Goal: Task Accomplishment & Management: Manage account settings

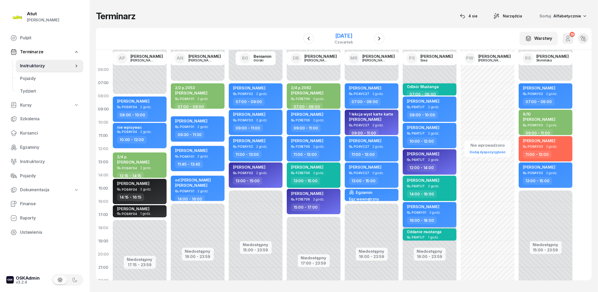
click at [346, 35] on div "[DATE]" at bounding box center [343, 35] width 19 height 5
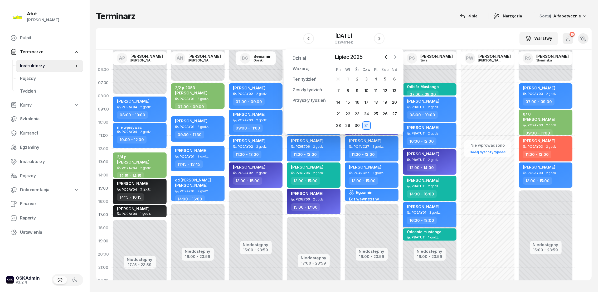
click at [396, 56] on icon "button" at bounding box center [395, 56] width 5 height 5
click at [340, 102] on div "11" at bounding box center [338, 102] width 8 height 8
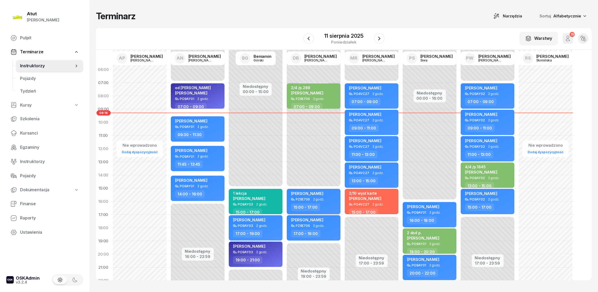
click at [309, 193] on span "[PERSON_NAME]" at bounding box center [307, 193] width 32 height 5
select select "15"
select select "17"
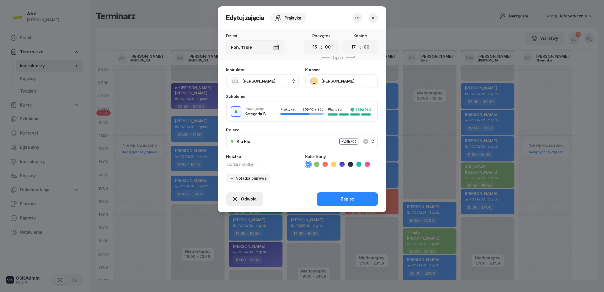
click at [249, 197] on span "Odwołaj" at bounding box center [249, 199] width 17 height 7
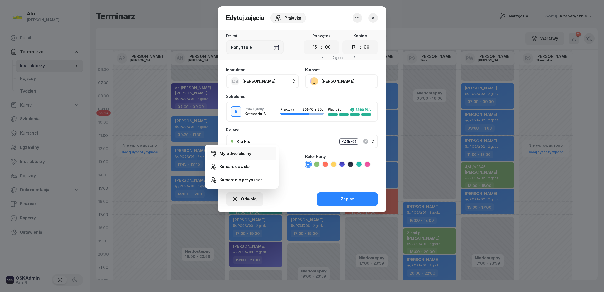
click at [227, 154] on div "My odwołaliśmy" at bounding box center [236, 153] width 32 height 7
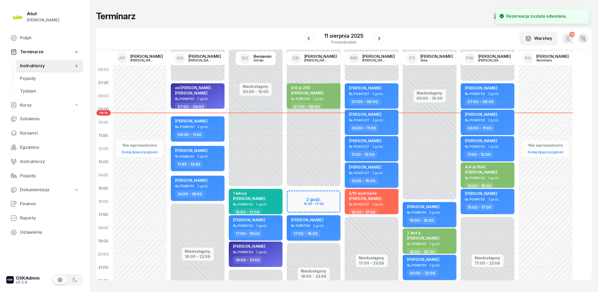
click at [300, 222] on div "[PERSON_NAME]" at bounding box center [307, 220] width 32 height 7
select select "17"
select select "19"
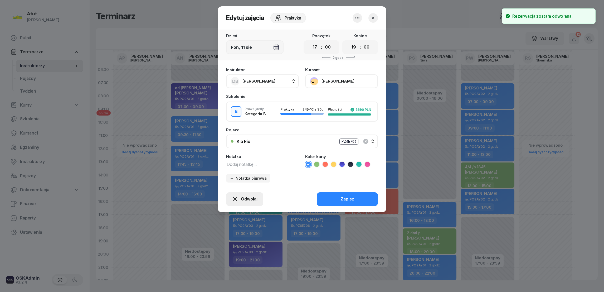
click at [249, 200] on span "Odwołaj" at bounding box center [249, 199] width 17 height 7
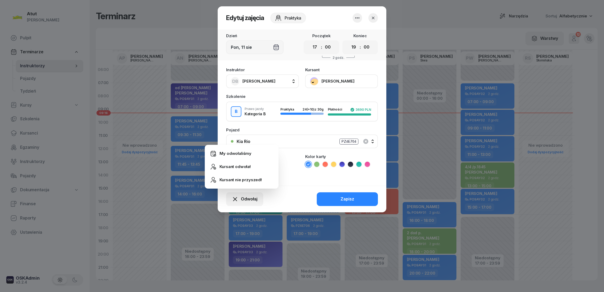
drag, startPoint x: 230, startPoint y: 152, endPoint x: 309, endPoint y: 120, distance: 85.2
click at [230, 152] on div "My odwołaliśmy" at bounding box center [236, 153] width 32 height 7
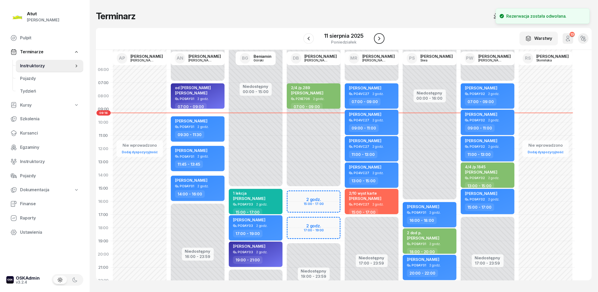
click at [380, 35] on icon "button" at bounding box center [379, 38] width 6 height 6
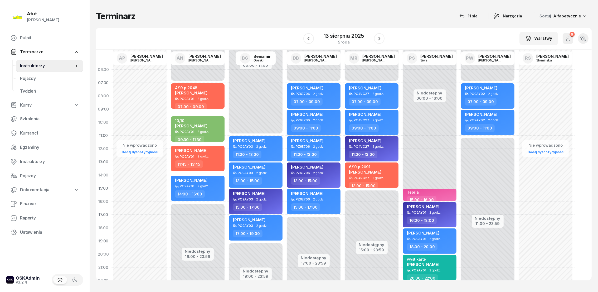
click at [307, 113] on span "[PERSON_NAME]" at bounding box center [307, 114] width 32 height 5
select select "09"
select select "11"
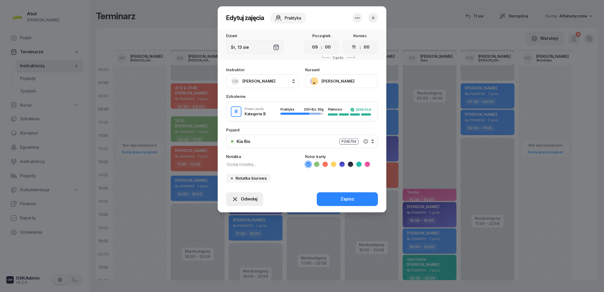
click at [241, 192] on button "Odwołaj" at bounding box center [244, 199] width 37 height 14
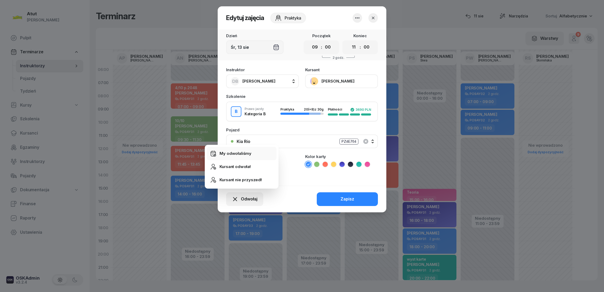
click at [244, 153] on div "My odwołaliśmy" at bounding box center [236, 153] width 32 height 7
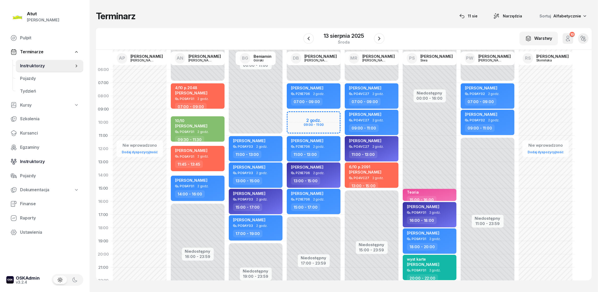
click at [30, 162] on span "Instruktorzy" at bounding box center [49, 161] width 59 height 7
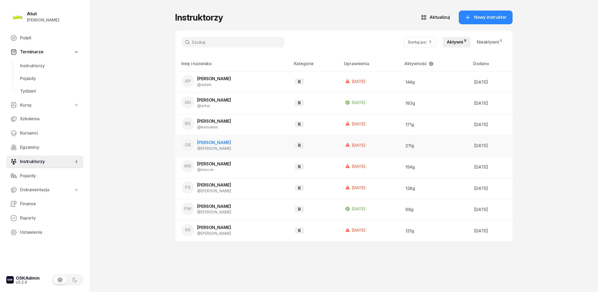
click at [215, 141] on span "[PERSON_NAME]" at bounding box center [214, 142] width 34 height 5
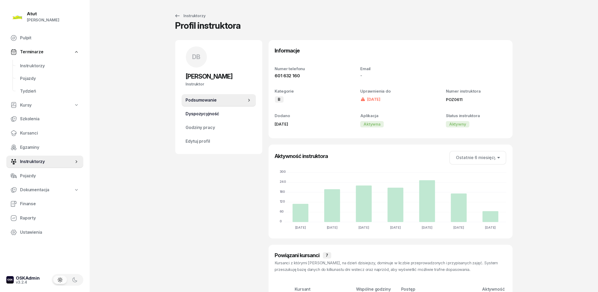
click at [197, 114] on span "Dyspozycyjność" at bounding box center [219, 113] width 66 height 7
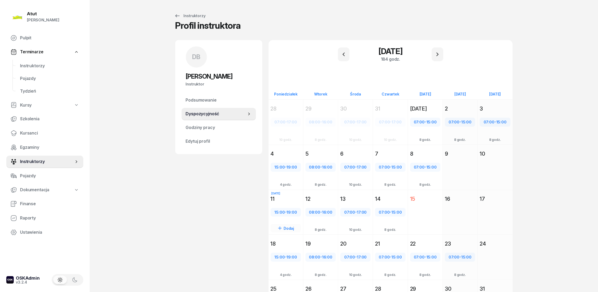
click at [289, 201] on div "11" at bounding box center [286, 198] width 35 height 9
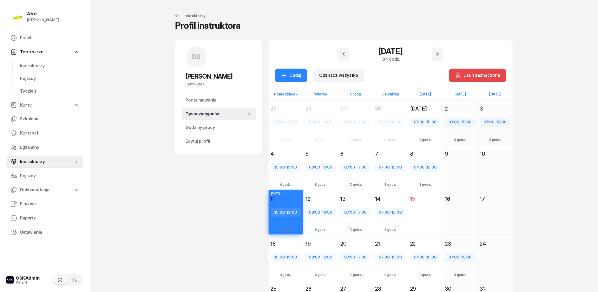
click at [481, 72] on div "Usuń zaznaczone" at bounding box center [478, 75] width 46 height 7
click at [189, 182] on div "DB [PERSON_NAME] Instruktor DB [PERSON_NAME] @[PERSON_NAME] wiadomość DB [PERSO…" at bounding box center [218, 188] width 87 height 297
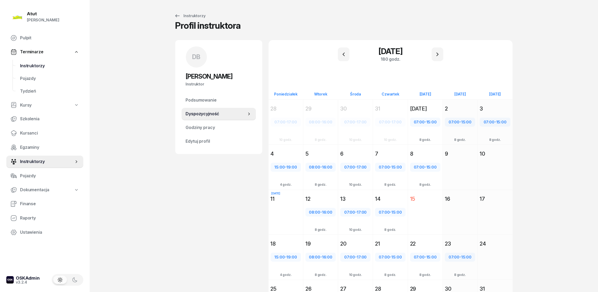
click at [40, 63] on span "Instruktorzy" at bounding box center [49, 65] width 59 height 7
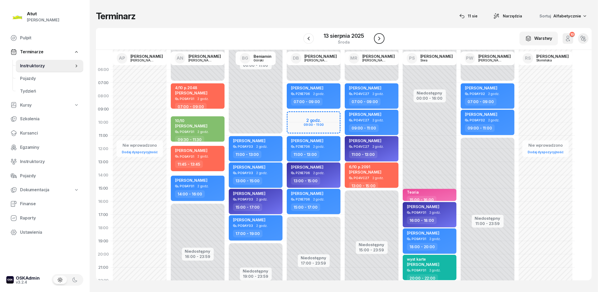
click at [381, 35] on button "button" at bounding box center [379, 38] width 11 height 11
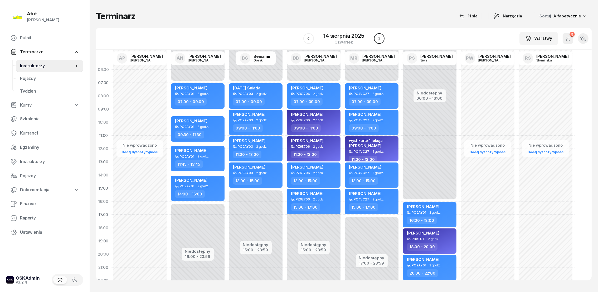
click at [382, 35] on icon "button" at bounding box center [379, 38] width 6 height 6
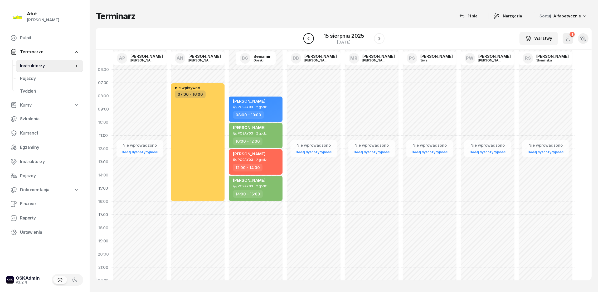
click at [309, 37] on icon "button" at bounding box center [308, 38] width 6 height 6
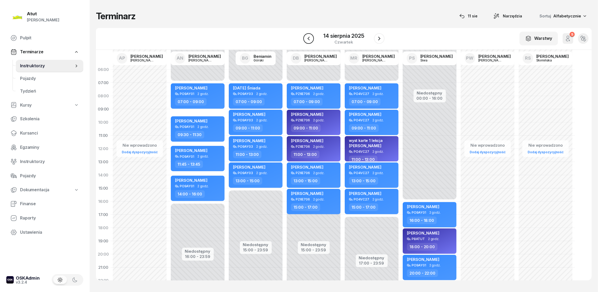
click at [309, 40] on icon "button" at bounding box center [308, 39] width 2 height 4
click at [309, 38] on icon "button" at bounding box center [308, 38] width 6 height 6
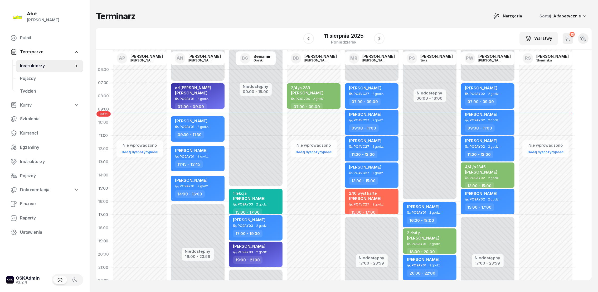
click at [343, 111] on div "Nie wprowadzono Dodaj dyspozycyjność 2/4 /p.289 [PERSON_NAME] PZ6E706 2 godz. 0…" at bounding box center [372, 188] width 58 height 250
select select "09"
select select "11"
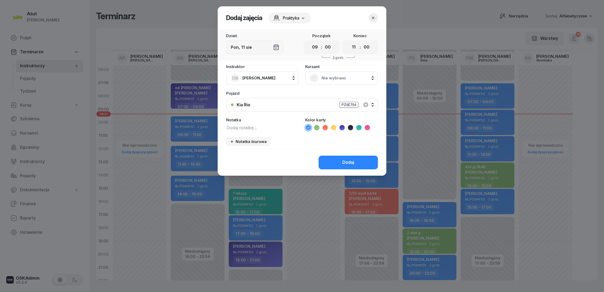
click at [334, 127] on icon at bounding box center [333, 127] width 5 height 5
click at [237, 126] on textarea at bounding box center [262, 127] width 73 height 7
type textarea "niuro"
click at [354, 47] on select "00 01 02 03 04 05 06 07 08 09 10 11 12 13 14 15 16 17 18 19 20 21 22 23" at bounding box center [354, 47] width 10 height 11
select select "15"
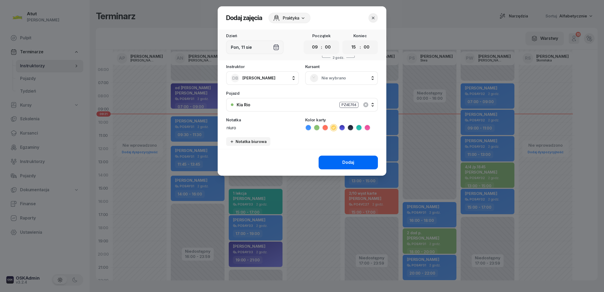
click at [349, 42] on select "00 01 02 03 04 05 06 07 08 09 10 11 12 13 14 15 16 17 18 19 20 21 22 23" at bounding box center [354, 47] width 10 height 11
click at [344, 164] on div "Dodaj" at bounding box center [348, 162] width 12 height 7
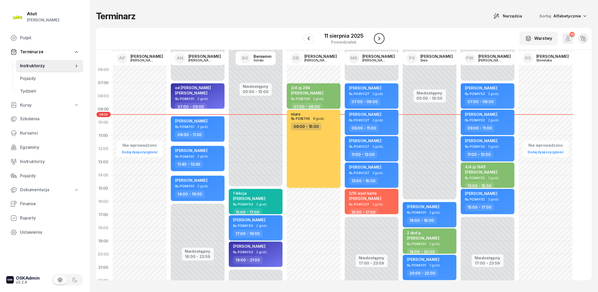
click at [379, 41] on icon "button" at bounding box center [379, 38] width 6 height 6
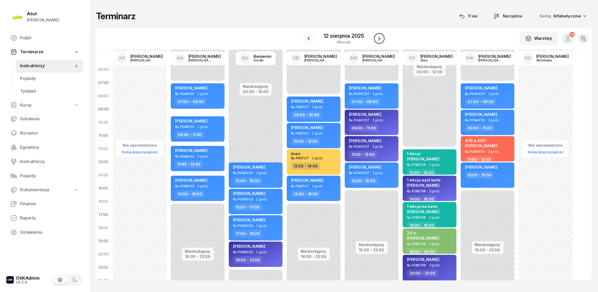
click at [377, 37] on icon "button" at bounding box center [379, 38] width 6 height 6
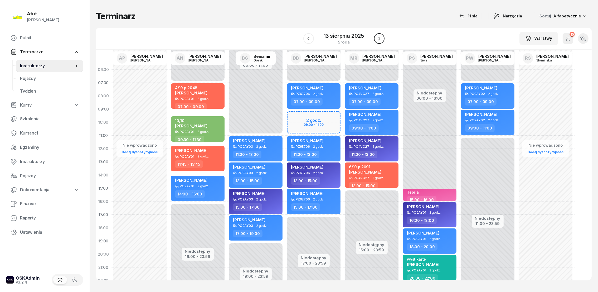
click at [378, 37] on icon "button" at bounding box center [379, 38] width 6 height 6
click at [379, 37] on icon "button" at bounding box center [379, 38] width 6 height 6
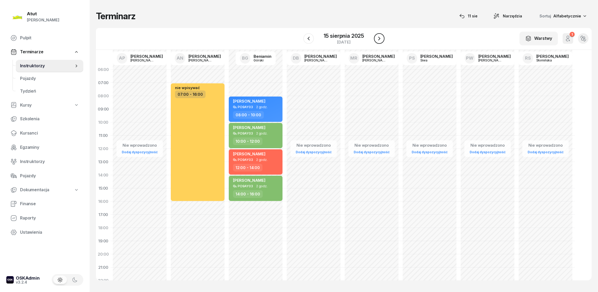
click at [380, 38] on icon "button" at bounding box center [379, 38] width 6 height 6
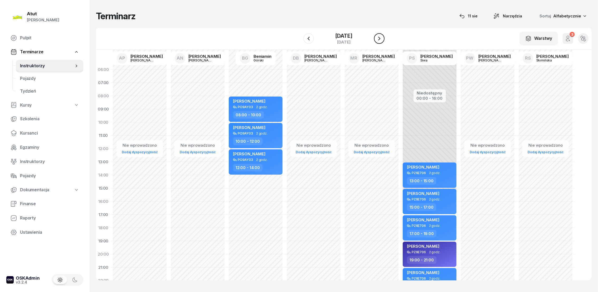
click at [380, 38] on icon "button" at bounding box center [379, 38] width 6 height 6
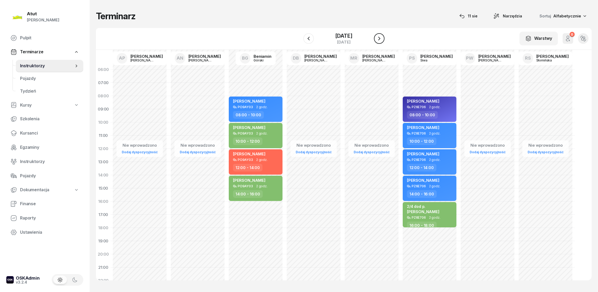
click at [380, 38] on icon "button" at bounding box center [379, 39] width 2 height 4
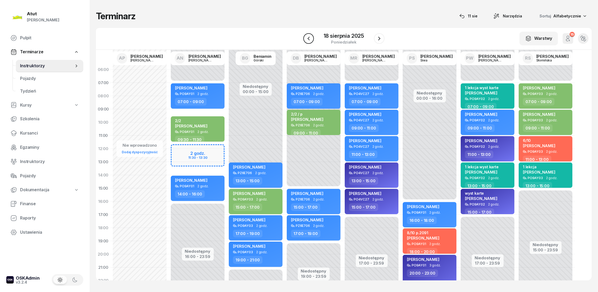
click at [310, 38] on icon "button" at bounding box center [308, 38] width 6 height 6
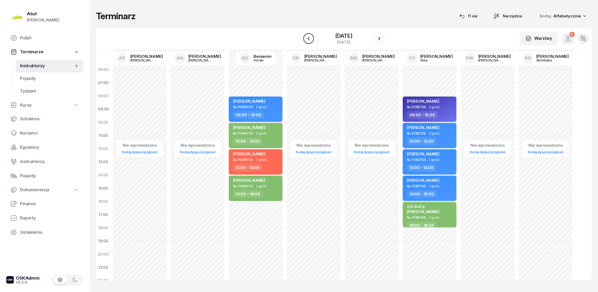
click at [308, 35] on button "button" at bounding box center [308, 38] width 11 height 11
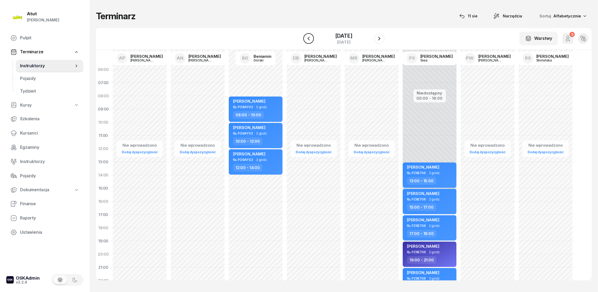
click at [308, 35] on button "button" at bounding box center [308, 38] width 11 height 11
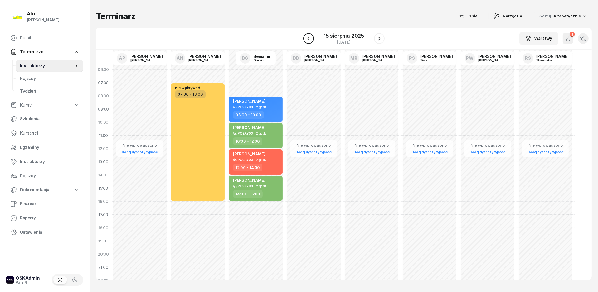
click at [306, 35] on button "button" at bounding box center [308, 38] width 11 height 11
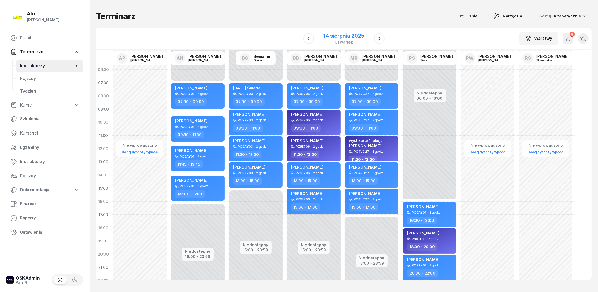
click at [356, 37] on div "14 sierpnia 2025" at bounding box center [343, 35] width 41 height 5
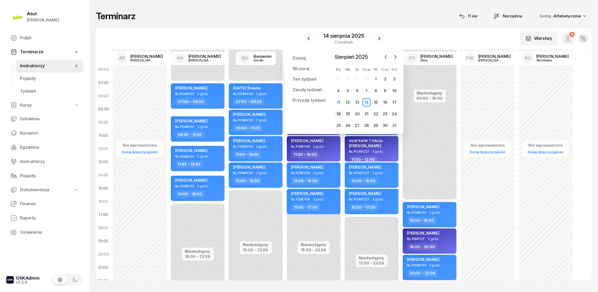
click at [341, 112] on div "18" at bounding box center [338, 114] width 8 height 8
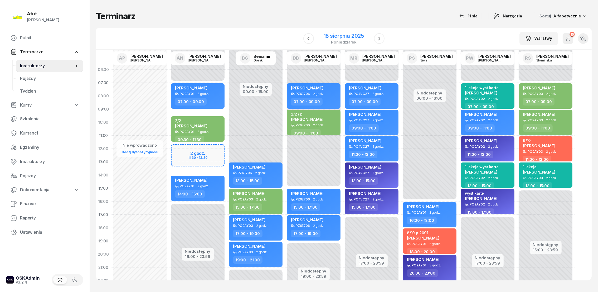
click at [342, 37] on div "18 sierpnia 2025" at bounding box center [344, 35] width 40 height 5
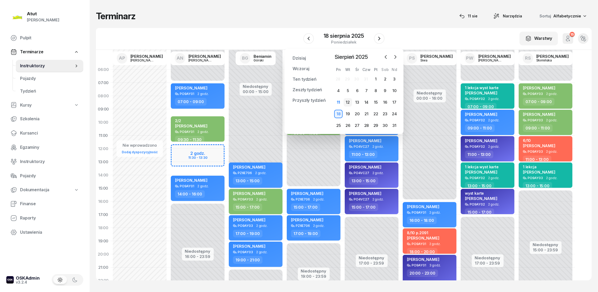
click at [346, 101] on div "12" at bounding box center [348, 102] width 8 height 8
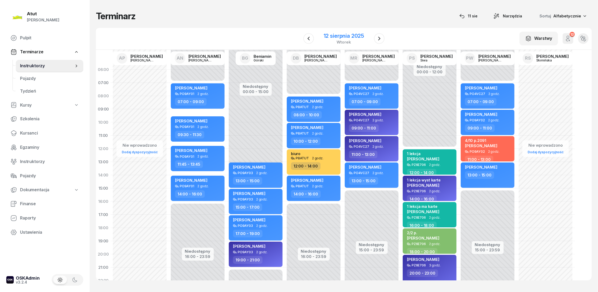
click at [354, 35] on div "12 sierpnia 2025" at bounding box center [344, 35] width 40 height 5
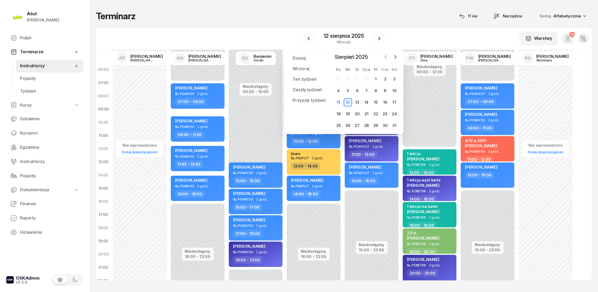
click at [387, 58] on icon "button" at bounding box center [385, 56] width 5 height 5
click at [340, 124] on div "28" at bounding box center [338, 125] width 8 height 8
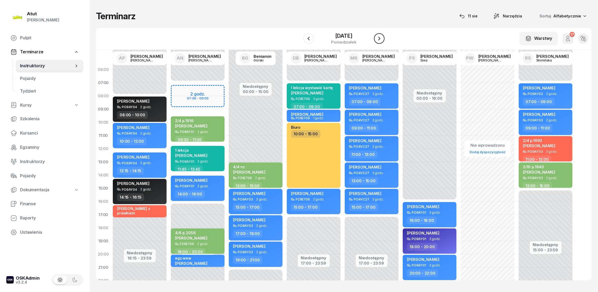
click at [382, 39] on icon "button" at bounding box center [379, 38] width 6 height 6
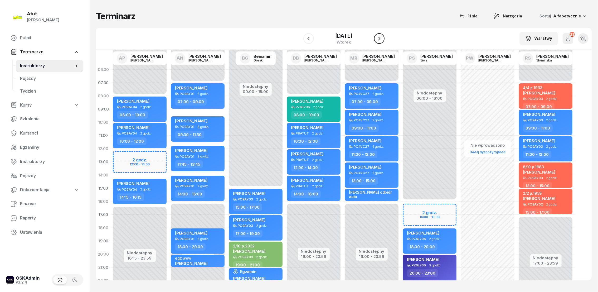
click at [382, 39] on button "button" at bounding box center [379, 38] width 11 height 11
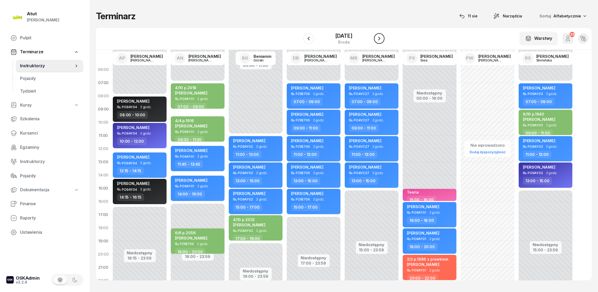
click at [381, 38] on icon "button" at bounding box center [379, 38] width 6 height 6
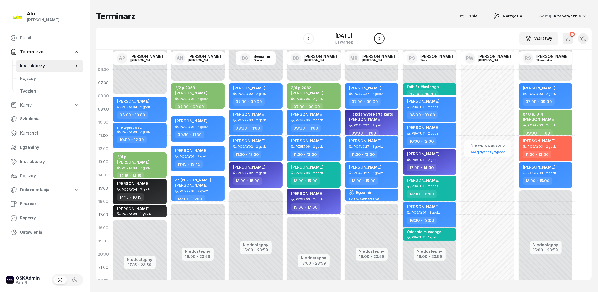
click at [380, 38] on icon "button" at bounding box center [379, 38] width 6 height 6
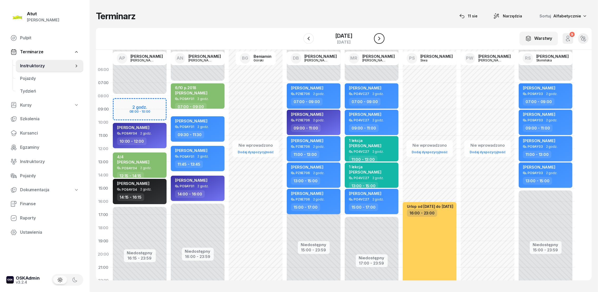
click at [381, 40] on icon "button" at bounding box center [379, 38] width 6 height 6
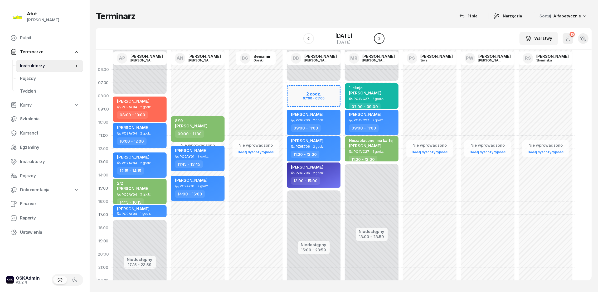
click at [381, 40] on icon "button" at bounding box center [379, 38] width 6 height 6
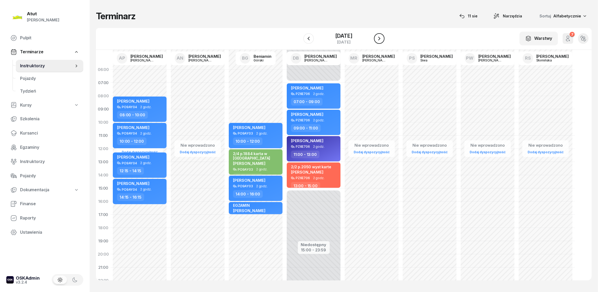
click at [382, 39] on icon "button" at bounding box center [379, 38] width 6 height 6
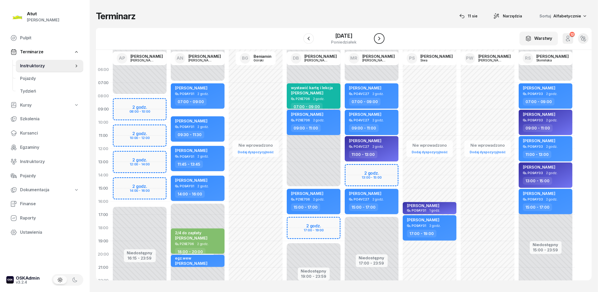
click at [382, 39] on icon "button" at bounding box center [379, 38] width 6 height 6
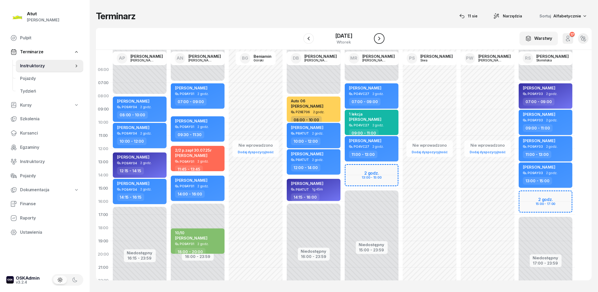
click at [382, 39] on button "button" at bounding box center [379, 38] width 11 height 11
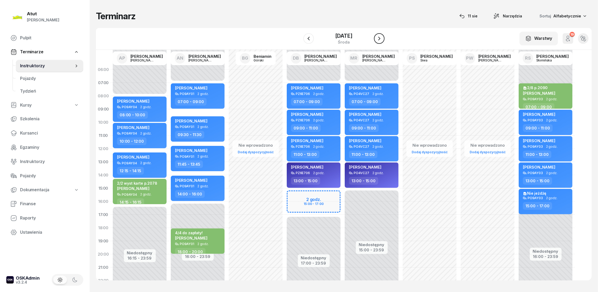
click at [382, 38] on button "button" at bounding box center [379, 38] width 11 height 11
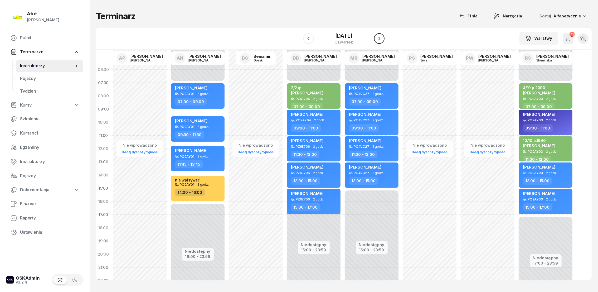
click at [383, 38] on button "button" at bounding box center [379, 38] width 11 height 11
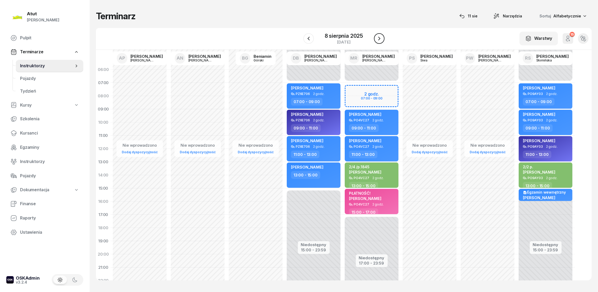
click at [384, 38] on button "button" at bounding box center [379, 38] width 11 height 11
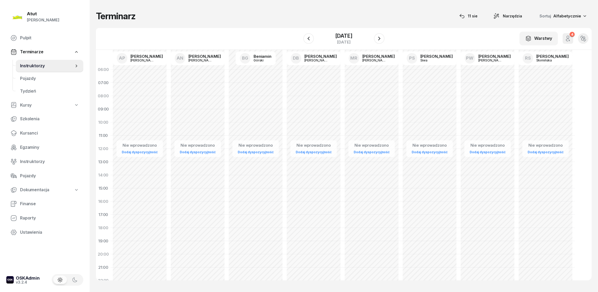
click at [384, 40] on div at bounding box center [379, 38] width 11 height 11
click at [382, 39] on button "button" at bounding box center [379, 38] width 11 height 11
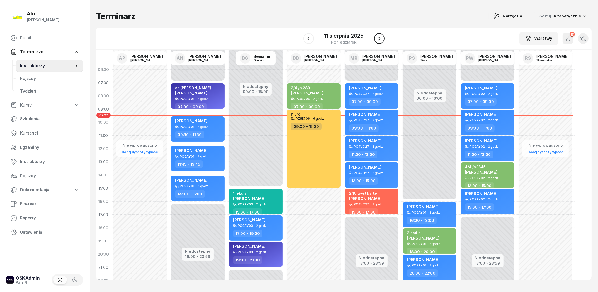
click at [382, 39] on button "button" at bounding box center [379, 38] width 11 height 11
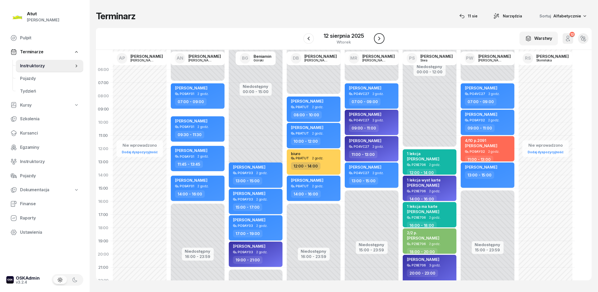
click at [382, 38] on button "button" at bounding box center [379, 38] width 11 height 11
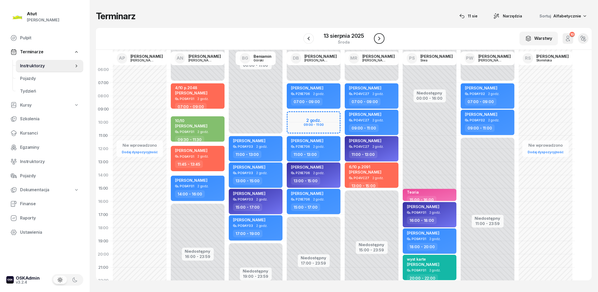
click at [382, 36] on icon "button" at bounding box center [379, 38] width 6 height 6
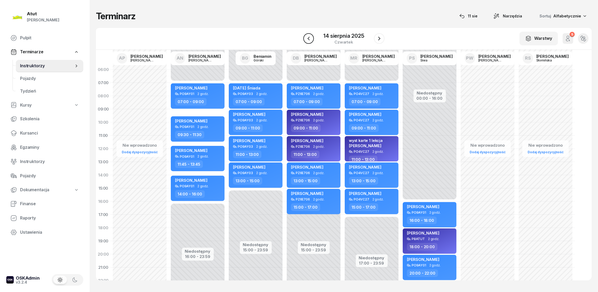
click at [309, 37] on icon "button" at bounding box center [308, 38] width 6 height 6
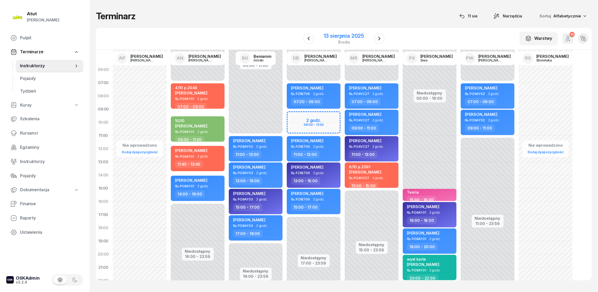
click at [343, 36] on div "13 sierpnia 2025" at bounding box center [344, 35] width 40 height 5
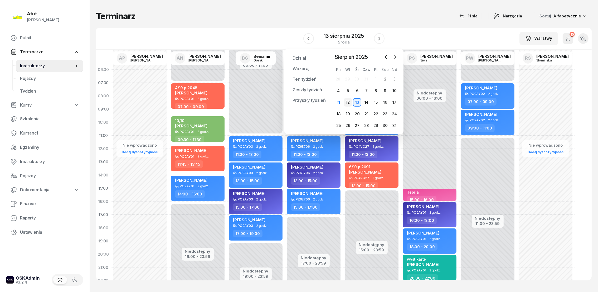
click at [347, 101] on div "12" at bounding box center [348, 102] width 8 height 8
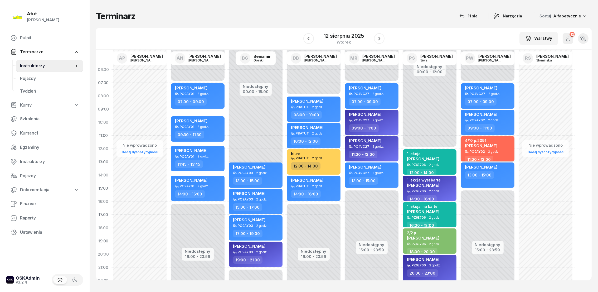
click at [483, 144] on span "[PERSON_NAME]" at bounding box center [481, 145] width 32 height 5
select select "11"
select select "13"
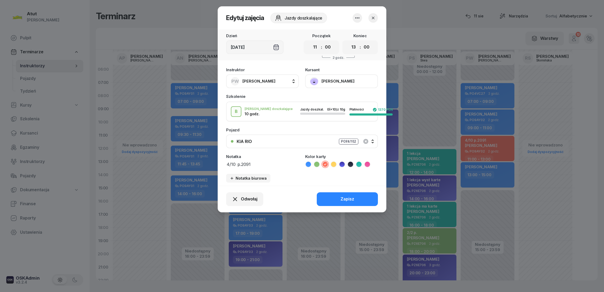
click at [329, 80] on button "[PERSON_NAME]" at bounding box center [341, 81] width 73 height 14
click at [324, 96] on div "Otwórz profil" at bounding box center [322, 98] width 26 height 7
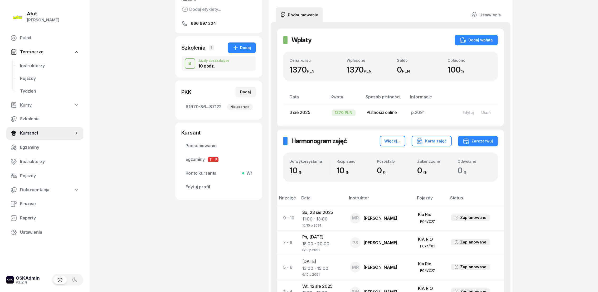
scroll to position [118, 0]
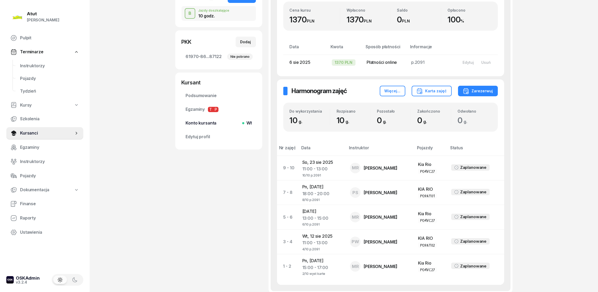
click at [203, 123] on span "Konto kursanta Wł" at bounding box center [219, 123] width 66 height 7
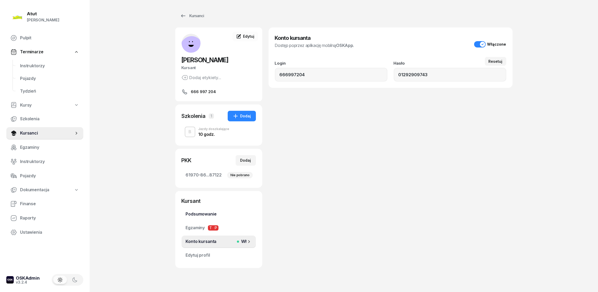
click at [205, 212] on span "Podsumowanie" at bounding box center [219, 214] width 66 height 7
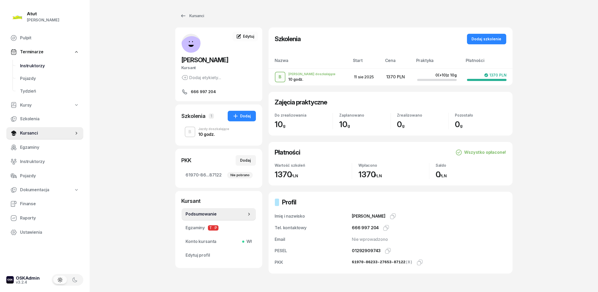
click at [36, 65] on span "Instruktorzy" at bounding box center [49, 65] width 59 height 7
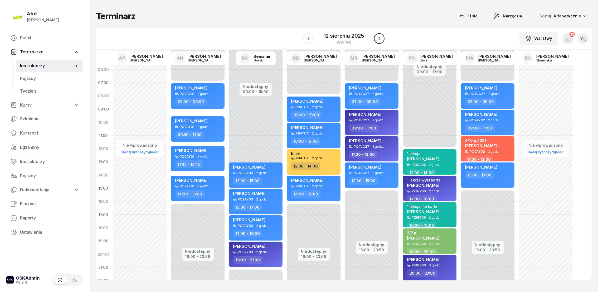
click at [382, 38] on icon "button" at bounding box center [379, 38] width 6 height 6
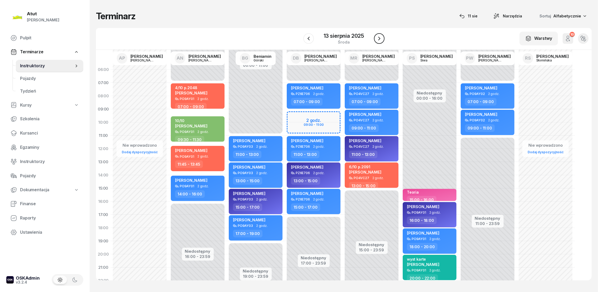
click at [382, 38] on icon "button" at bounding box center [379, 38] width 6 height 6
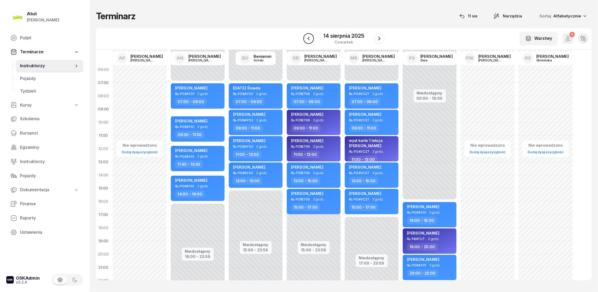
click at [306, 37] on icon "button" at bounding box center [308, 38] width 6 height 6
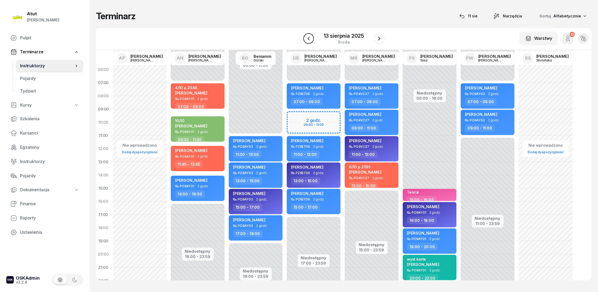
click at [306, 37] on icon "button" at bounding box center [308, 38] width 6 height 6
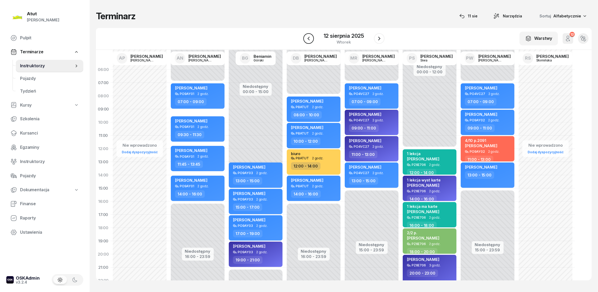
click at [306, 37] on icon "button" at bounding box center [308, 38] width 6 height 6
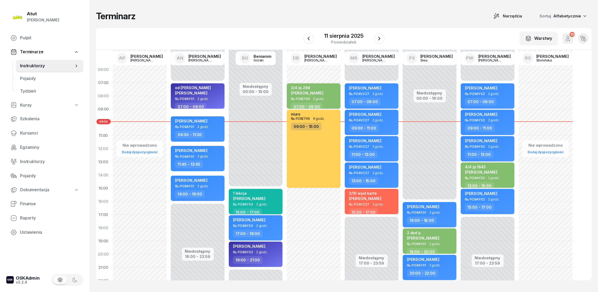
click at [243, 197] on span "[PERSON_NAME]" at bounding box center [249, 198] width 32 height 5
select select "15"
select select "17"
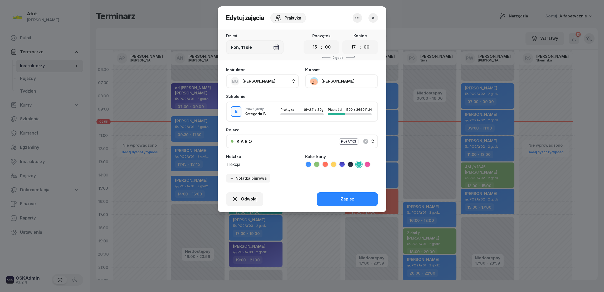
click at [329, 83] on button "[PERSON_NAME]" at bounding box center [341, 81] width 73 height 14
click at [323, 101] on div "Otwórz profil" at bounding box center [322, 98] width 26 height 7
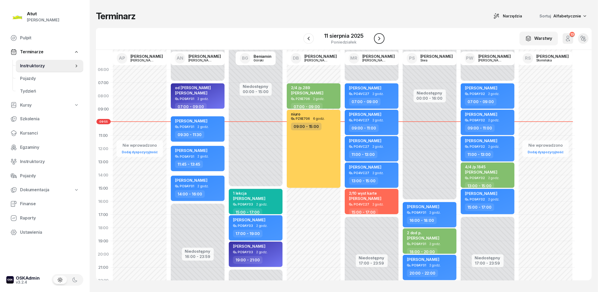
click at [382, 36] on button "button" at bounding box center [379, 38] width 11 height 11
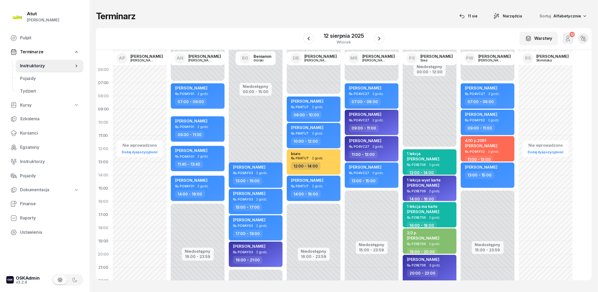
click at [425, 157] on span "[PERSON_NAME]" at bounding box center [423, 158] width 32 height 5
click at [422, 159] on span "[PERSON_NAME]" at bounding box center [423, 158] width 32 height 5
select select "12"
select select "14"
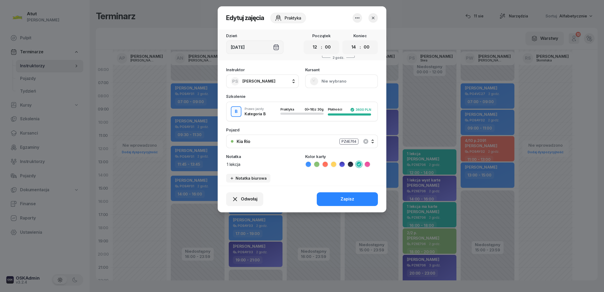
click at [327, 81] on button "Nie wybrano" at bounding box center [341, 81] width 73 height 14
click at [317, 99] on div "Otwórz profil" at bounding box center [322, 98] width 26 height 7
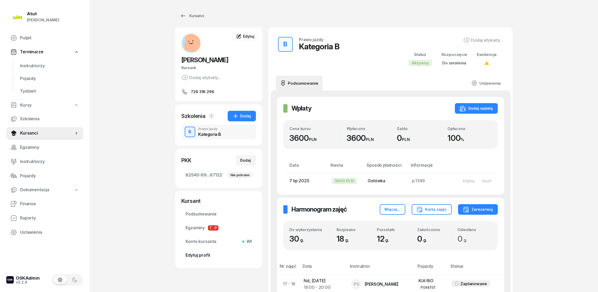
click at [205, 256] on span "Edytuj profil" at bounding box center [219, 255] width 66 height 7
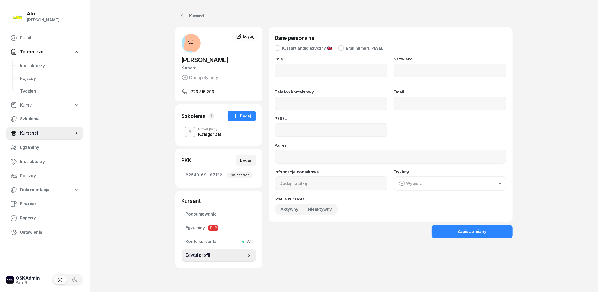
type input "[PERSON_NAME]"
type input "Gojdź"
type input "726316296"
type input "07242203080"
click at [205, 255] on span "Edytuj profil" at bounding box center [216, 255] width 61 height 7
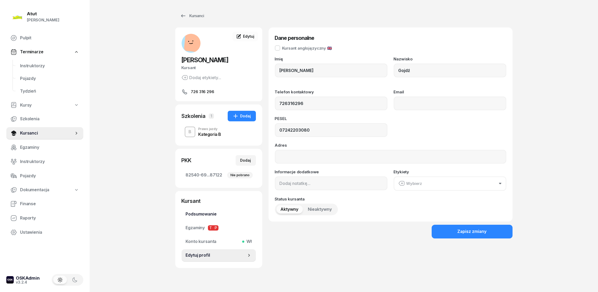
click at [210, 214] on span "Podsumowanie" at bounding box center [219, 214] width 66 height 7
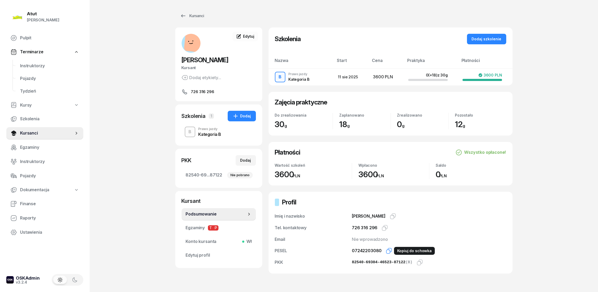
click at [389, 250] on icon "button" at bounding box center [389, 251] width 6 height 6
click at [33, 65] on span "Instruktorzy" at bounding box center [49, 65] width 59 height 7
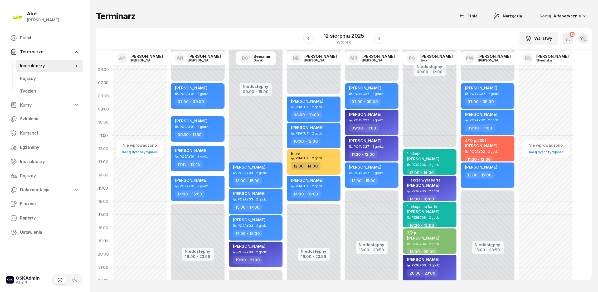
click at [419, 156] on span "[PERSON_NAME]" at bounding box center [423, 158] width 32 height 5
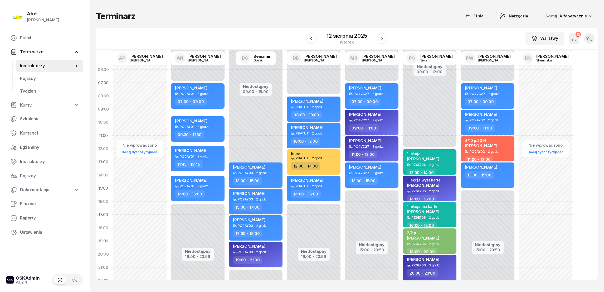
select select "12"
select select "14"
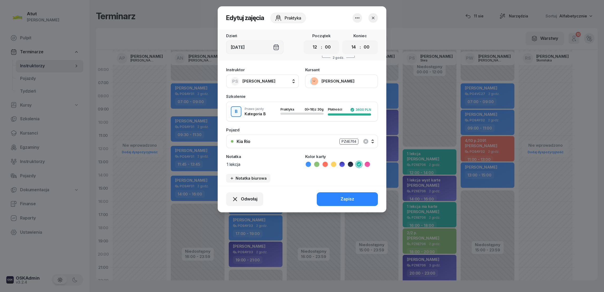
drag, startPoint x: 245, startPoint y: 164, endPoint x: 193, endPoint y: 160, distance: 51.6
click at [193, 160] on div "Edytuj zajęcia Praktyka Dzień [DATE] Początek 00 01 02 03 04 05 06 07 08 09 10 …" at bounding box center [302, 146] width 604 height 292
type textarea "brak zdanego egzaminu"
click at [349, 197] on div "Zapisz" at bounding box center [348, 199] width 14 height 7
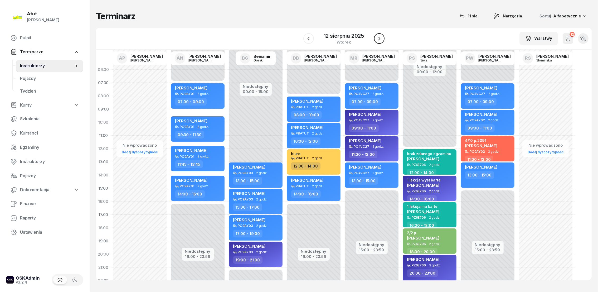
click at [383, 37] on button "button" at bounding box center [379, 38] width 11 height 11
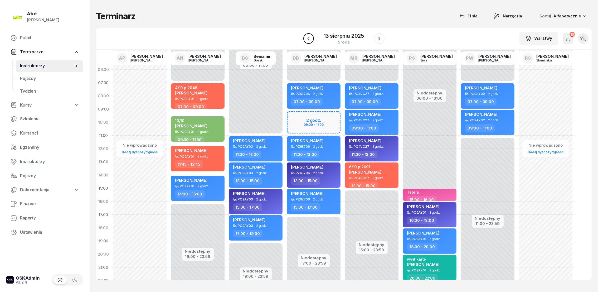
click at [311, 38] on icon "button" at bounding box center [308, 38] width 6 height 6
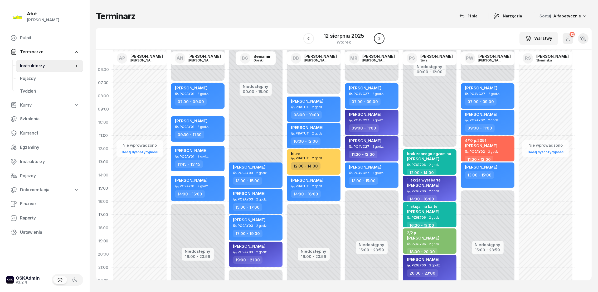
click at [378, 37] on icon "button" at bounding box center [379, 38] width 6 height 6
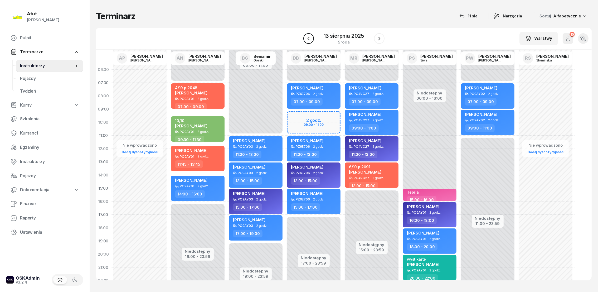
click at [310, 39] on icon "button" at bounding box center [308, 38] width 6 height 6
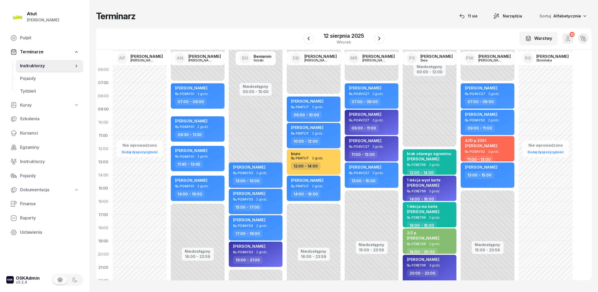
click at [421, 158] on span "[PERSON_NAME]" at bounding box center [423, 158] width 32 height 5
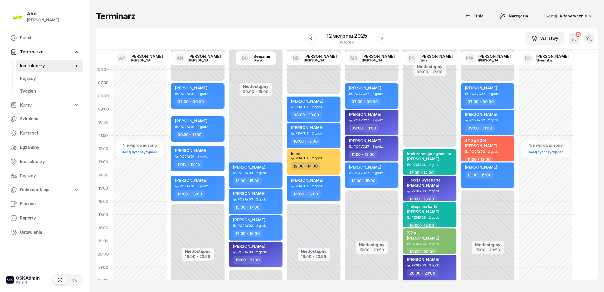
select select "12"
select select "14"
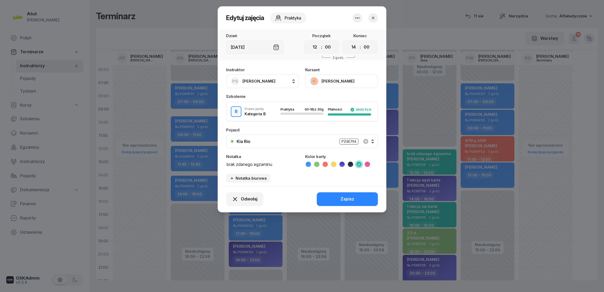
click at [329, 83] on button "[PERSON_NAME]" at bounding box center [341, 81] width 73 height 14
click at [375, 17] on icon "button" at bounding box center [373, 17] width 5 height 5
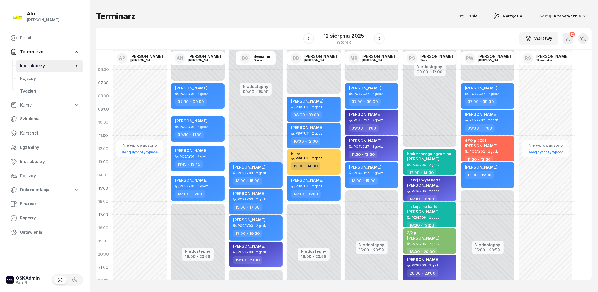
click at [426, 181] on div "1 lekcja wyst karte" at bounding box center [424, 180] width 34 height 4
click at [422, 182] on span "[PERSON_NAME]" at bounding box center [423, 184] width 32 height 5
select select "14"
select select "16"
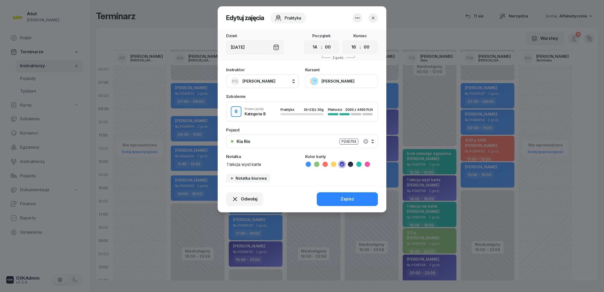
click at [374, 17] on icon "button" at bounding box center [373, 18] width 3 height 3
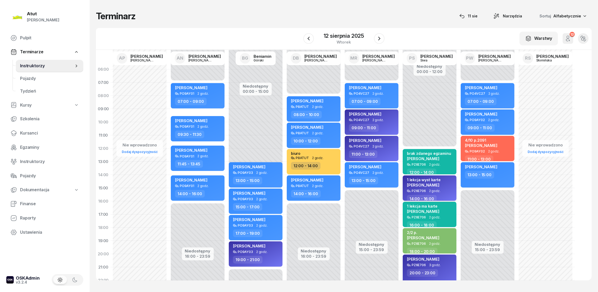
click at [429, 183] on span "[PERSON_NAME]" at bounding box center [423, 184] width 32 height 5
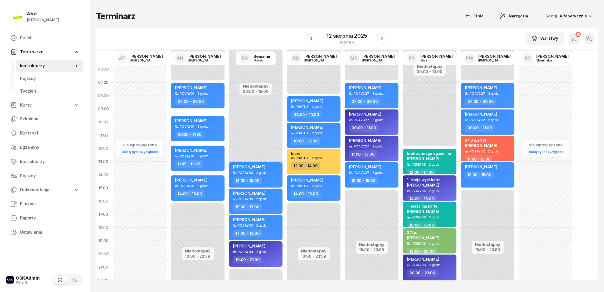
select select "14"
select select "16"
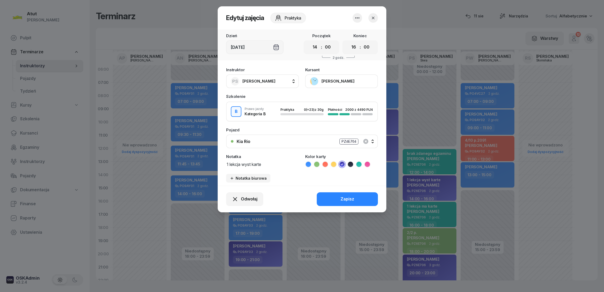
click at [331, 81] on button "[PERSON_NAME]" at bounding box center [341, 81] width 73 height 14
click at [330, 101] on div "Otwórz profil" at bounding box center [322, 98] width 26 height 7
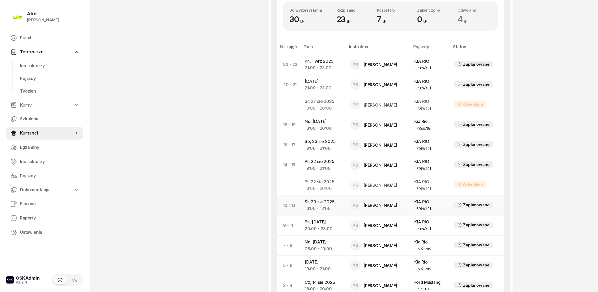
scroll to position [371, 0]
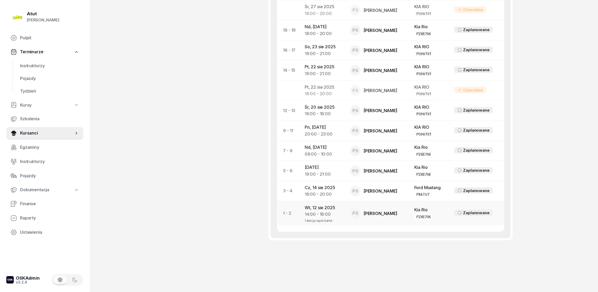
click at [342, 218] on div "14:00 - 16:00" at bounding box center [323, 220] width 37 height 4
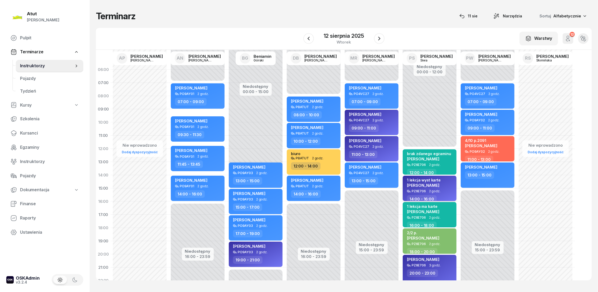
click at [420, 183] on span "[PERSON_NAME]" at bounding box center [423, 185] width 32 height 5
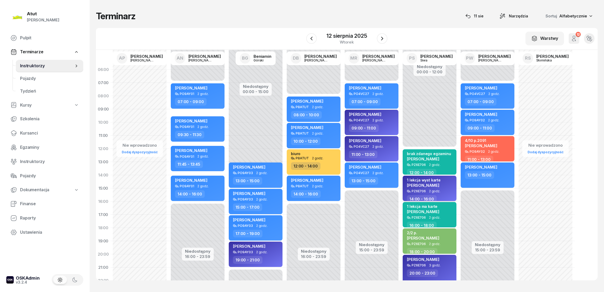
select select "14"
select select "16"
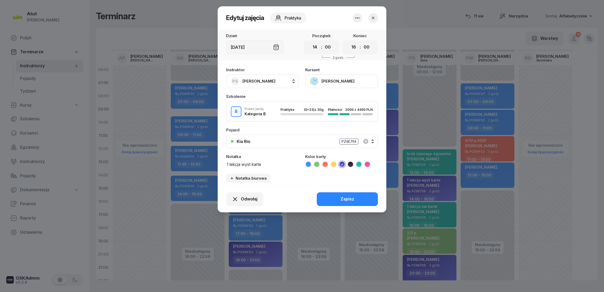
click at [333, 83] on button "[PERSON_NAME]" at bounding box center [341, 81] width 73 height 14
click at [326, 102] on link "Otwórz profil" at bounding box center [341, 98] width 70 height 13
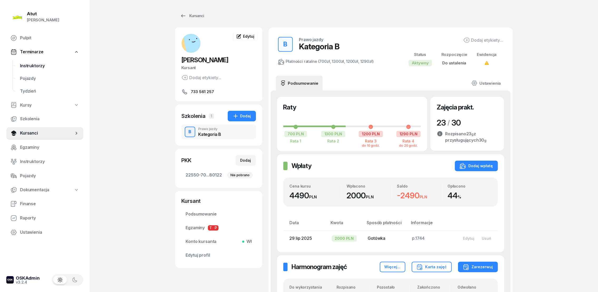
click at [36, 64] on span "Instruktorzy" at bounding box center [49, 65] width 59 height 7
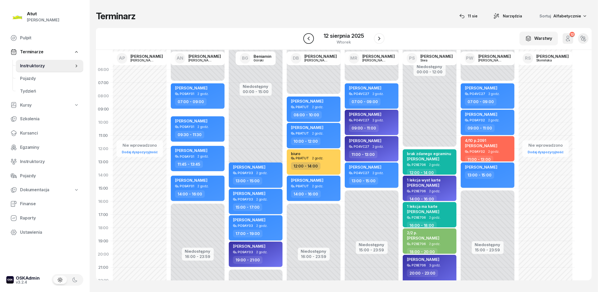
click at [308, 35] on button "button" at bounding box center [308, 38] width 11 height 11
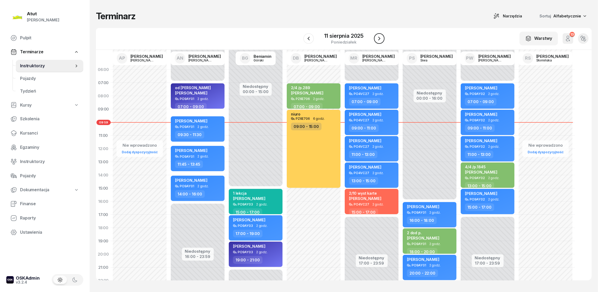
click at [379, 38] on icon "button" at bounding box center [379, 38] width 6 height 6
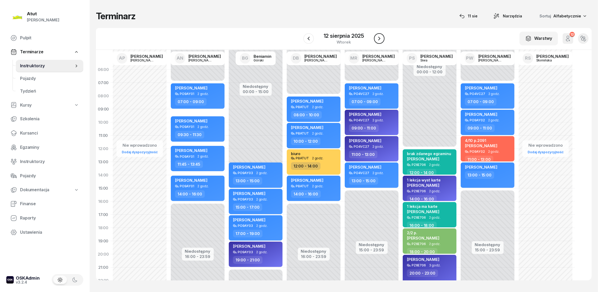
click at [380, 36] on icon "button" at bounding box center [379, 38] width 6 height 6
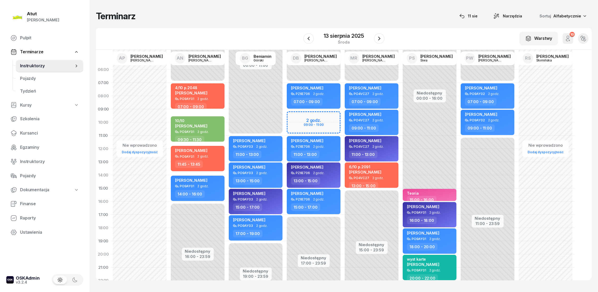
click at [427, 261] on div "wyst karte [PERSON_NAME]" at bounding box center [423, 263] width 32 height 12
select select "20"
select select "22"
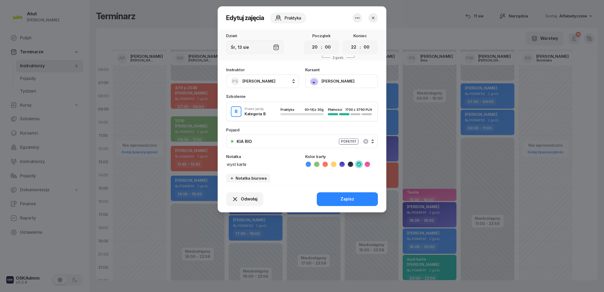
click at [332, 81] on button "[PERSON_NAME]" at bounding box center [341, 81] width 73 height 14
click at [319, 99] on div "Otwórz profil" at bounding box center [322, 98] width 26 height 7
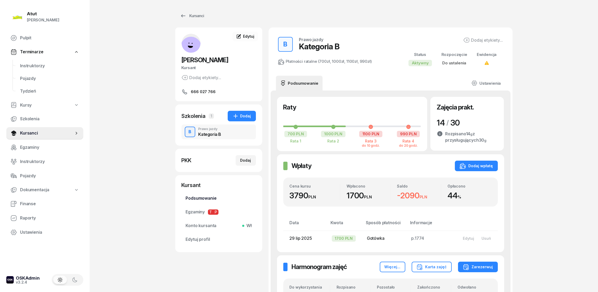
click at [202, 199] on span "Podsumowanie" at bounding box center [219, 198] width 66 height 7
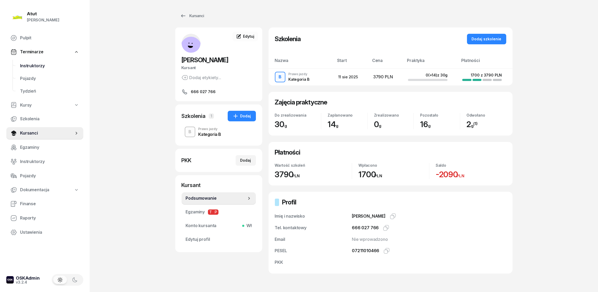
click at [28, 65] on span "Instruktorzy" at bounding box center [49, 65] width 59 height 7
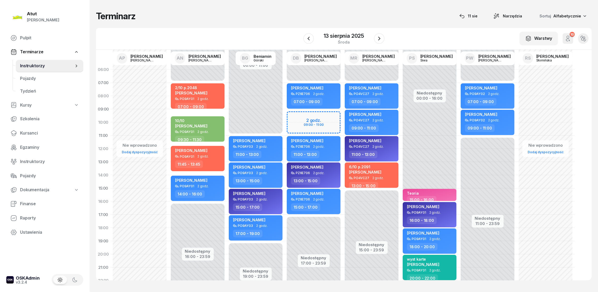
click at [421, 264] on span "[PERSON_NAME]" at bounding box center [423, 264] width 32 height 5
select select "20"
select select "22"
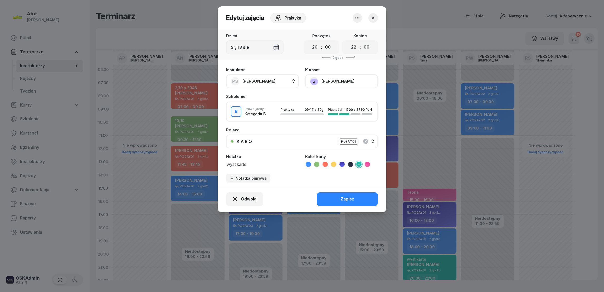
click at [327, 82] on button "[PERSON_NAME]" at bounding box center [341, 81] width 73 height 14
click at [319, 101] on div "Otwórz profil" at bounding box center [322, 98] width 26 height 7
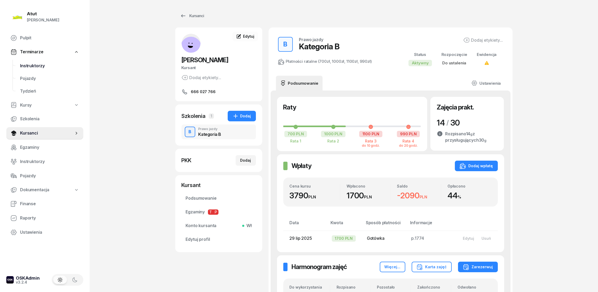
click at [34, 67] on span "Instruktorzy" at bounding box center [49, 65] width 59 height 7
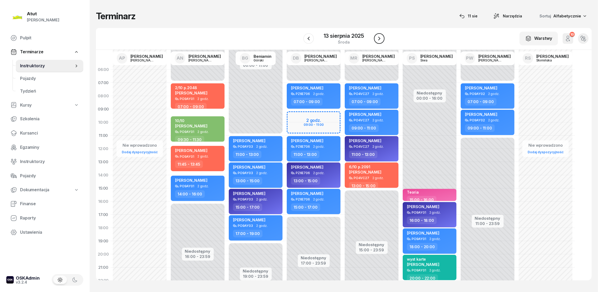
click at [379, 36] on icon "button" at bounding box center [379, 38] width 6 height 6
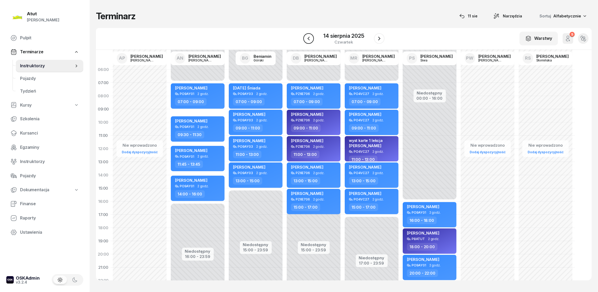
click at [307, 38] on icon "button" at bounding box center [308, 38] width 6 height 6
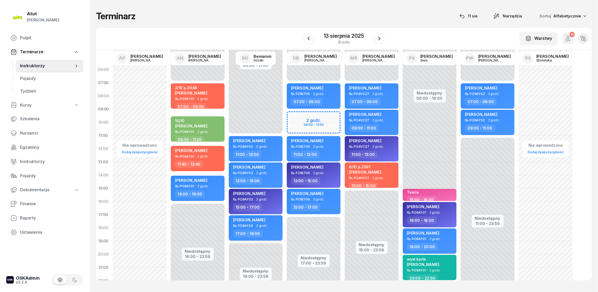
scroll to position [1, 0]
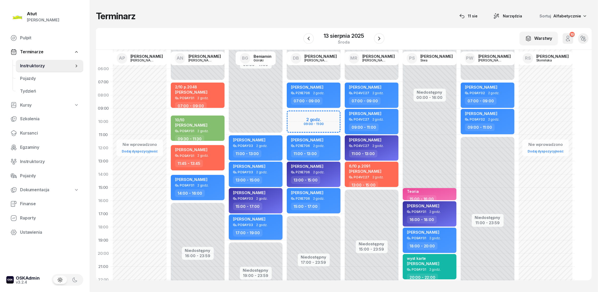
click at [242, 219] on span "[PERSON_NAME]" at bounding box center [249, 218] width 32 height 5
select select "17"
select select "19"
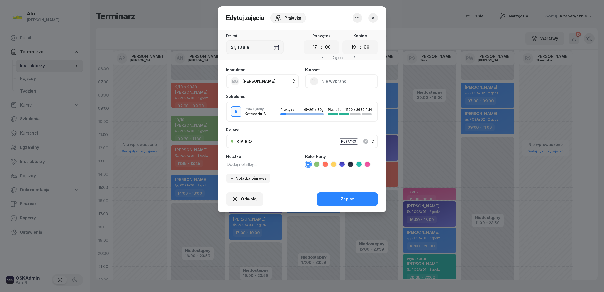
click at [323, 80] on button "Nie wybrano" at bounding box center [341, 81] width 73 height 14
click at [316, 95] on link "Otwórz profil" at bounding box center [341, 98] width 70 height 13
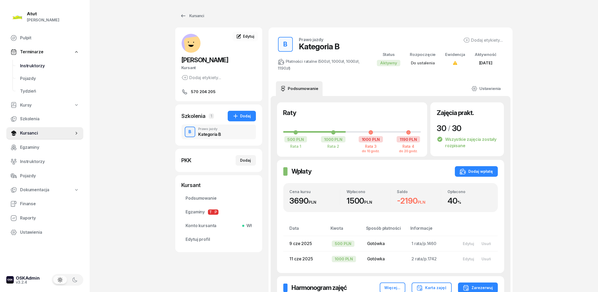
click at [31, 65] on span "Instruktorzy" at bounding box center [49, 65] width 59 height 7
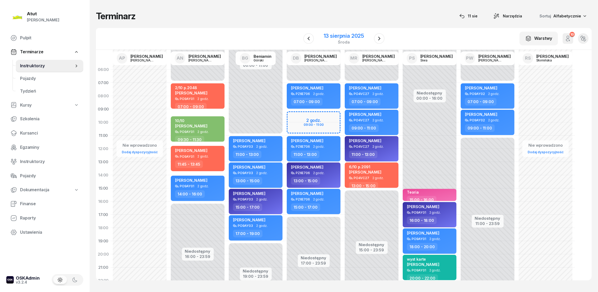
click at [337, 33] on div "13 sierpnia 2025" at bounding box center [344, 35] width 40 height 5
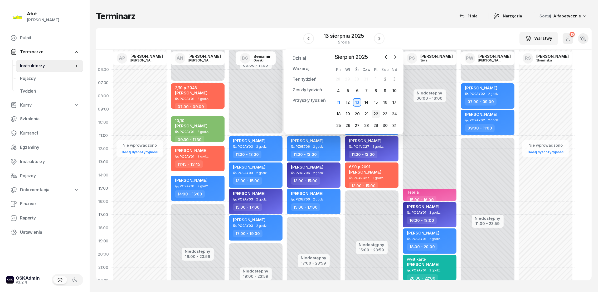
click at [377, 113] on div "22" at bounding box center [376, 114] width 8 height 8
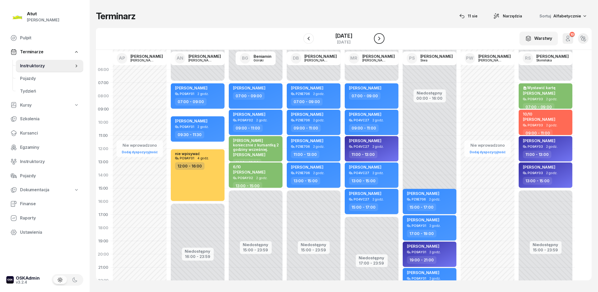
click at [379, 40] on icon "button" at bounding box center [379, 39] width 2 height 4
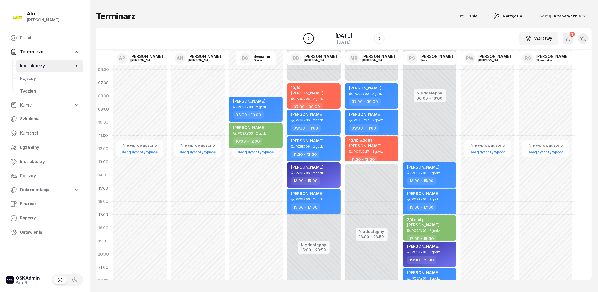
click at [305, 39] on icon "button" at bounding box center [308, 38] width 6 height 6
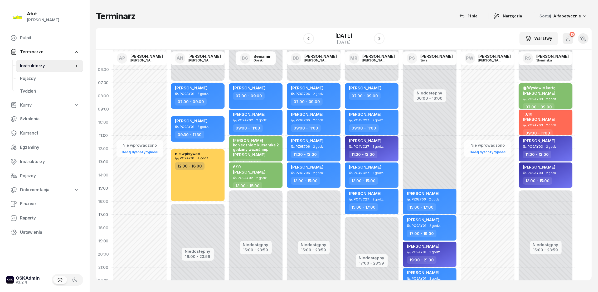
click at [540, 90] on div "Wystawić kartę [PERSON_NAME]" at bounding box center [539, 91] width 33 height 12
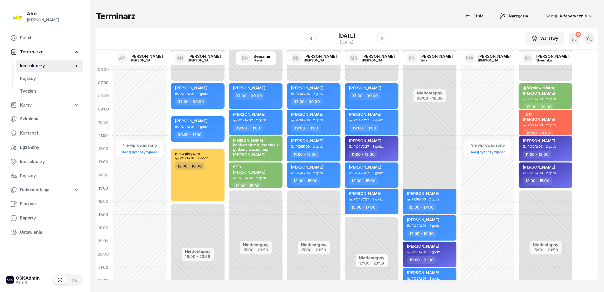
select select "07"
select select "09"
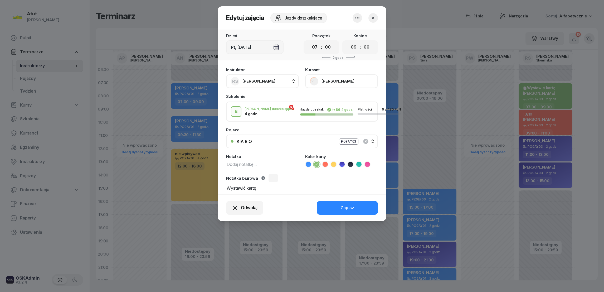
click at [336, 79] on button "[PERSON_NAME]" at bounding box center [341, 81] width 73 height 14
click at [324, 102] on div "Otwórz profil" at bounding box center [322, 98] width 26 height 7
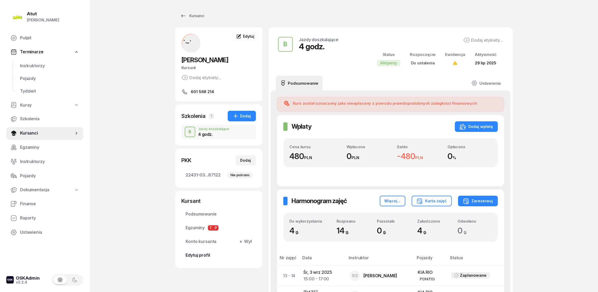
click at [204, 255] on span "Edytuj profil" at bounding box center [219, 255] width 66 height 7
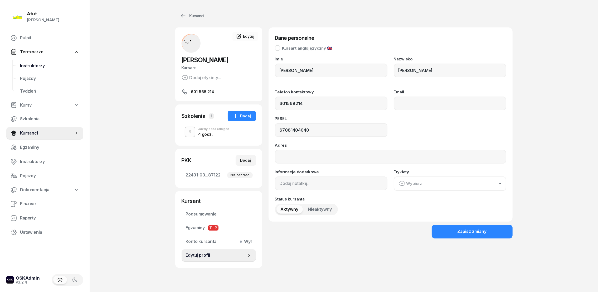
click at [31, 63] on span "Instruktorzy" at bounding box center [49, 65] width 59 height 7
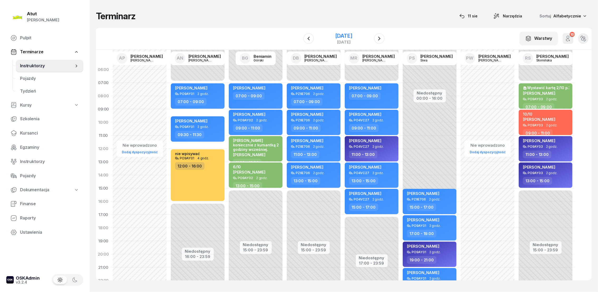
click at [347, 33] on div "[DATE]" at bounding box center [343, 35] width 17 height 5
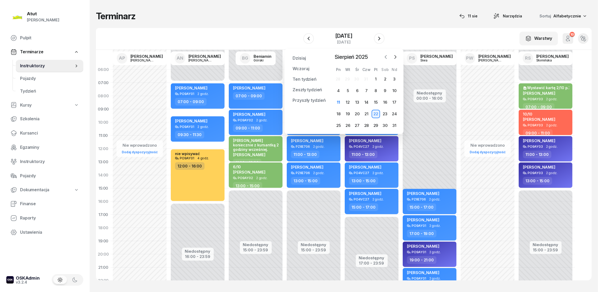
click at [387, 55] on icon "button" at bounding box center [385, 56] width 5 height 5
click at [360, 101] on div "16" at bounding box center [357, 102] width 8 height 8
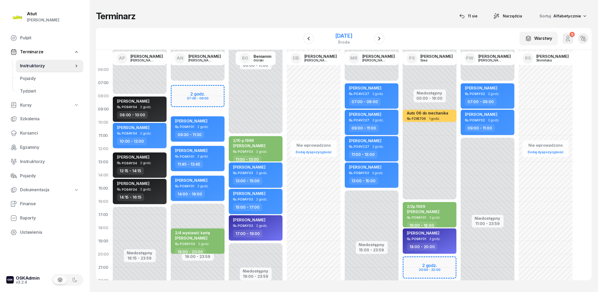
click at [345, 37] on div "[DATE]" at bounding box center [343, 35] width 17 height 5
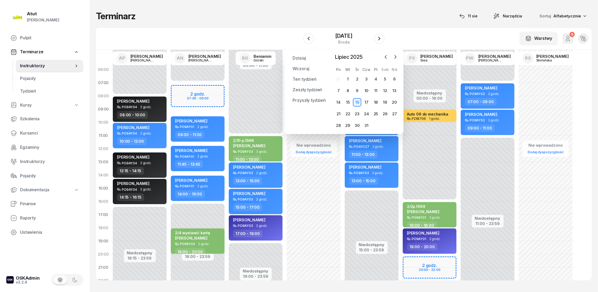
drag, startPoint x: 345, startPoint y: 37, endPoint x: 415, endPoint y: 75, distance: 80.1
click at [459, 76] on div "Niedostępny 00:00 - 16:00 Niedostępny 22:00 - 23:59 2 godz. 20:00 - 22:00 Auto …" at bounding box center [488, 188] width 58 height 250
select select "06"
select select "08"
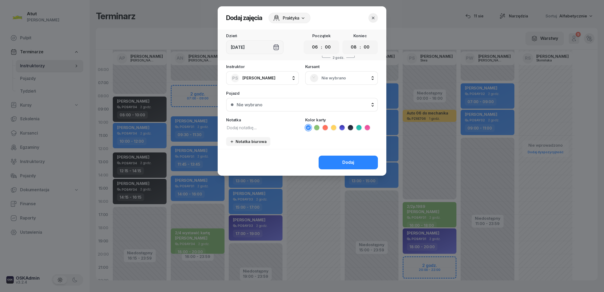
click at [372, 17] on icon "button" at bounding box center [373, 17] width 5 height 5
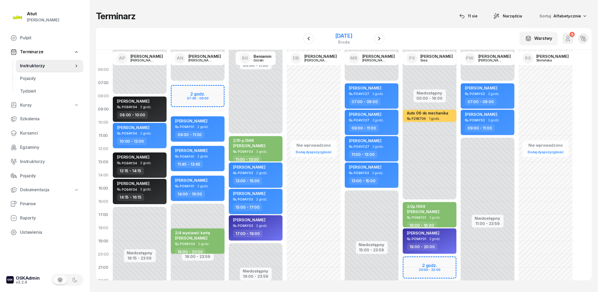
click at [352, 36] on div "[DATE]" at bounding box center [343, 35] width 17 height 5
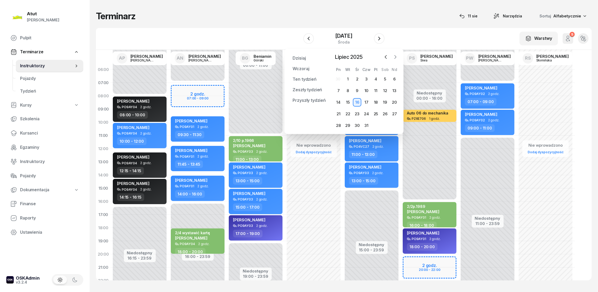
click at [396, 56] on icon "button" at bounding box center [395, 56] width 5 height 5
click at [368, 101] on div "14" at bounding box center [366, 102] width 8 height 8
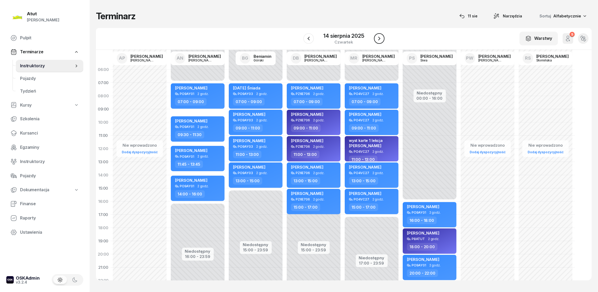
click at [382, 37] on icon "button" at bounding box center [379, 38] width 6 height 6
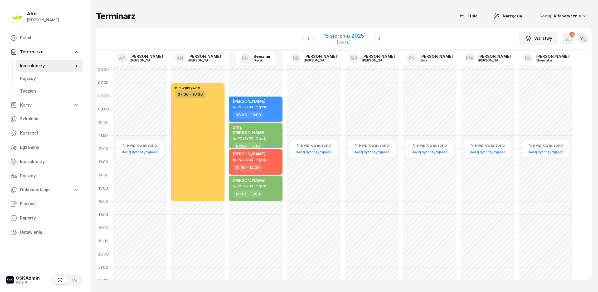
click at [334, 36] on div "15 sierpnia 2025" at bounding box center [344, 35] width 40 height 5
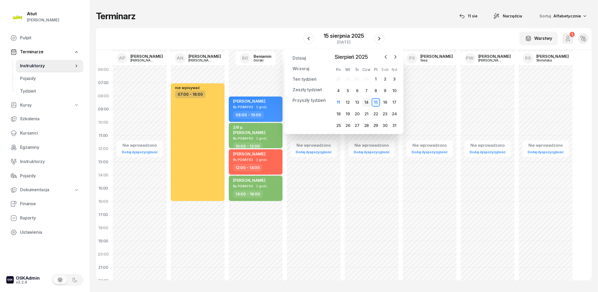
click at [367, 103] on div "14" at bounding box center [366, 102] width 8 height 8
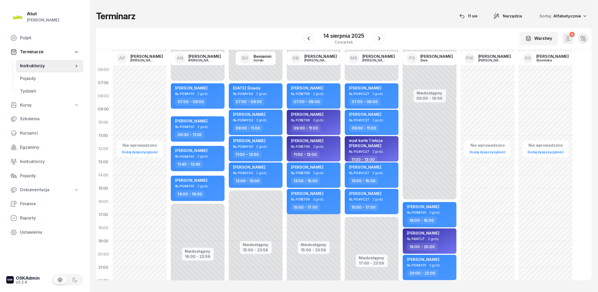
click at [359, 143] on span "[PERSON_NAME]" at bounding box center [365, 145] width 32 height 5
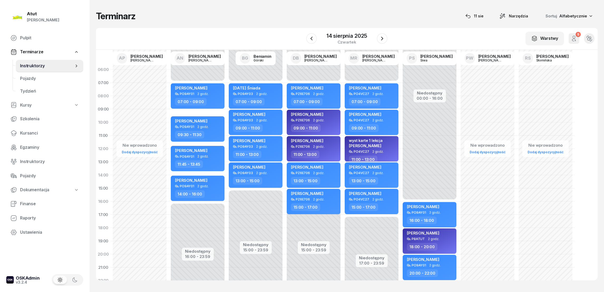
select select "11"
select select "13"
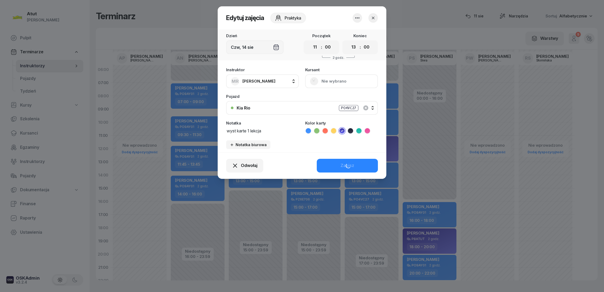
click at [332, 82] on button "Nie wybrano" at bounding box center [341, 81] width 73 height 14
click at [330, 98] on div "Otwórz profil" at bounding box center [322, 98] width 26 height 7
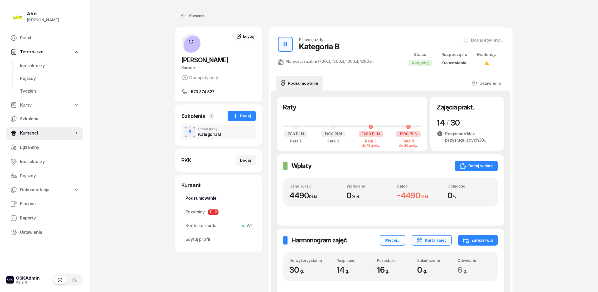
click at [208, 199] on span "Podsumowanie" at bounding box center [219, 198] width 66 height 7
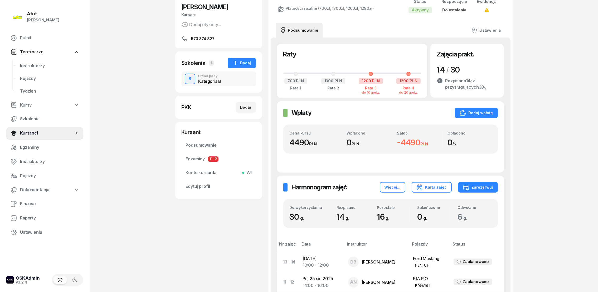
scroll to position [13, 0]
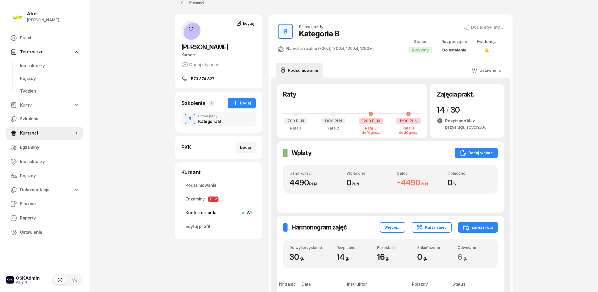
click at [202, 226] on span "Edytuj profil" at bounding box center [219, 226] width 66 height 7
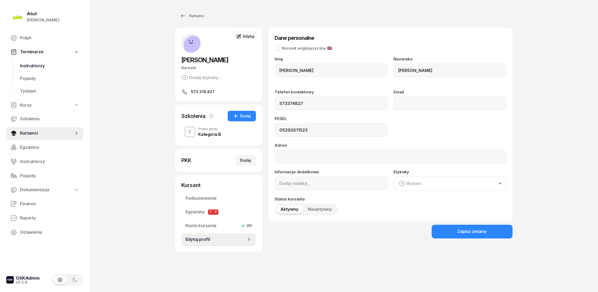
click at [36, 64] on span "Instruktorzy" at bounding box center [49, 65] width 59 height 7
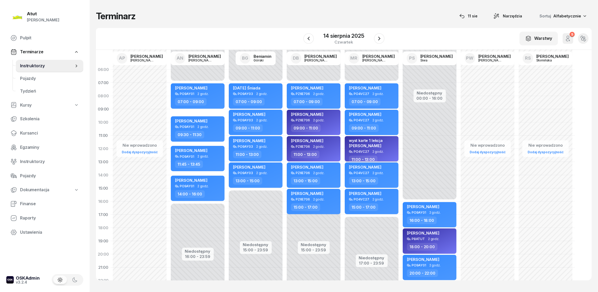
click at [361, 145] on span "[PERSON_NAME]" at bounding box center [365, 145] width 32 height 5
select select "11"
select select "13"
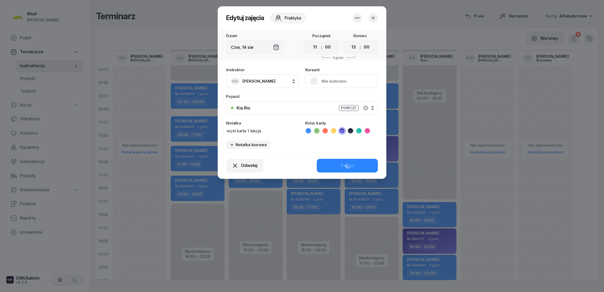
click at [269, 129] on textarea "wyst karte 1 lekcja" at bounding box center [262, 130] width 73 height 7
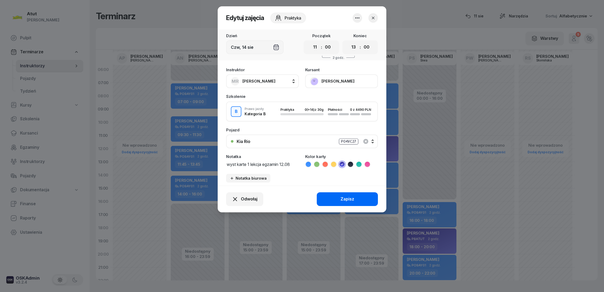
type textarea "wyst karte 1 lekcja egzamin 12.08"
click at [349, 198] on div "Zapisz" at bounding box center [348, 199] width 14 height 7
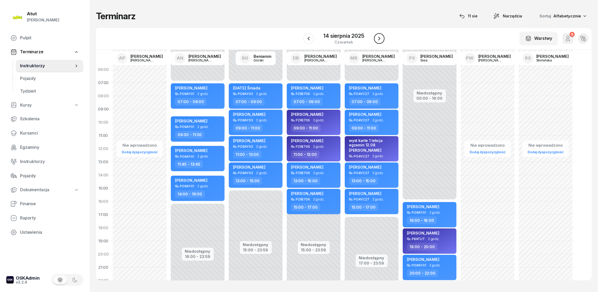
click at [379, 36] on icon "button" at bounding box center [379, 38] width 6 height 6
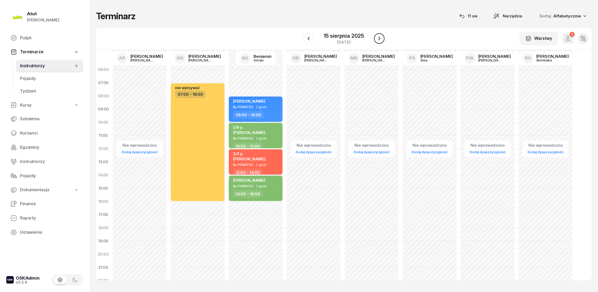
click at [379, 34] on button "button" at bounding box center [379, 38] width 11 height 11
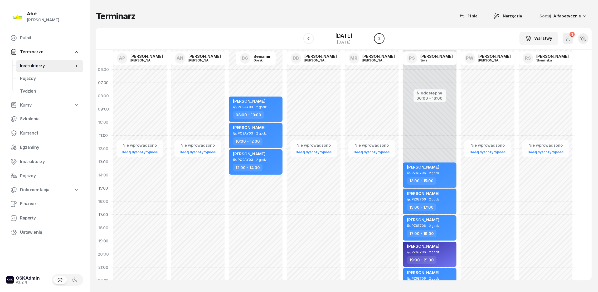
click at [379, 35] on button "button" at bounding box center [379, 38] width 11 height 11
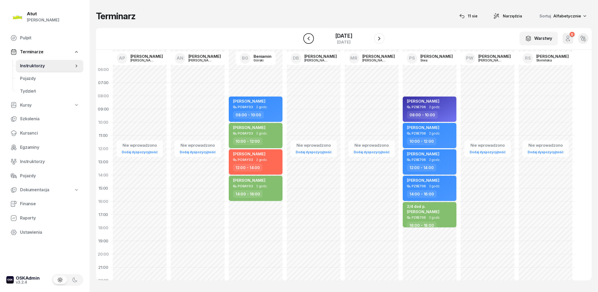
click at [306, 37] on icon "button" at bounding box center [308, 38] width 6 height 6
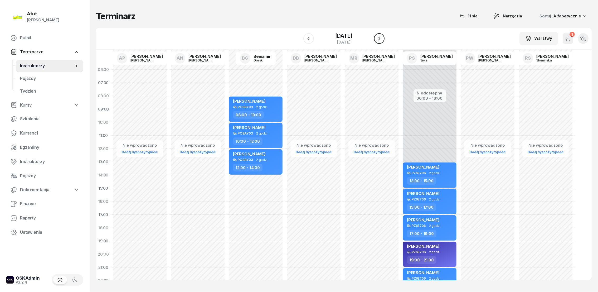
click at [380, 38] on icon "button" at bounding box center [379, 38] width 6 height 6
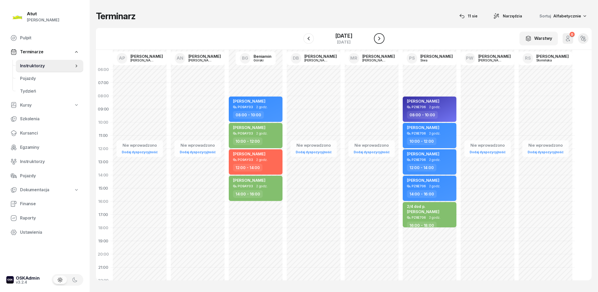
click at [380, 38] on icon "button" at bounding box center [379, 38] width 6 height 6
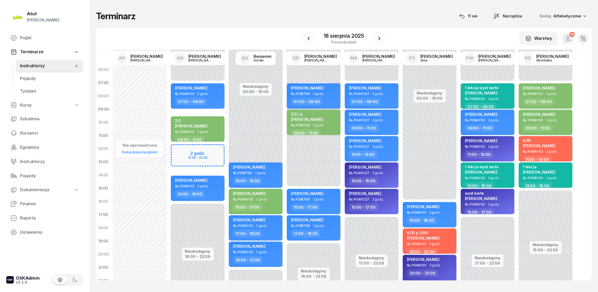
click at [482, 91] on span "[PERSON_NAME]" at bounding box center [481, 92] width 32 height 5
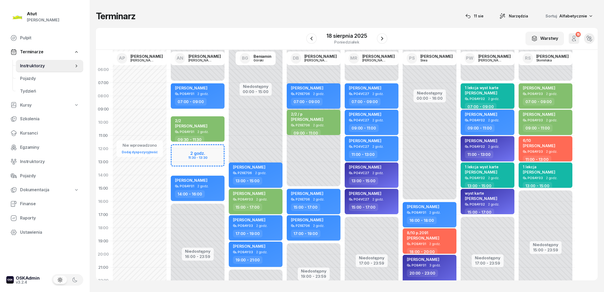
select select "07"
select select "09"
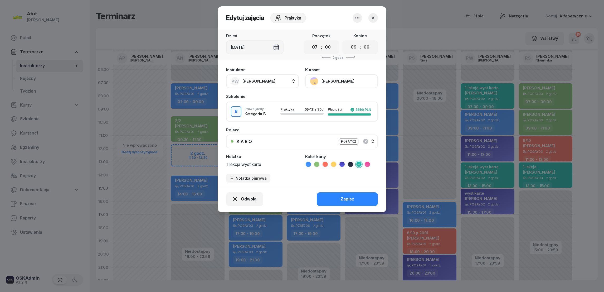
click at [335, 81] on button "[PERSON_NAME]" at bounding box center [341, 81] width 73 height 14
click at [321, 99] on div "Otwórz profil" at bounding box center [322, 98] width 26 height 7
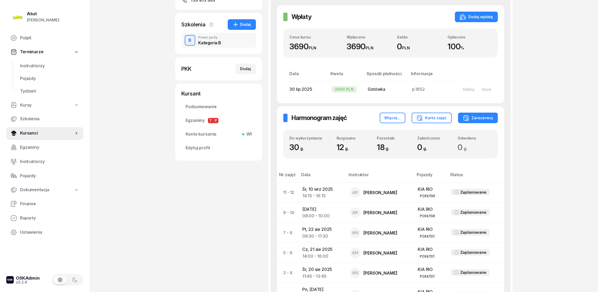
scroll to position [118, 0]
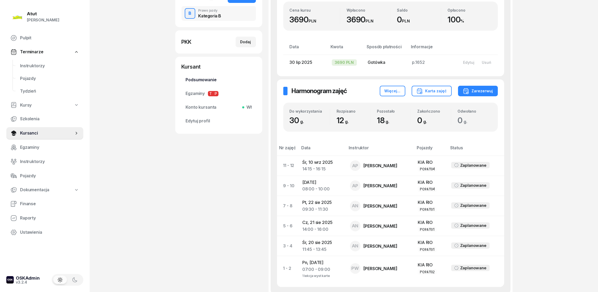
click at [192, 77] on span "Podsumowanie" at bounding box center [219, 79] width 66 height 7
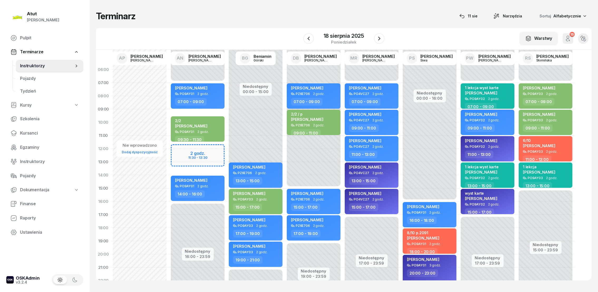
click at [493, 90] on span "[PERSON_NAME]" at bounding box center [481, 92] width 32 height 5
select select "07"
select select "09"
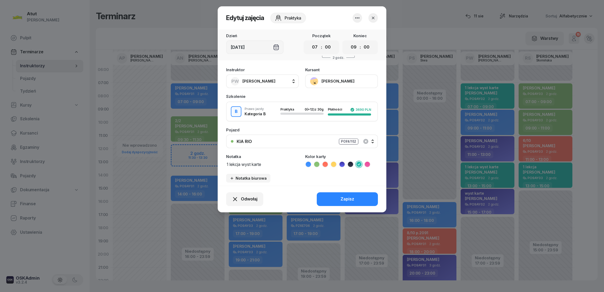
click at [337, 79] on button "[PERSON_NAME]" at bounding box center [341, 81] width 73 height 14
click at [331, 98] on div "Otwórz profil" at bounding box center [322, 98] width 26 height 7
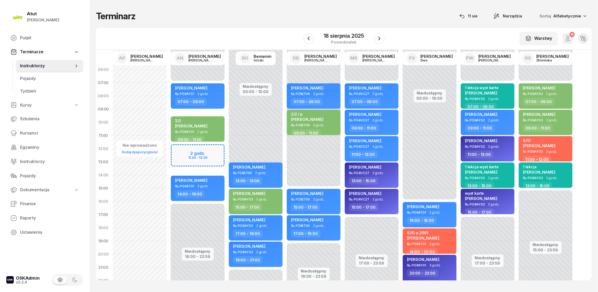
click at [492, 171] on span "[PERSON_NAME]" at bounding box center [481, 171] width 32 height 5
select select "13"
select select "15"
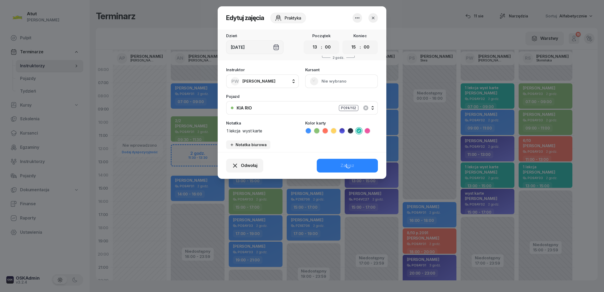
click at [337, 83] on button "Nie wybrano" at bounding box center [341, 81] width 73 height 14
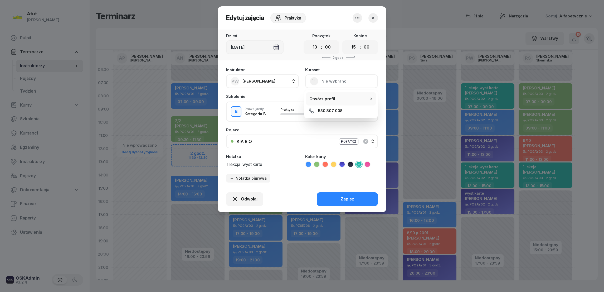
click at [322, 99] on div "Otwórz profil" at bounding box center [322, 98] width 26 height 7
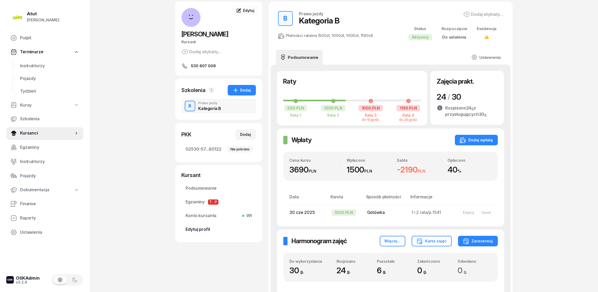
scroll to position [40, 0]
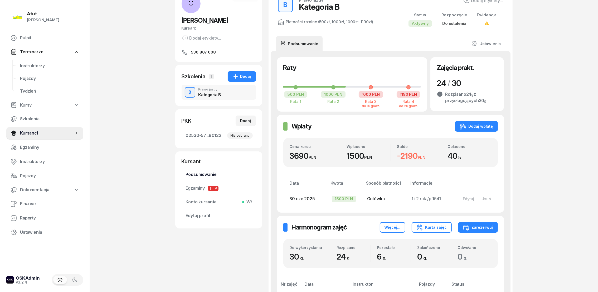
click at [205, 176] on span "Podsumowanie" at bounding box center [219, 174] width 66 height 7
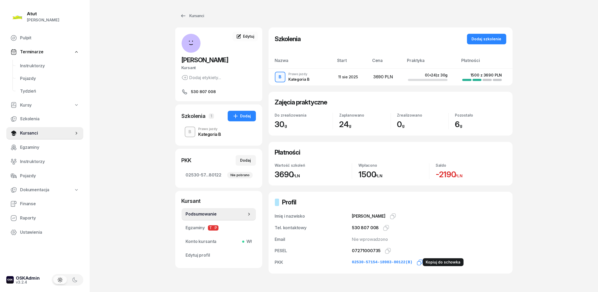
click at [417, 262] on icon "button" at bounding box center [420, 262] width 6 height 6
click at [386, 251] on icon "button" at bounding box center [388, 251] width 6 height 6
click at [31, 66] on span "Instruktorzy" at bounding box center [49, 65] width 59 height 7
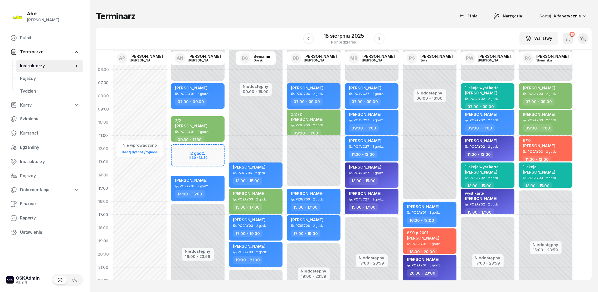
click at [479, 172] on span "[PERSON_NAME]" at bounding box center [481, 171] width 32 height 5
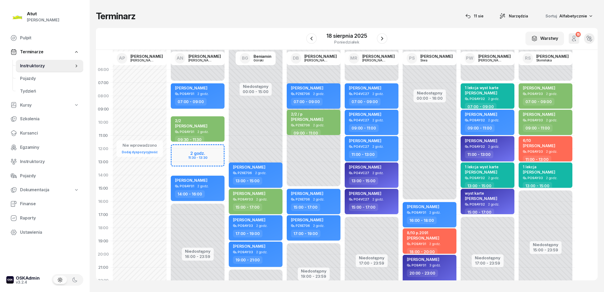
select select "13"
select select "15"
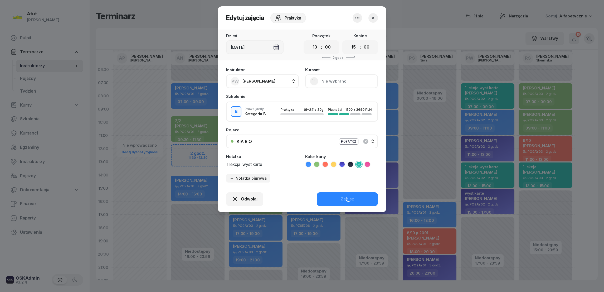
click at [373, 17] on icon "button" at bounding box center [373, 18] width 3 height 3
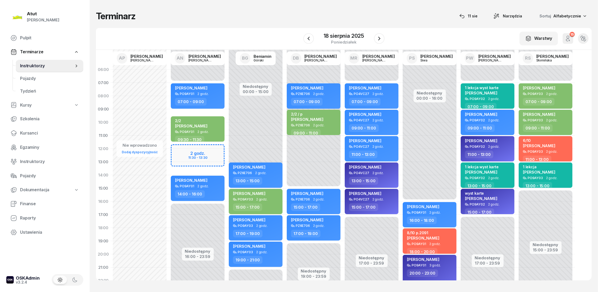
click at [475, 173] on span "[PERSON_NAME]" at bounding box center [481, 171] width 32 height 5
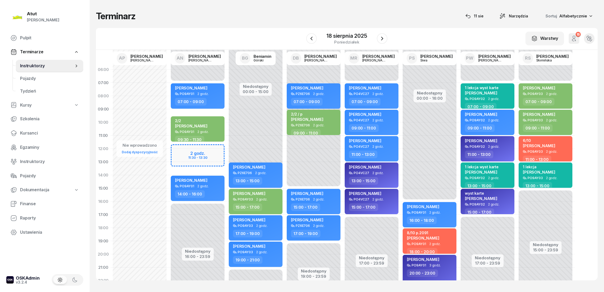
select select "13"
select select "15"
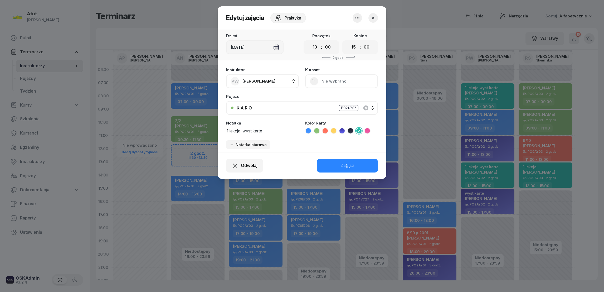
click at [336, 80] on button "Nie wybrano" at bounding box center [341, 81] width 73 height 14
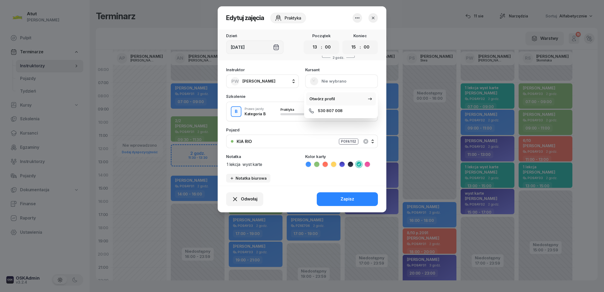
click at [323, 101] on div "Otwórz profil" at bounding box center [322, 98] width 26 height 7
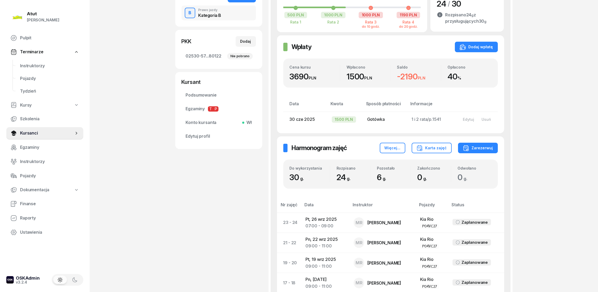
scroll to position [75, 0]
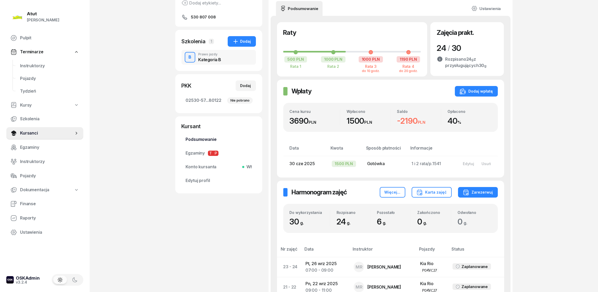
click at [208, 140] on span "Podsumowanie" at bounding box center [219, 139] width 66 height 7
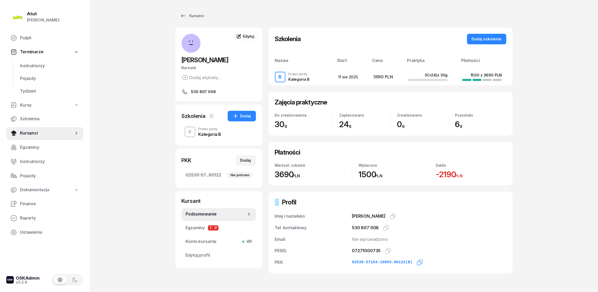
click at [417, 262] on icon "button" at bounding box center [420, 262] width 6 height 6
click at [419, 261] on icon "button" at bounding box center [421, 262] width 4 height 4
click at [387, 251] on icon "button" at bounding box center [388, 251] width 6 height 6
click at [40, 66] on span "Instruktorzy" at bounding box center [49, 65] width 59 height 7
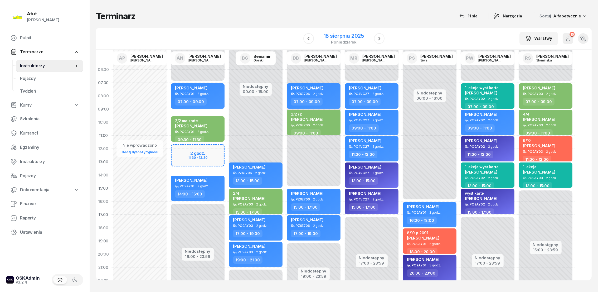
click at [351, 35] on div "18 sierpnia 2025" at bounding box center [344, 35] width 40 height 5
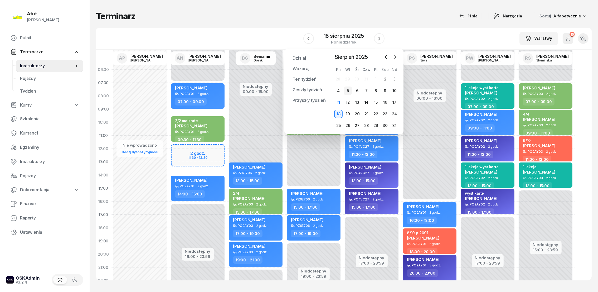
click at [346, 88] on div "5" at bounding box center [348, 90] width 8 height 8
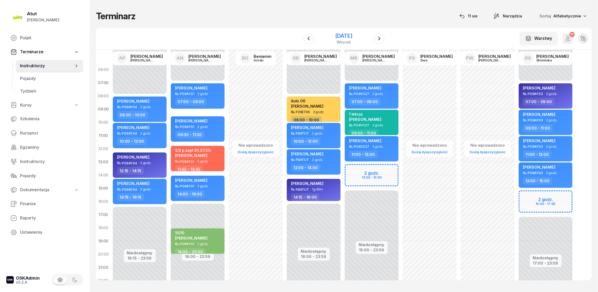
click at [352, 37] on div "[DATE]" at bounding box center [343, 35] width 17 height 5
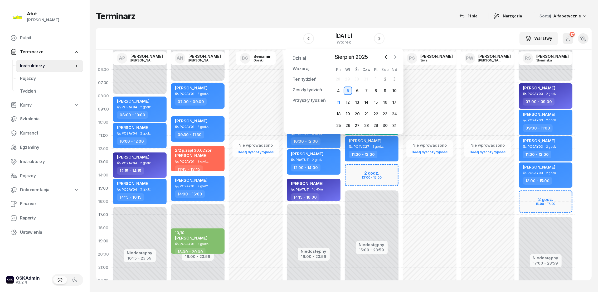
click at [396, 58] on icon "button" at bounding box center [395, 56] width 5 height 5
click at [347, 79] on div "2" at bounding box center [348, 79] width 8 height 8
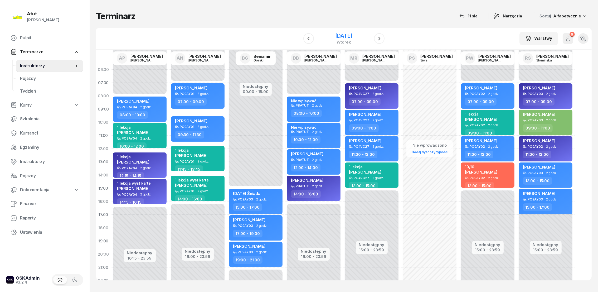
click at [352, 35] on div "[DATE]" at bounding box center [343, 35] width 17 height 5
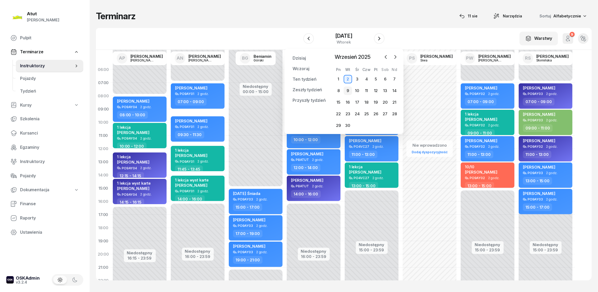
click at [349, 90] on div "9" at bounding box center [348, 90] width 8 height 8
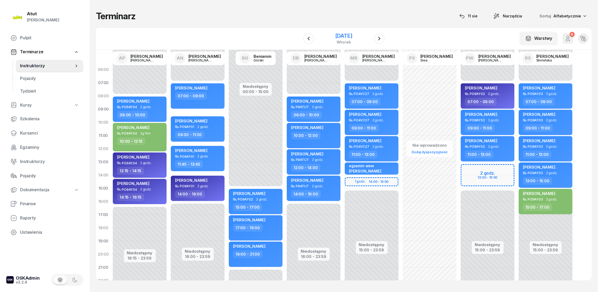
click at [339, 36] on div "[DATE]" at bounding box center [343, 35] width 17 height 5
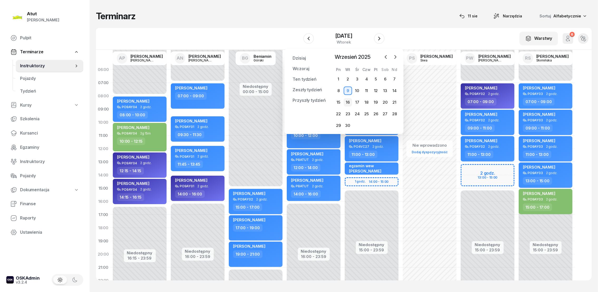
click at [349, 103] on div "16" at bounding box center [348, 102] width 8 height 8
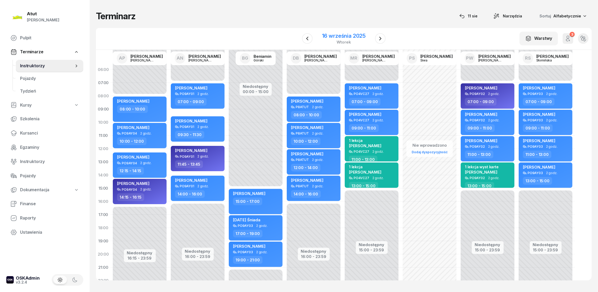
click at [353, 37] on div "16 września 2025" at bounding box center [343, 35] width 43 height 5
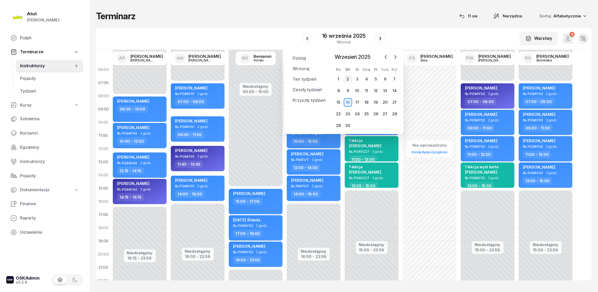
click at [346, 79] on div "2" at bounding box center [348, 79] width 8 height 8
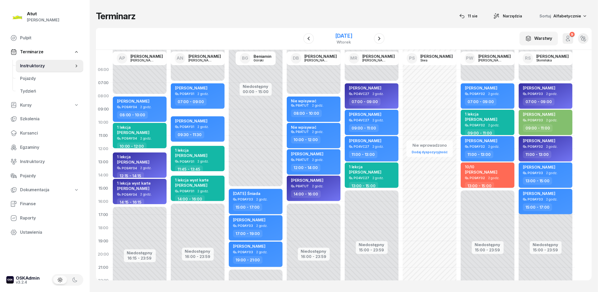
click at [336, 35] on div "[DATE]" at bounding box center [343, 35] width 17 height 5
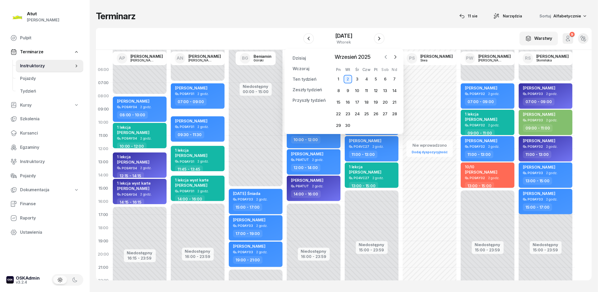
click at [384, 57] on icon "button" at bounding box center [385, 56] width 5 height 5
click at [367, 103] on div "14" at bounding box center [366, 102] width 8 height 8
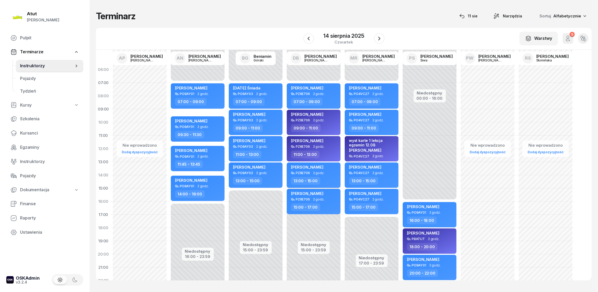
click at [314, 164] on span "[PERSON_NAME]" at bounding box center [307, 166] width 32 height 5
select select "13"
select select "15"
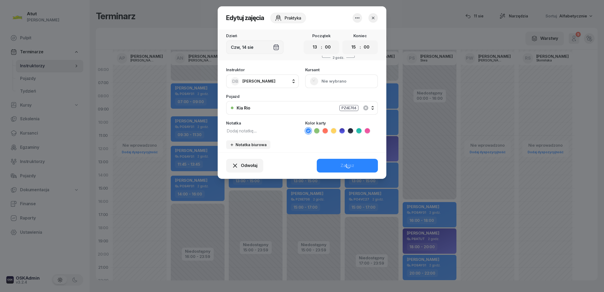
click at [337, 82] on button "Nie wybrano" at bounding box center [341, 81] width 73 height 14
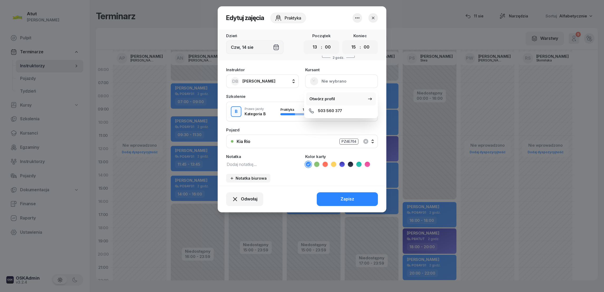
click at [329, 97] on div "Otwórz profil" at bounding box center [322, 98] width 26 height 7
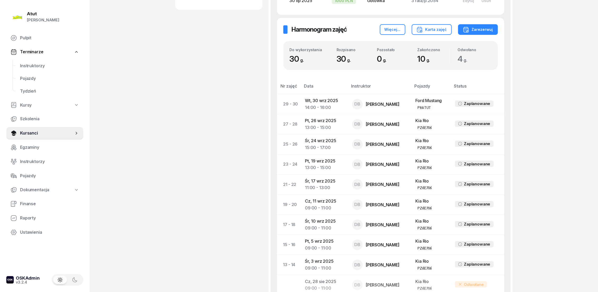
scroll to position [40, 0]
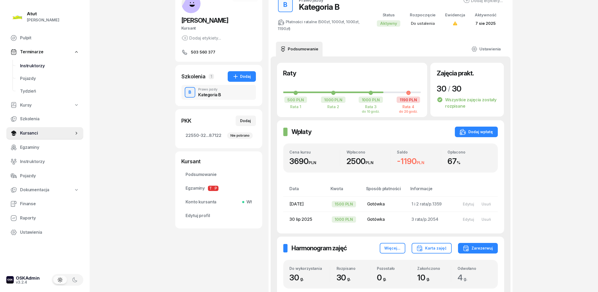
click at [26, 65] on span "Instruktorzy" at bounding box center [49, 65] width 59 height 7
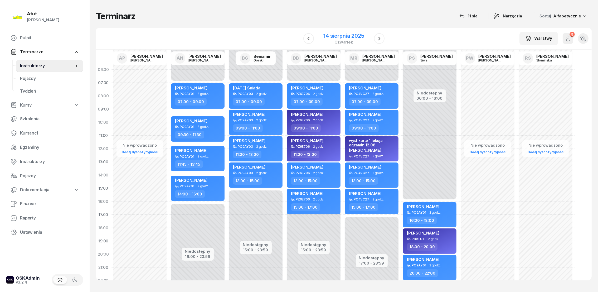
click at [353, 33] on div "14 sierpnia 2025" at bounding box center [343, 35] width 41 height 5
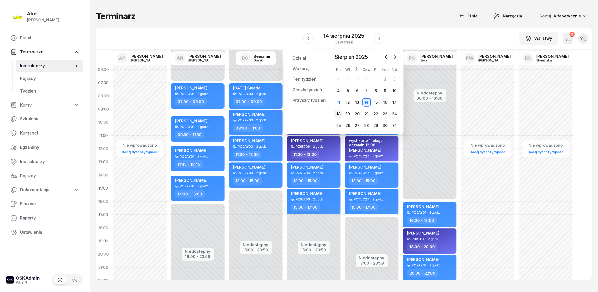
click at [339, 114] on div "18" at bounding box center [338, 114] width 8 height 8
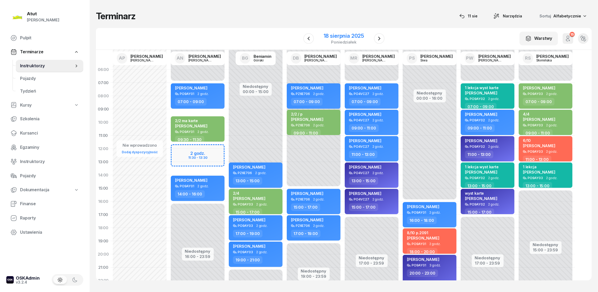
click at [340, 34] on div "18 sierpnia 2025" at bounding box center [344, 35] width 40 height 5
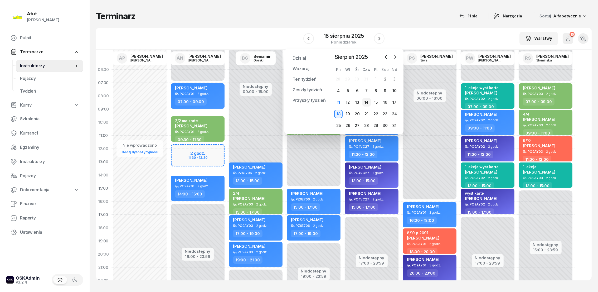
click at [369, 100] on div "14" at bounding box center [366, 102] width 8 height 8
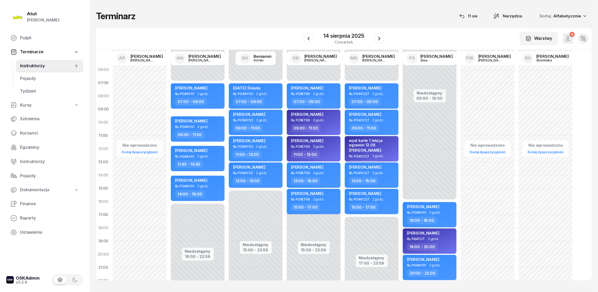
click at [367, 145] on div "wyst karte 1 lekcja egzamin 12.08" at bounding box center [372, 142] width 46 height 9
select select "11"
select select "13"
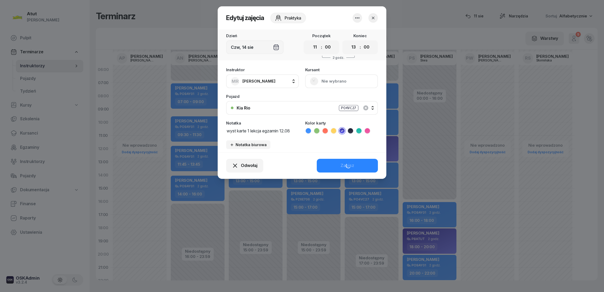
click at [324, 79] on button "Nie wybrano" at bounding box center [341, 81] width 73 height 14
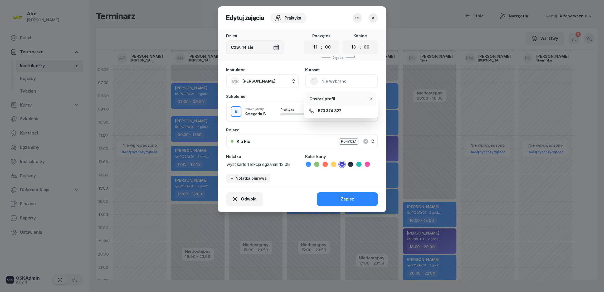
click at [316, 99] on div "Otwórz profil" at bounding box center [322, 98] width 26 height 7
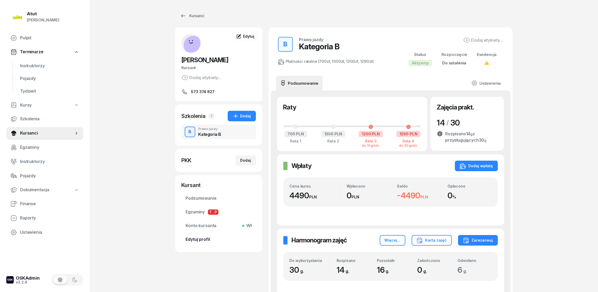
click at [204, 238] on span "Edytuj profil" at bounding box center [219, 239] width 66 height 7
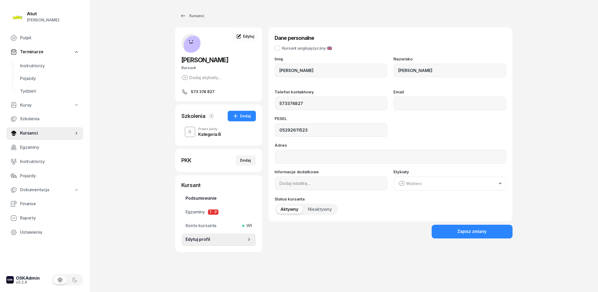
click at [211, 195] on span "Podsumowanie" at bounding box center [219, 198] width 66 height 7
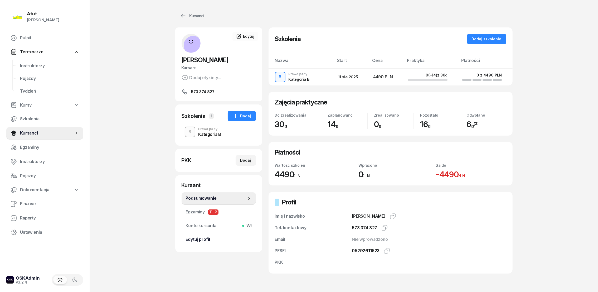
click at [207, 238] on span "Edytuj profil" at bounding box center [219, 239] width 66 height 7
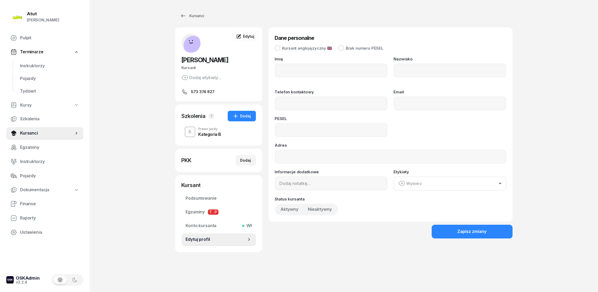
type input "[PERSON_NAME]"
type input "573374827"
type input "05292611523"
click at [248, 34] on span "Edytuj" at bounding box center [248, 36] width 11 height 4
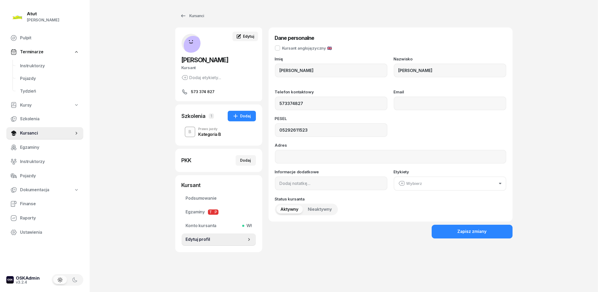
click at [248, 37] on span "Edytuj" at bounding box center [248, 36] width 11 height 4
click at [206, 200] on span "Podsumowanie" at bounding box center [219, 198] width 66 height 7
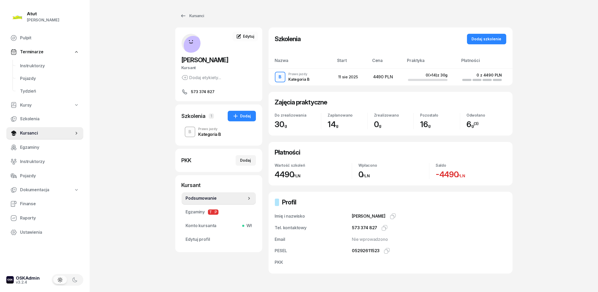
click at [283, 261] on div "PKK" at bounding box center [313, 262] width 77 height 7
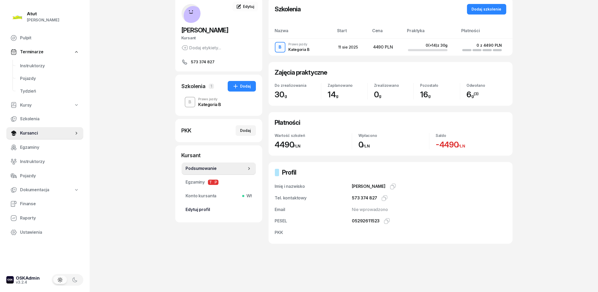
click at [196, 207] on span "Edytuj profil" at bounding box center [219, 209] width 66 height 7
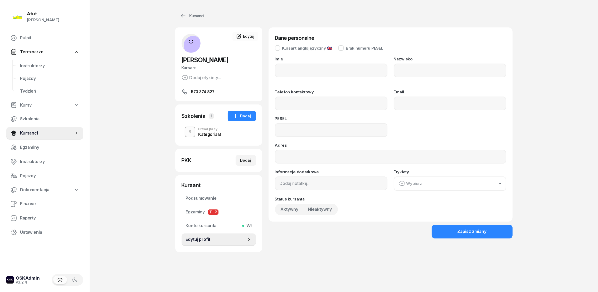
type input "[PERSON_NAME]"
type input "573374827"
type input "05292611523"
click at [201, 224] on span "Konto kursanta Wł" at bounding box center [219, 225] width 66 height 7
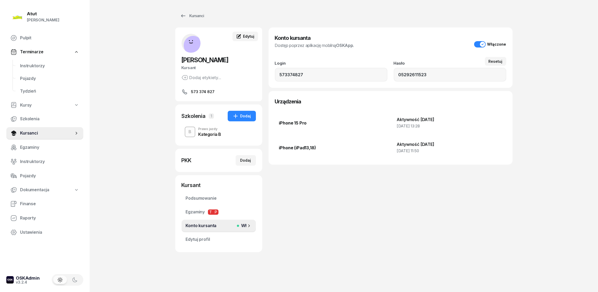
click at [249, 36] on span "Edytuj" at bounding box center [248, 36] width 11 height 4
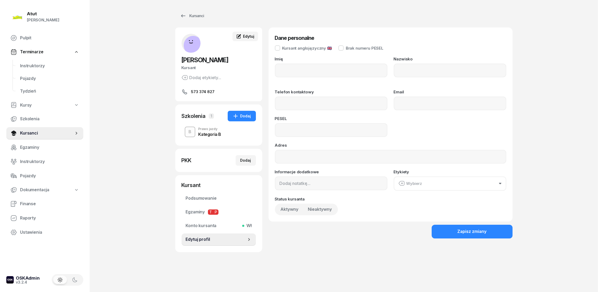
type input "[PERSON_NAME]"
type input "573374827"
type input "05292611523"
click at [248, 160] on div "Dodaj" at bounding box center [245, 160] width 11 height 6
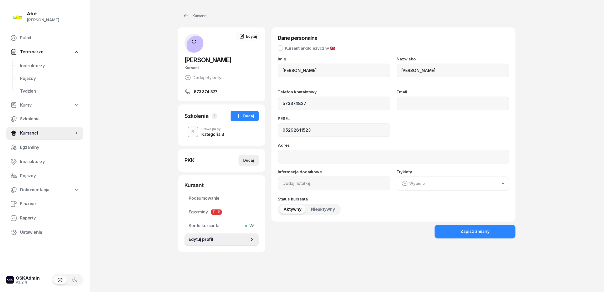
select select
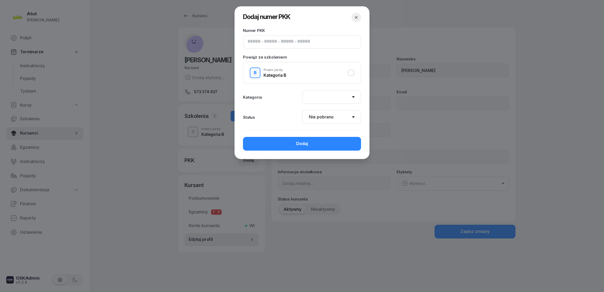
click at [264, 39] on input at bounding box center [270, 41] width 13 height 7
type input "42580"
type input "87051"
type input "96683"
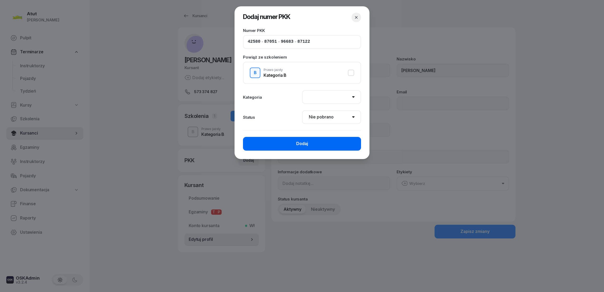
type input "87122"
click at [295, 146] on button "Dodaj" at bounding box center [302, 144] width 118 height 14
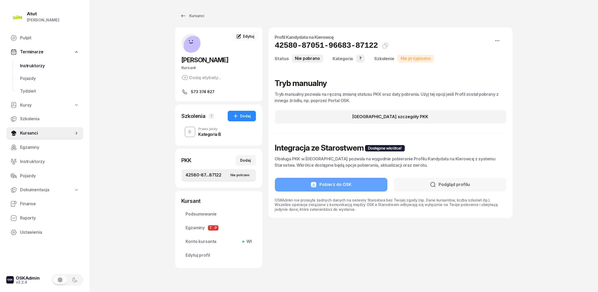
click at [27, 63] on span "Instruktorzy" at bounding box center [49, 65] width 59 height 7
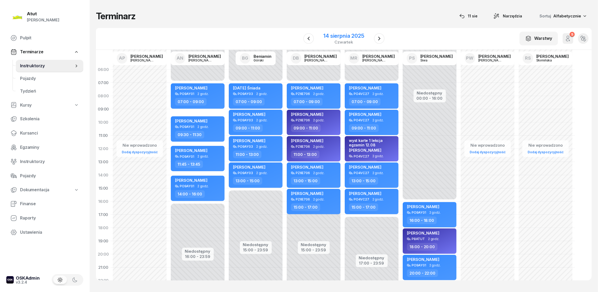
click at [355, 36] on div "14 sierpnia 2025" at bounding box center [343, 35] width 41 height 5
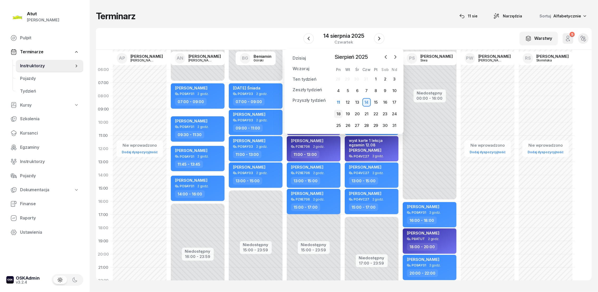
click at [337, 113] on div "18" at bounding box center [338, 114] width 8 height 8
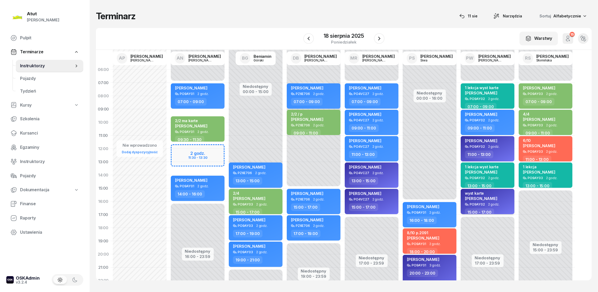
click at [472, 197] on span "[PERSON_NAME]" at bounding box center [481, 198] width 32 height 5
select select "15"
select select "17"
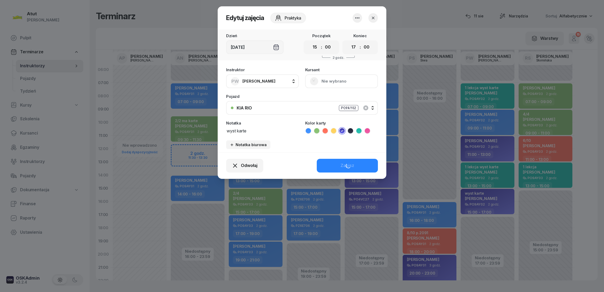
click at [332, 79] on button "Nie wybrano" at bounding box center [341, 81] width 73 height 14
click at [311, 99] on div "Otwórz profil" at bounding box center [322, 98] width 26 height 7
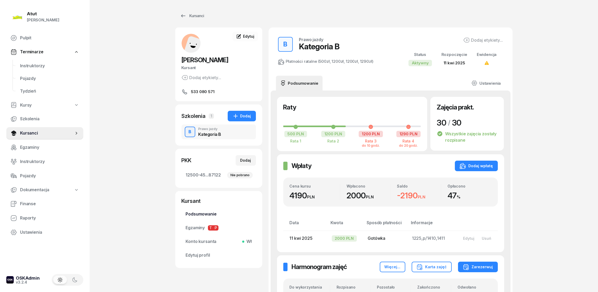
click at [198, 211] on span "Podsumowanie" at bounding box center [219, 214] width 66 height 7
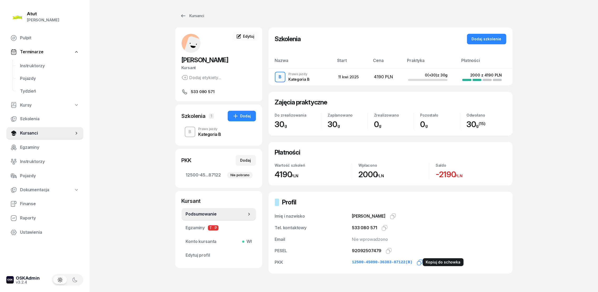
click at [417, 263] on icon "button" at bounding box center [420, 262] width 6 height 6
click at [389, 250] on icon "button" at bounding box center [389, 251] width 6 height 6
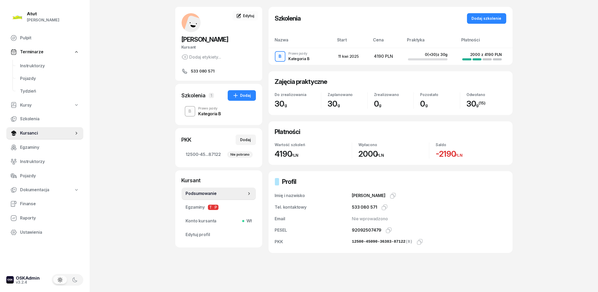
scroll to position [30, 0]
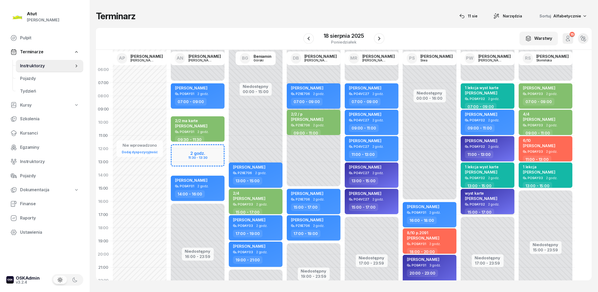
click at [479, 194] on div "wyst karte" at bounding box center [481, 193] width 32 height 4
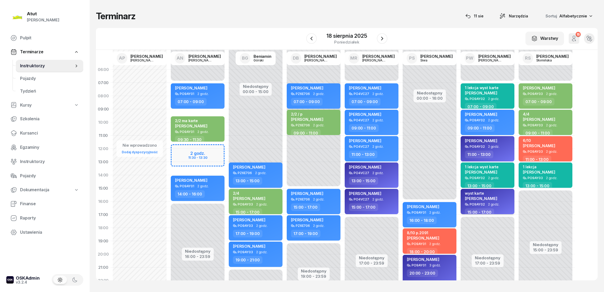
select select "15"
select select "17"
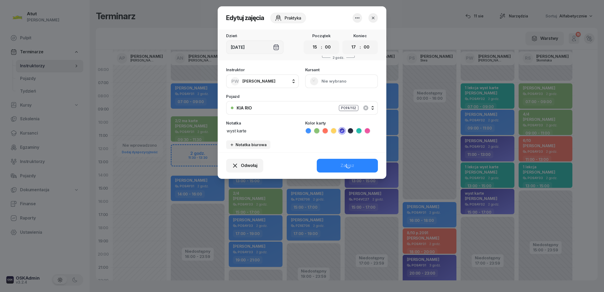
click at [327, 80] on button "Nie wybrano" at bounding box center [341, 81] width 73 height 14
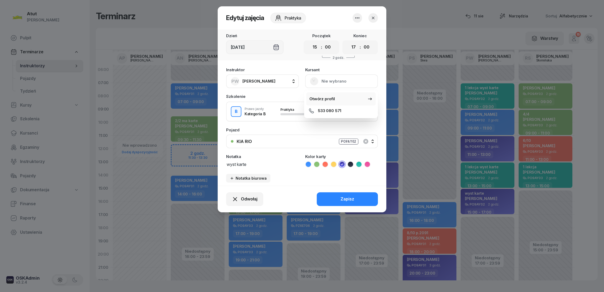
click at [318, 103] on link "Otwórz profil" at bounding box center [341, 98] width 70 height 13
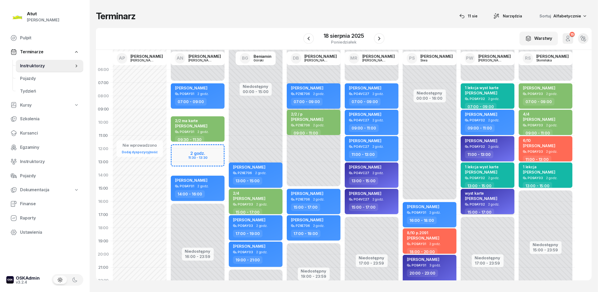
click at [473, 197] on span "[PERSON_NAME]" at bounding box center [481, 198] width 32 height 5
select select "15"
select select "17"
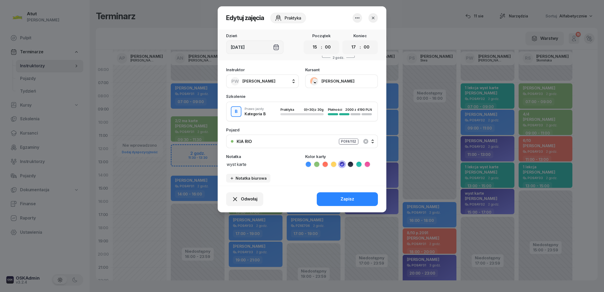
click at [371, 15] on icon "button" at bounding box center [373, 17] width 5 height 5
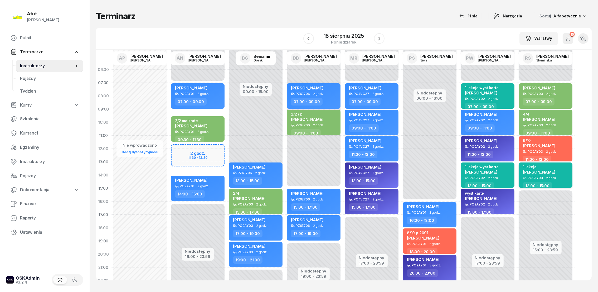
click at [530, 171] on span "[PERSON_NAME]" at bounding box center [539, 171] width 32 height 5
select select "13"
select select "15"
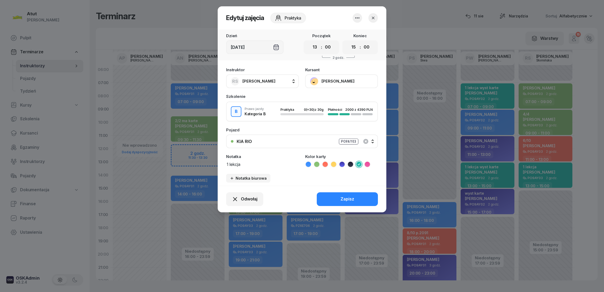
click at [330, 80] on button "[PERSON_NAME]" at bounding box center [341, 81] width 73 height 14
click at [327, 96] on div "Otwórz profil" at bounding box center [322, 98] width 26 height 7
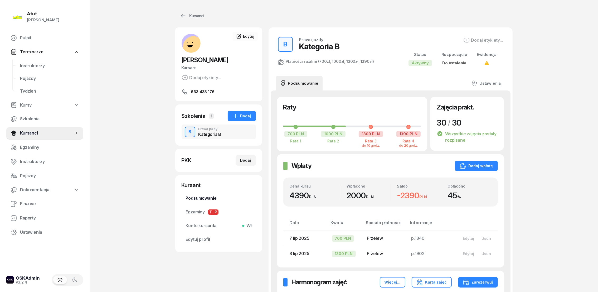
click at [199, 200] on span "Podsumowanie" at bounding box center [219, 198] width 66 height 7
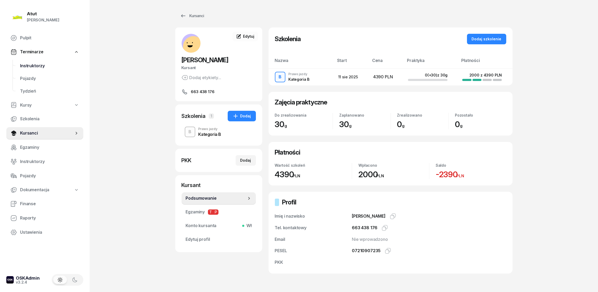
click at [34, 67] on span "Instruktorzy" at bounding box center [49, 65] width 59 height 7
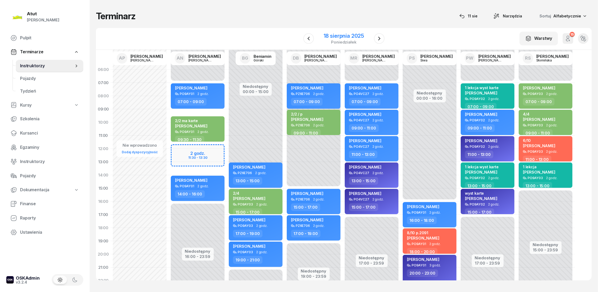
click at [352, 37] on div "18 sierpnia 2025" at bounding box center [344, 35] width 40 height 5
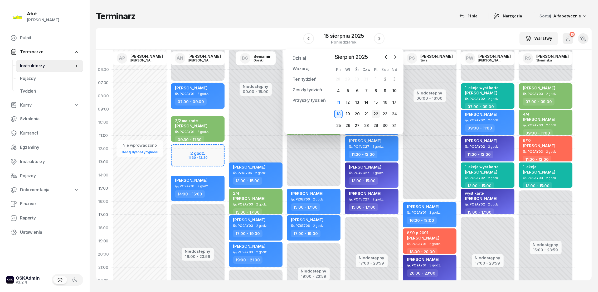
click at [377, 113] on div "22" at bounding box center [376, 114] width 8 height 8
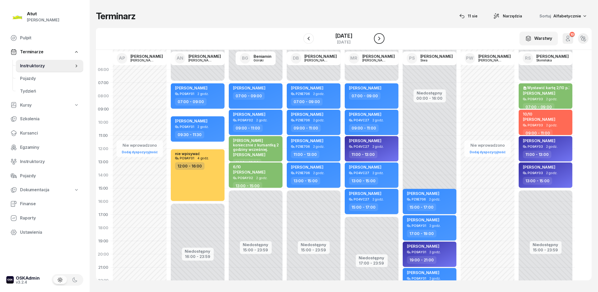
click at [379, 40] on icon "button" at bounding box center [379, 38] width 6 height 6
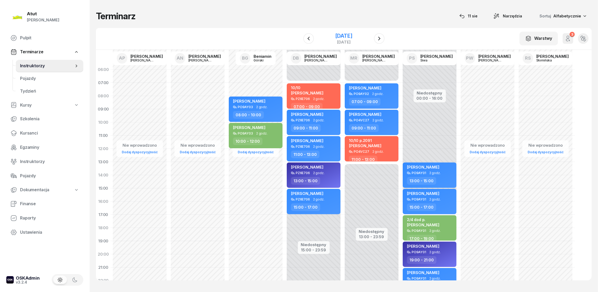
click at [352, 35] on div "[DATE]" at bounding box center [343, 35] width 17 height 5
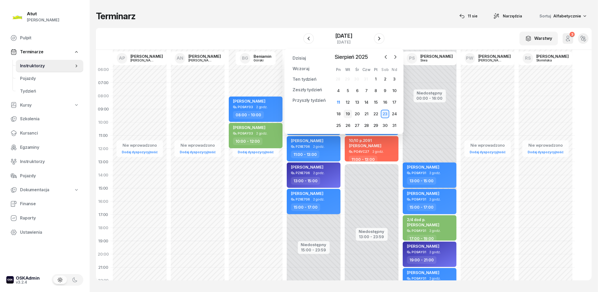
click at [347, 112] on div "19" at bounding box center [348, 114] width 8 height 8
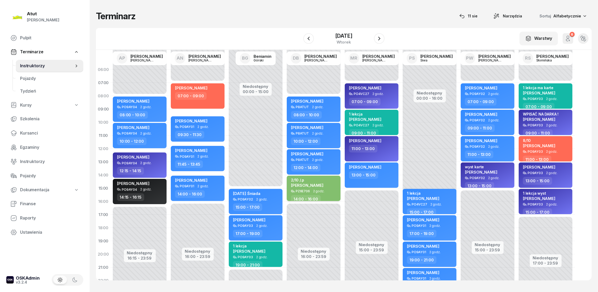
click at [305, 182] on div "2/10 /.p [PERSON_NAME]" at bounding box center [307, 184] width 32 height 12
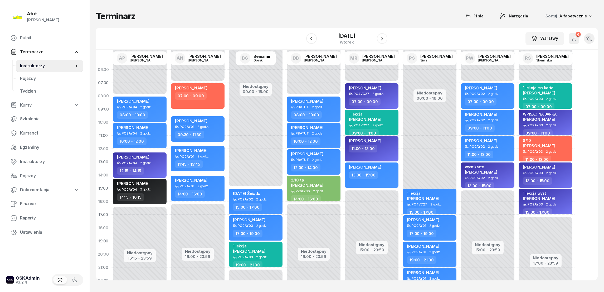
select select "14"
select select "16"
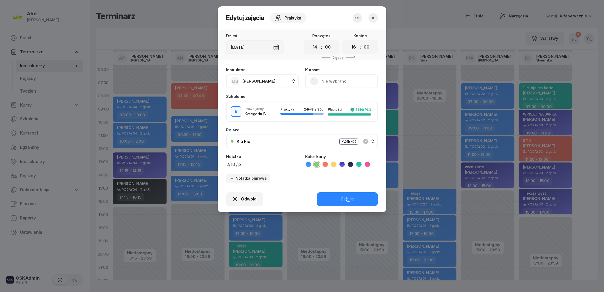
click at [332, 78] on button "Nie wybrano" at bounding box center [341, 81] width 73 height 14
click at [325, 98] on div "Otwórz profil" at bounding box center [322, 98] width 26 height 7
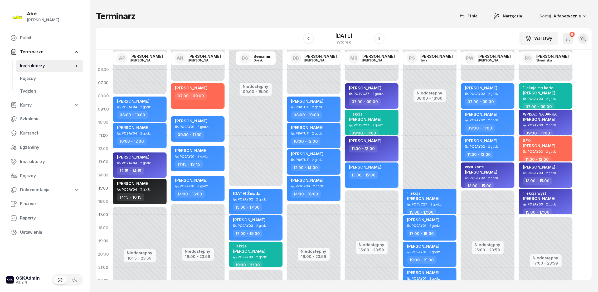
click at [360, 139] on span "[PERSON_NAME]" at bounding box center [365, 140] width 32 height 5
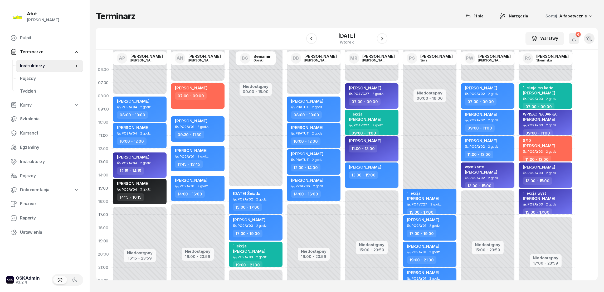
select select "11"
select select "13"
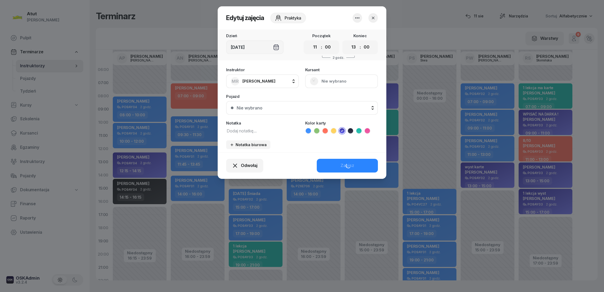
click at [333, 82] on button "Nie wybrano" at bounding box center [341, 81] width 73 height 14
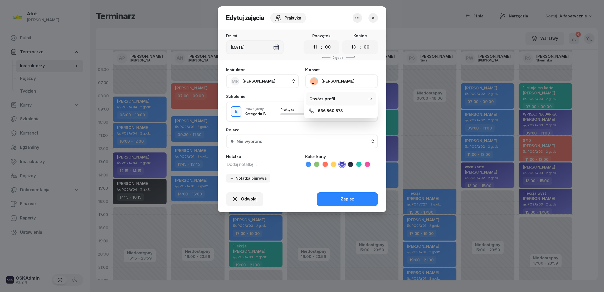
click at [327, 98] on div "Otwórz profil" at bounding box center [322, 98] width 26 height 7
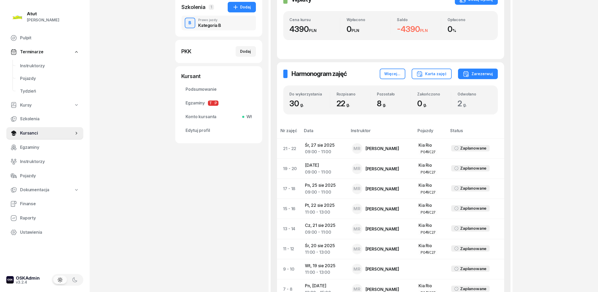
scroll to position [40, 0]
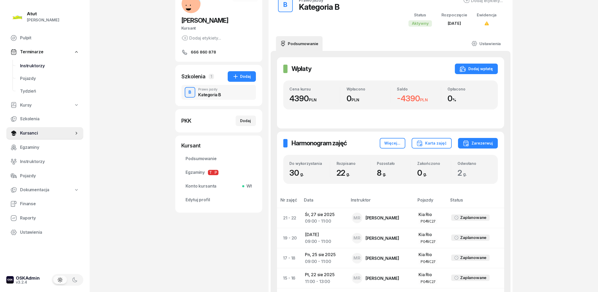
click at [27, 63] on span "Instruktorzy" at bounding box center [49, 65] width 59 height 7
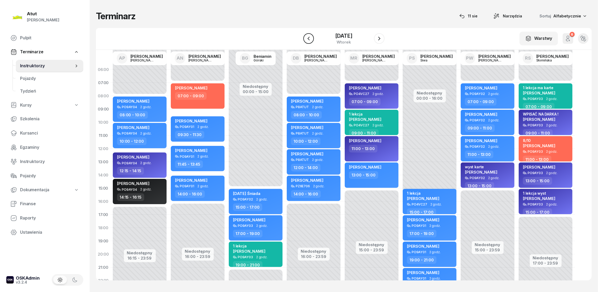
click at [309, 38] on icon "button" at bounding box center [308, 38] width 6 height 6
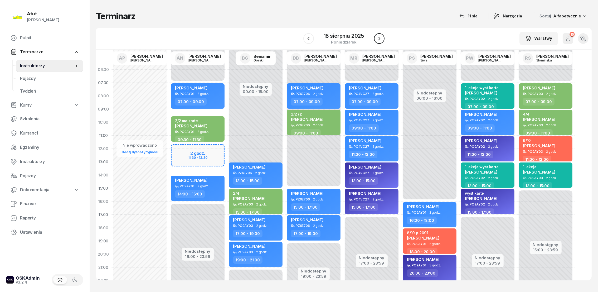
click at [379, 38] on icon "button" at bounding box center [379, 38] width 6 height 6
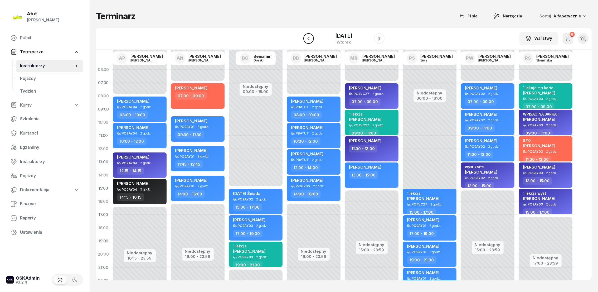
click at [307, 38] on icon "button" at bounding box center [308, 38] width 6 height 6
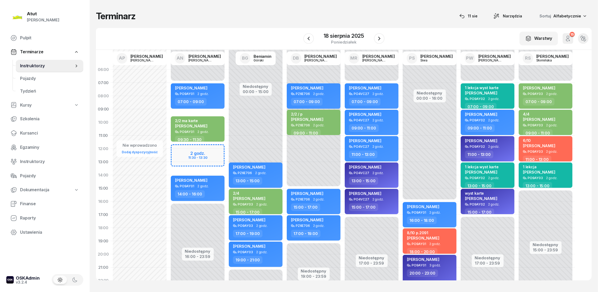
click at [483, 171] on span "[PERSON_NAME]" at bounding box center [481, 171] width 32 height 5
select select "13"
select select "15"
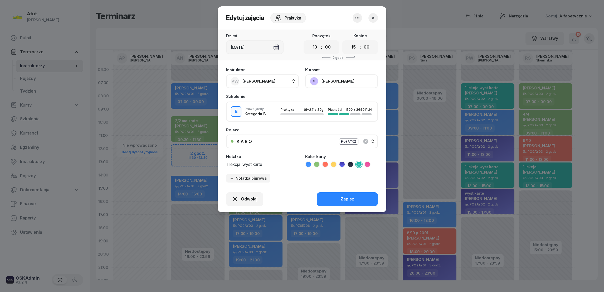
drag, startPoint x: 269, startPoint y: 163, endPoint x: 212, endPoint y: 156, distance: 57.3
click at [212, 158] on div "Edytuj zajęcia Praktyka Dzień [DATE] Początek 00 01 02 03 04 05 06 07 08 09 10 …" at bounding box center [302, 146] width 604 height 292
type textarea "1 lekcja"
click at [351, 196] on div "Zapisz" at bounding box center [348, 199] width 14 height 7
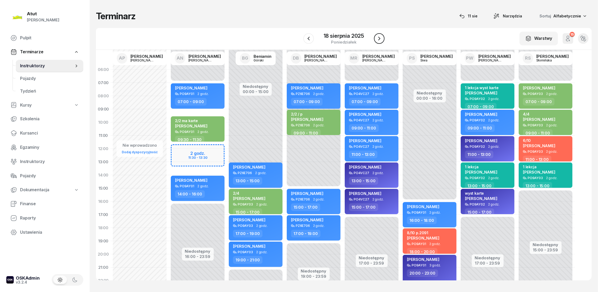
click at [381, 38] on icon "button" at bounding box center [379, 38] width 6 height 6
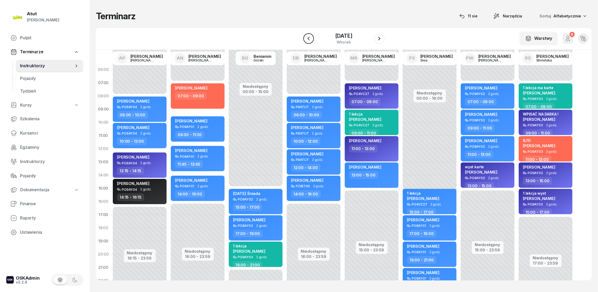
click at [312, 40] on button "button" at bounding box center [308, 38] width 11 height 11
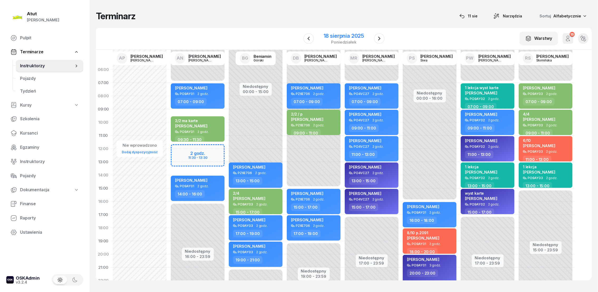
click at [345, 34] on div "18 sierpnia 2025" at bounding box center [344, 35] width 40 height 5
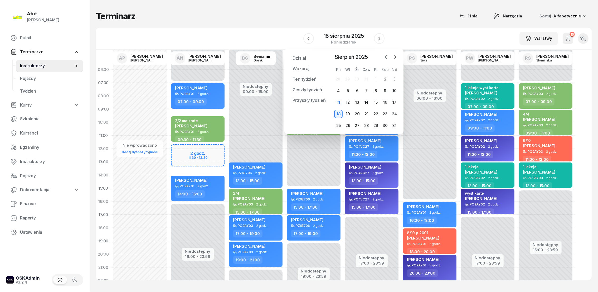
click at [385, 55] on icon "button" at bounding box center [385, 56] width 5 height 5
click at [396, 56] on icon "button" at bounding box center [395, 56] width 5 height 5
click at [350, 112] on div "19" at bounding box center [348, 114] width 8 height 8
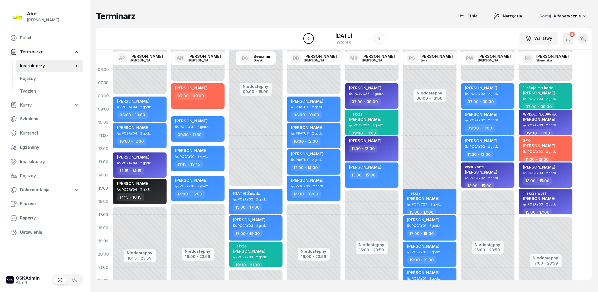
click at [309, 36] on icon "button" at bounding box center [308, 38] width 6 height 6
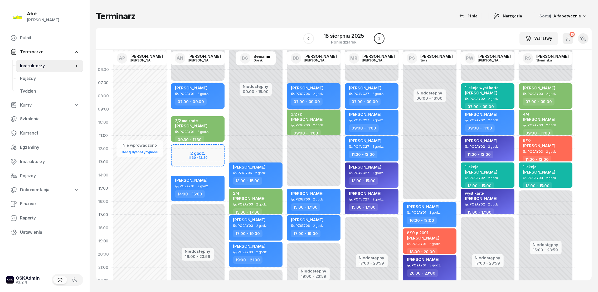
click at [379, 37] on icon "button" at bounding box center [379, 38] width 6 height 6
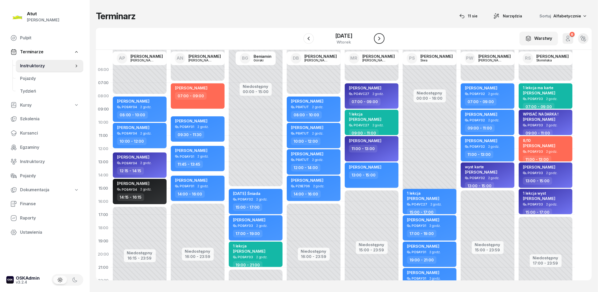
click at [380, 37] on icon "button" at bounding box center [379, 38] width 6 height 6
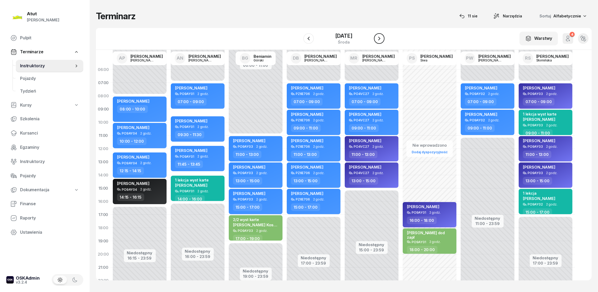
click at [383, 38] on button "button" at bounding box center [379, 38] width 11 height 11
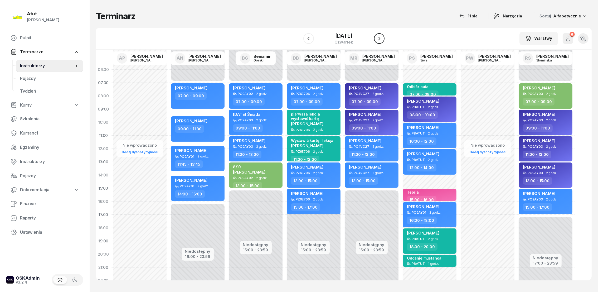
click at [378, 40] on icon "button" at bounding box center [379, 38] width 6 height 6
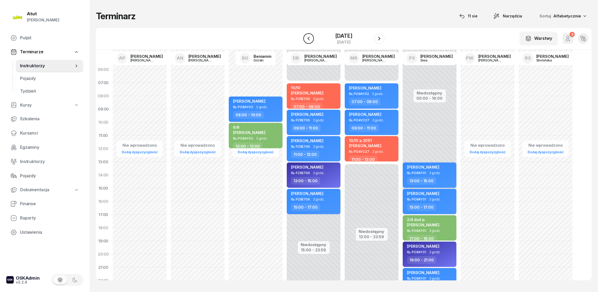
click at [308, 38] on icon "button" at bounding box center [308, 38] width 6 height 6
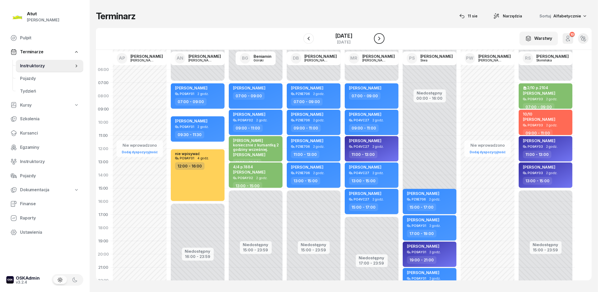
click at [378, 39] on icon "button" at bounding box center [379, 38] width 6 height 6
click at [379, 38] on icon "button" at bounding box center [379, 38] width 6 height 6
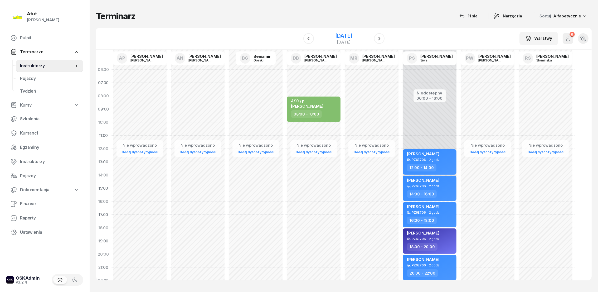
click at [338, 37] on div "[DATE]" at bounding box center [343, 35] width 17 height 5
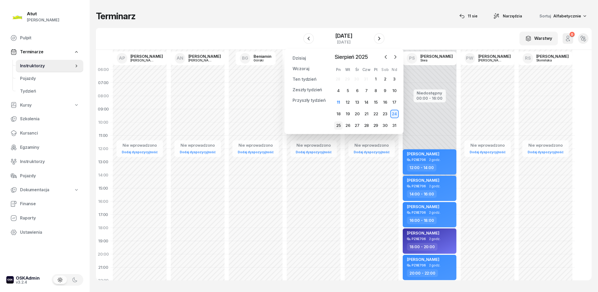
click at [339, 126] on div "25" at bounding box center [338, 125] width 8 height 8
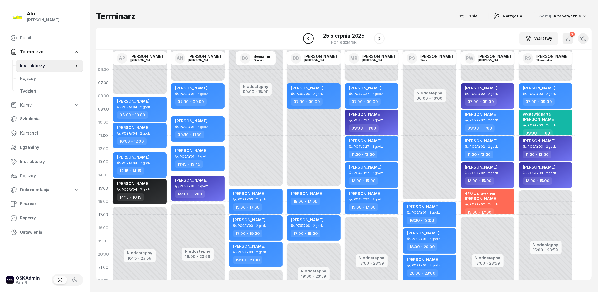
click at [310, 39] on icon "button" at bounding box center [308, 38] width 6 height 6
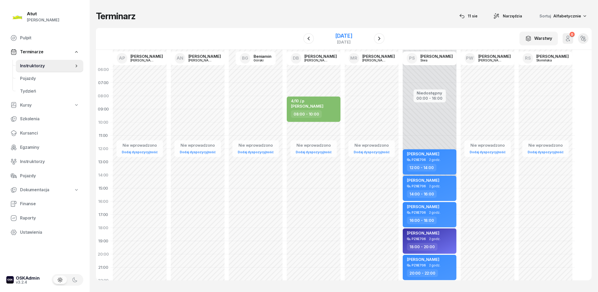
click at [338, 36] on div "[DATE]" at bounding box center [343, 35] width 17 height 5
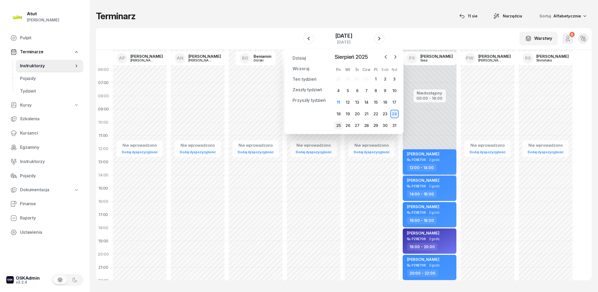
click at [337, 124] on div "25" at bounding box center [338, 125] width 8 height 8
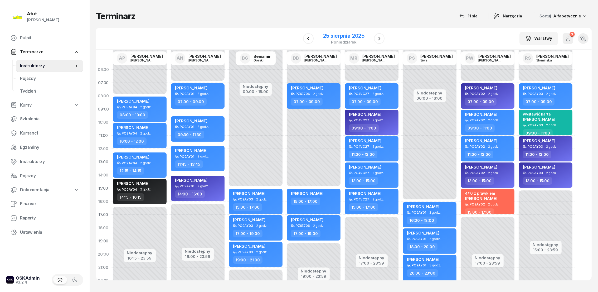
click at [355, 35] on div "25 sierpnia 2025" at bounding box center [343, 35] width 41 height 5
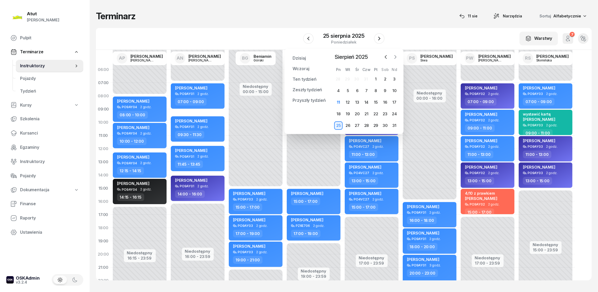
click at [394, 57] on icon "button" at bounding box center [395, 56] width 5 height 5
click at [338, 105] on div "15" at bounding box center [338, 102] width 8 height 8
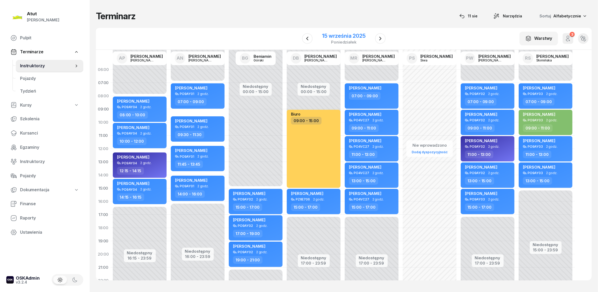
click at [363, 34] on div "15 września 2025" at bounding box center [343, 35] width 43 height 5
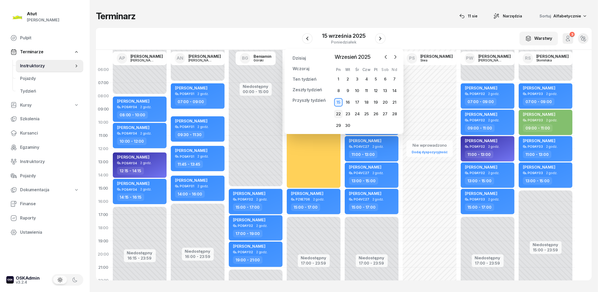
click at [338, 115] on div "22" at bounding box center [338, 114] width 8 height 8
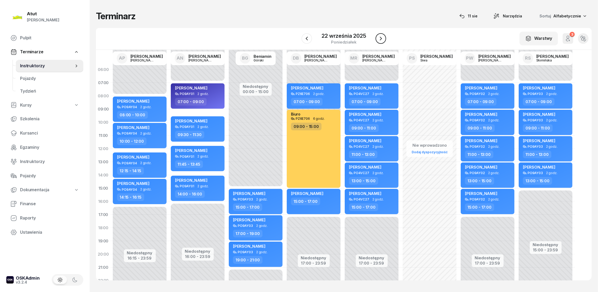
click at [379, 39] on icon "button" at bounding box center [381, 38] width 6 height 6
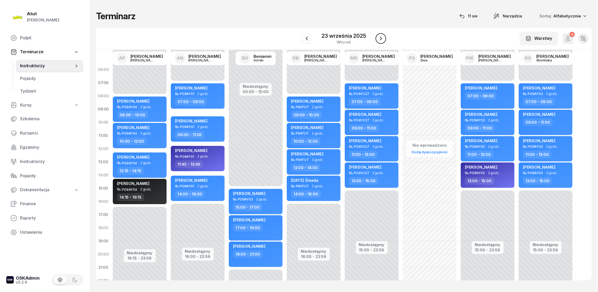
click at [379, 38] on icon "button" at bounding box center [381, 38] width 6 height 6
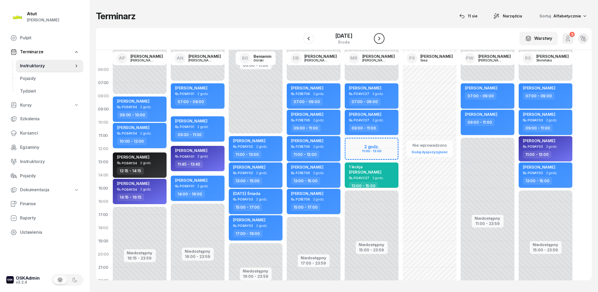
click at [381, 36] on icon "button" at bounding box center [379, 38] width 6 height 6
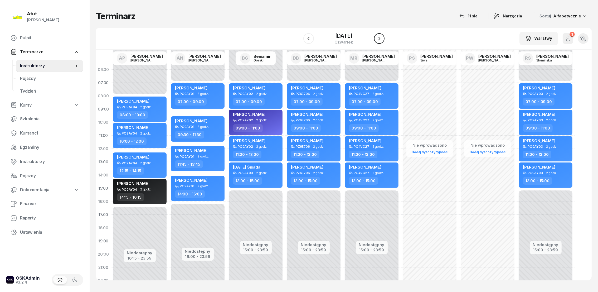
click at [382, 35] on icon "button" at bounding box center [379, 38] width 6 height 6
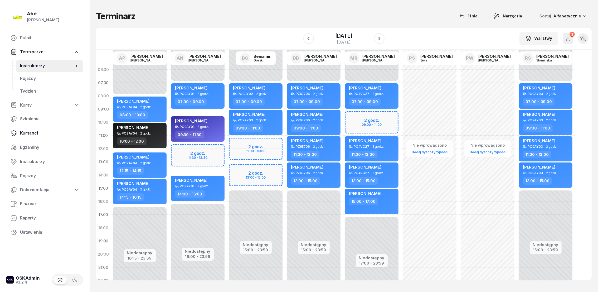
click at [28, 133] on span "Kursanci" at bounding box center [49, 133] width 59 height 7
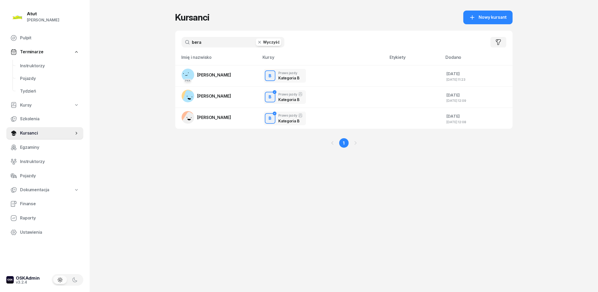
click at [265, 41] on button "Wyczyść" at bounding box center [268, 41] width 25 height 7
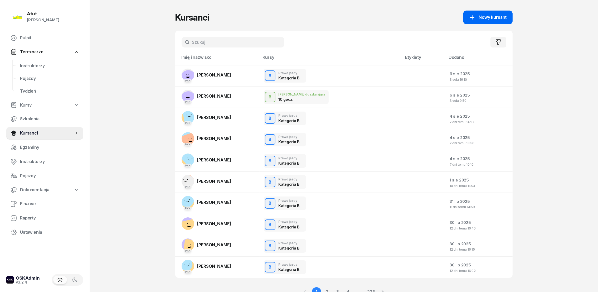
click at [489, 17] on span "Nowy kursant" at bounding box center [493, 17] width 28 height 7
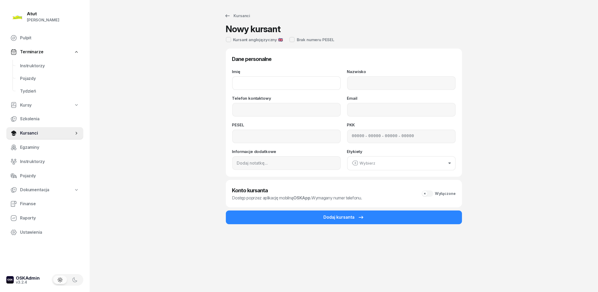
click at [253, 84] on input "Imię" at bounding box center [286, 83] width 109 height 14
type input "[PERSON_NAME]"
click at [387, 82] on input "Nazwisko" at bounding box center [401, 83] width 109 height 14
type input "[PERSON_NAME]"
click at [293, 110] on input "Telefon kontaktowy" at bounding box center [286, 110] width 109 height 14
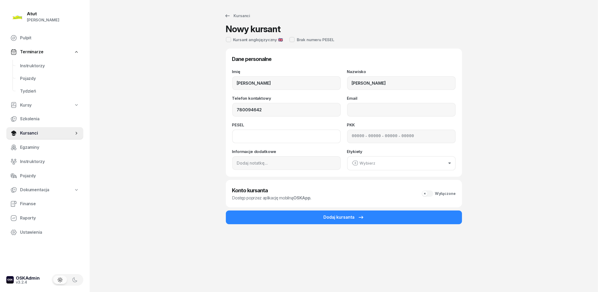
type input "780 094 642"
click at [243, 135] on input at bounding box center [286, 136] width 109 height 14
type input "02241904772"
click at [368, 136] on input at bounding box center [374, 136] width 13 height 7
type input "32111"
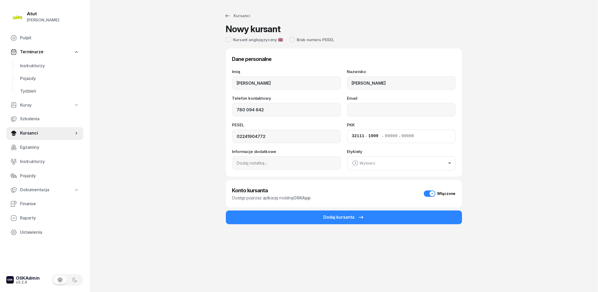
type input "19098"
type input "77893"
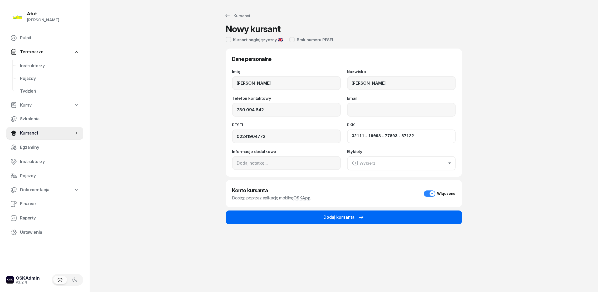
type input "87122"
click at [346, 218] on div "Dodaj kursanta" at bounding box center [344, 217] width 41 height 7
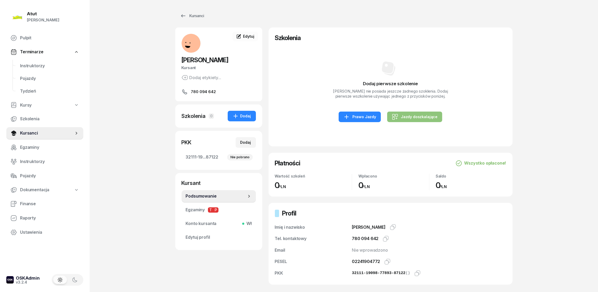
click at [414, 116] on div "Jazdy doszkalające" at bounding box center [415, 117] width 46 height 6
select select "B"
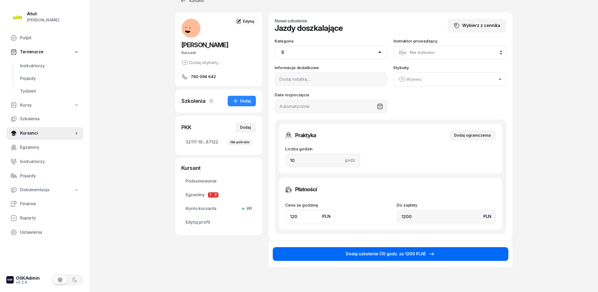
scroll to position [54, 0]
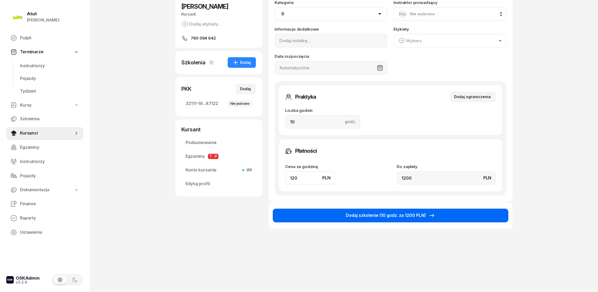
click at [392, 215] on div "Dodaj szkolenie (10 godz. za 1200 PLN)" at bounding box center [390, 215] width 89 height 7
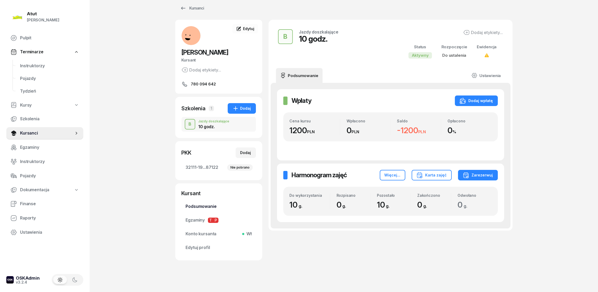
scroll to position [12, 0]
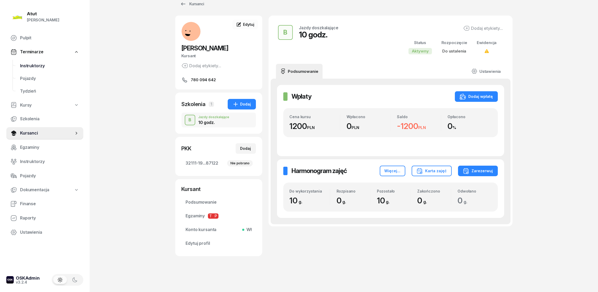
click at [33, 63] on span "Instruktorzy" at bounding box center [49, 65] width 59 height 7
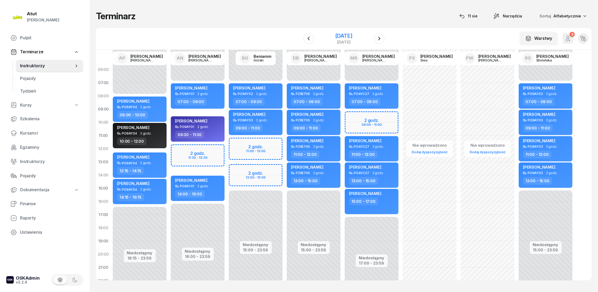
click at [352, 37] on div "[DATE]" at bounding box center [343, 35] width 17 height 5
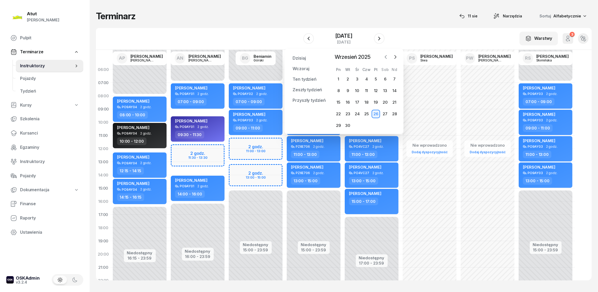
click at [385, 56] on icon "button" at bounding box center [385, 56] width 5 height 5
click at [393, 56] on icon "button" at bounding box center [395, 56] width 5 height 5
click at [311, 38] on button "button" at bounding box center [308, 38] width 11 height 11
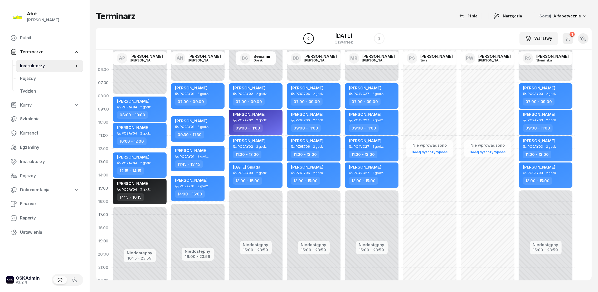
click at [311, 38] on button "button" at bounding box center [308, 38] width 11 height 11
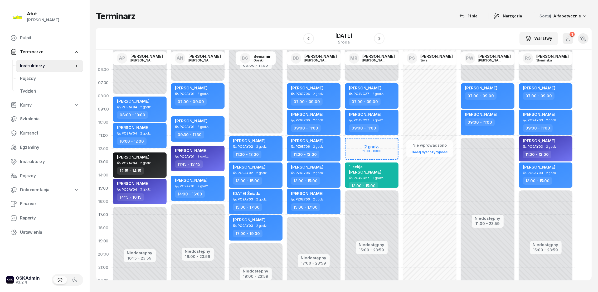
click at [401, 142] on div "Niedostępny 00:00 - 07:00 Niedostępny 15:00 - 23:59 2 godz. 11:00 - 13:00 [PERS…" at bounding box center [430, 188] width 58 height 250
select select "11"
select select "13"
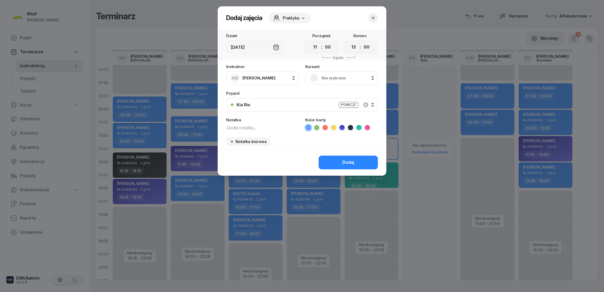
click at [325, 125] on icon at bounding box center [325, 127] width 5 height 5
click at [245, 125] on textarea at bounding box center [262, 127] width 73 height 7
type textarea "2/2 /p."
click at [323, 76] on span "Nie wybrano" at bounding box center [348, 78] width 52 height 7
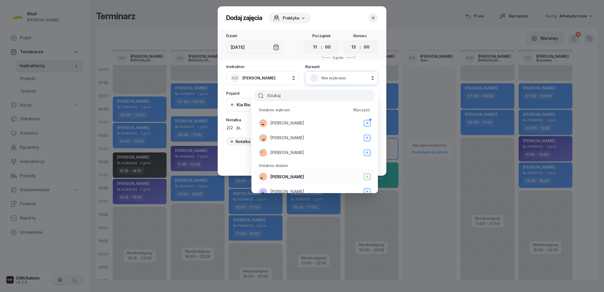
click at [291, 175] on span "[PERSON_NAME]" at bounding box center [287, 176] width 34 height 7
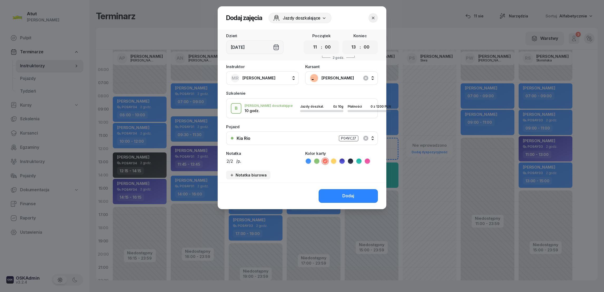
click at [356, 191] on button "Dodaj" at bounding box center [348, 196] width 59 height 14
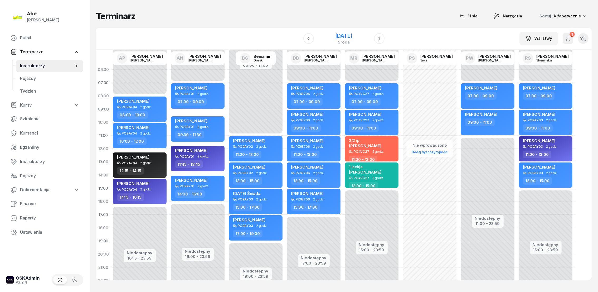
click at [348, 38] on div "[DATE]" at bounding box center [343, 35] width 17 height 5
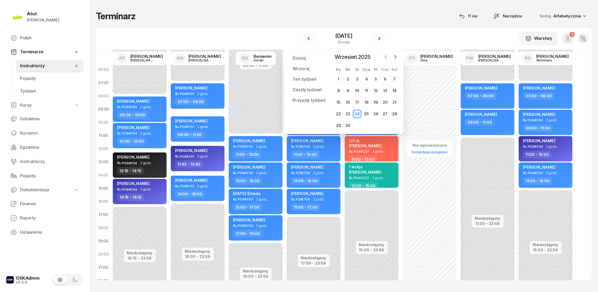
click at [387, 58] on icon "button" at bounding box center [385, 56] width 5 height 5
click at [338, 104] on div "11" at bounding box center [338, 102] width 8 height 8
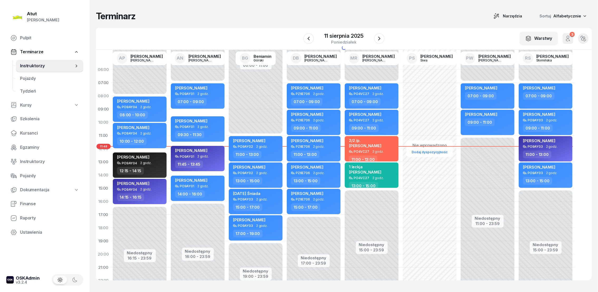
drag, startPoint x: 338, startPoint y: 104, endPoint x: 417, endPoint y: 16, distance: 118.1
click at [417, 18] on div "Terminarz Narzędzia Sortuj Alfabetycznie" at bounding box center [344, 16] width 496 height 11
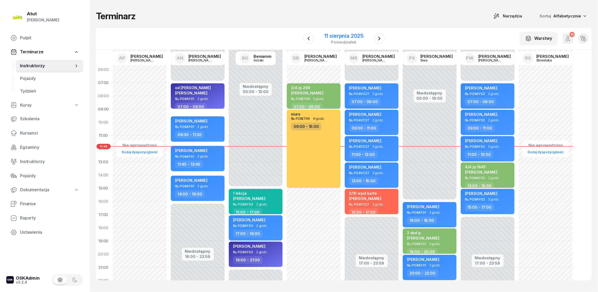
click at [357, 33] on div "11 sierpnia 2025" at bounding box center [343, 35] width 39 height 5
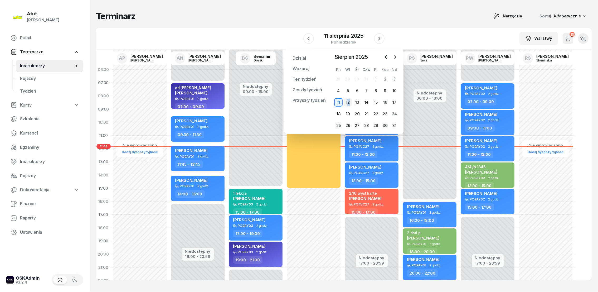
click at [349, 102] on div "12" at bounding box center [348, 102] width 8 height 8
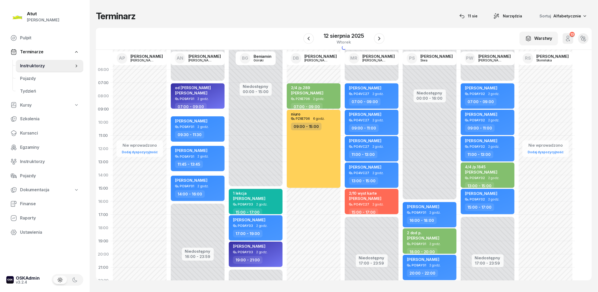
drag, startPoint x: 349, startPoint y: 102, endPoint x: 390, endPoint y: 12, distance: 98.9
click at [390, 12] on div "Terminarz [DATE] Narzędzia Sortuj Alfabetycznie" at bounding box center [344, 16] width 496 height 11
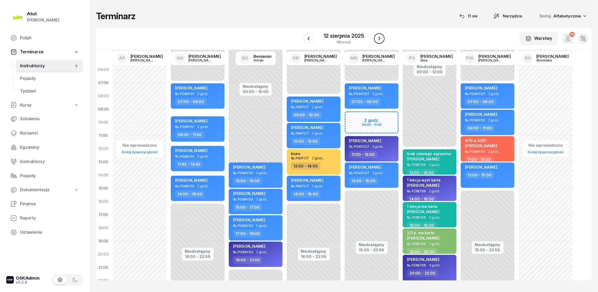
click at [379, 39] on icon "button" at bounding box center [379, 38] width 6 height 6
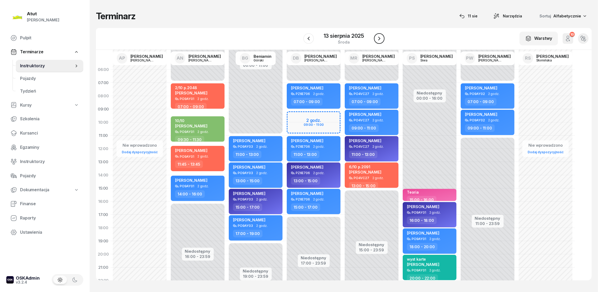
click at [379, 38] on icon "button" at bounding box center [379, 39] width 2 height 4
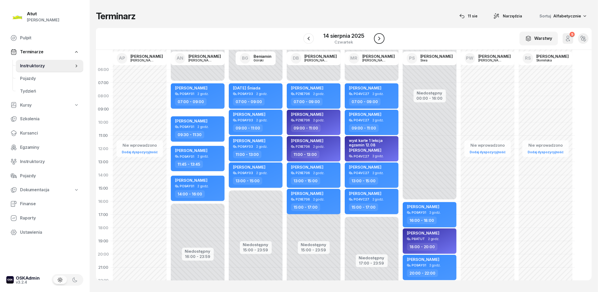
click at [380, 37] on icon "button" at bounding box center [379, 38] width 6 height 6
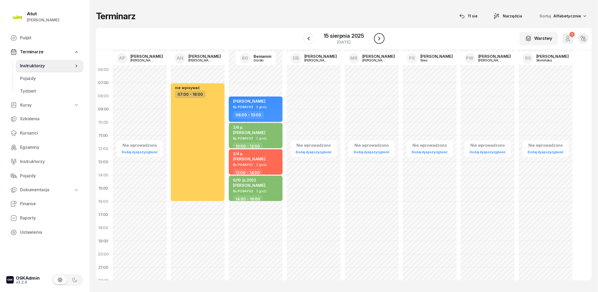
click at [380, 37] on icon "button" at bounding box center [379, 38] width 6 height 6
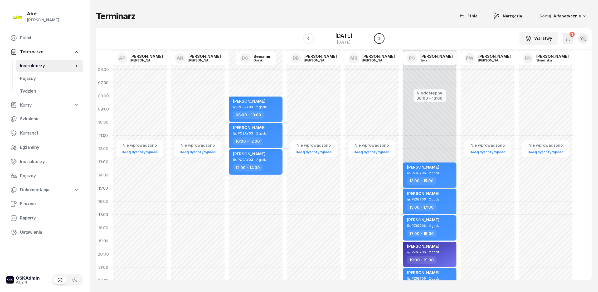
click at [380, 35] on icon "button" at bounding box center [379, 38] width 6 height 6
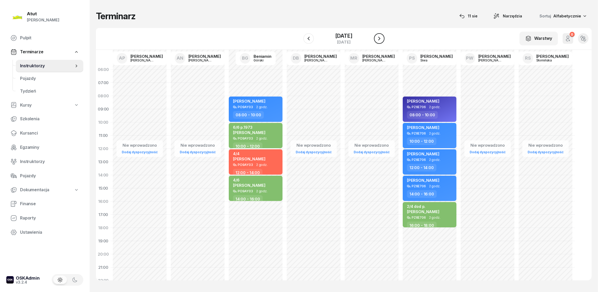
click at [380, 35] on button "button" at bounding box center [379, 38] width 11 height 11
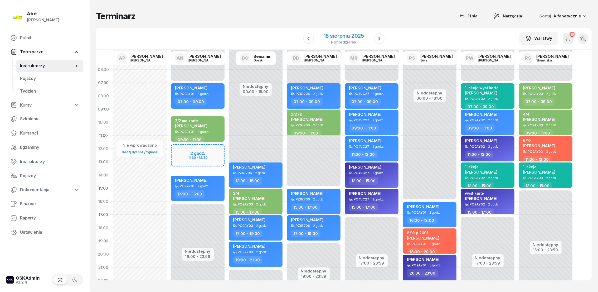
click at [338, 35] on div "18 sierpnia 2025" at bounding box center [344, 35] width 40 height 5
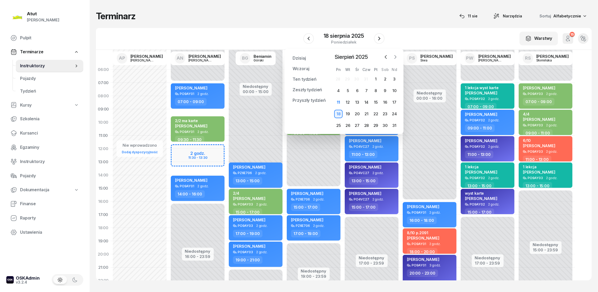
click at [394, 56] on icon "button" at bounding box center [395, 56] width 5 height 5
click at [356, 114] on div "24" at bounding box center [357, 114] width 8 height 8
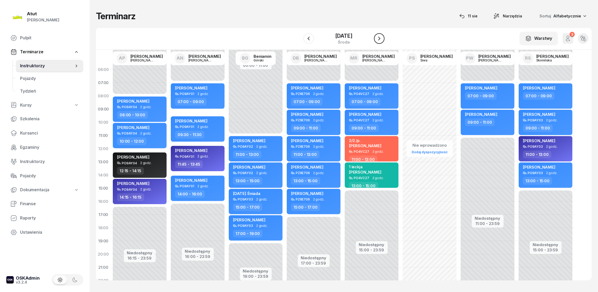
click at [380, 38] on icon "button" at bounding box center [379, 38] width 6 height 6
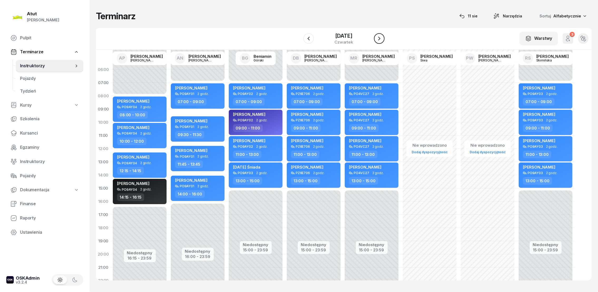
click at [380, 38] on icon "button" at bounding box center [379, 38] width 6 height 6
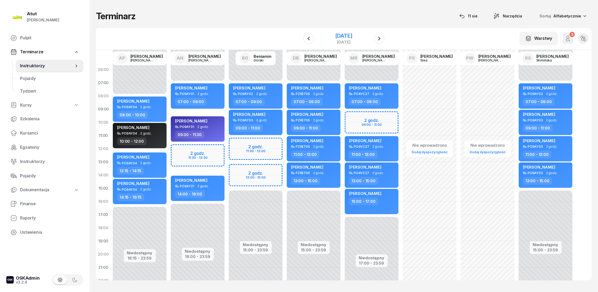
click at [346, 36] on div "[DATE]" at bounding box center [343, 35] width 17 height 5
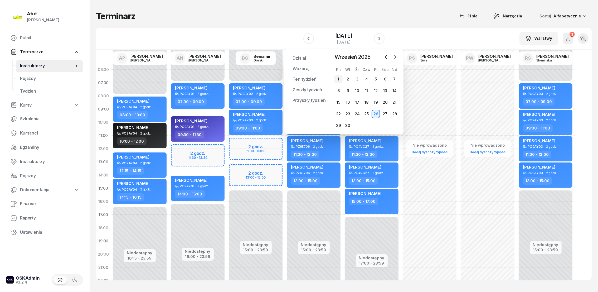
click at [338, 78] on div "1" at bounding box center [338, 79] width 8 height 8
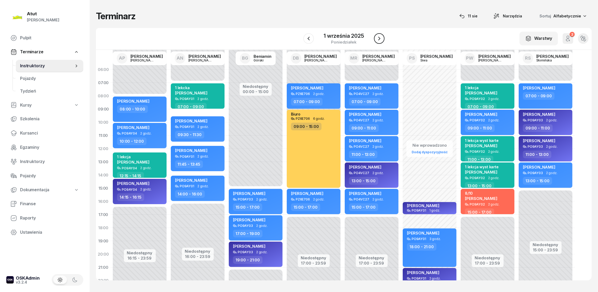
click at [379, 39] on icon "button" at bounding box center [379, 39] width 2 height 4
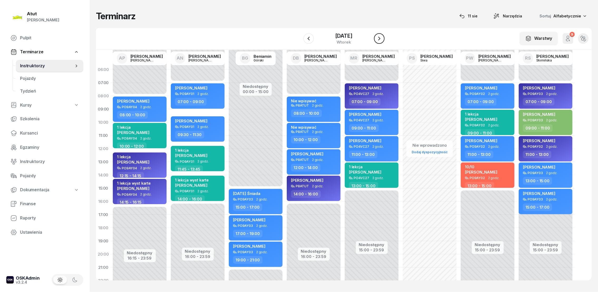
click at [379, 39] on icon "button" at bounding box center [379, 39] width 2 height 4
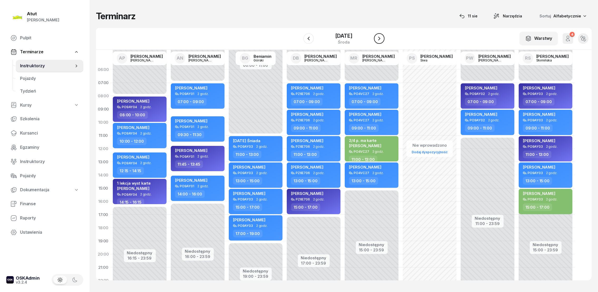
click at [379, 38] on icon "button" at bounding box center [379, 38] width 6 height 6
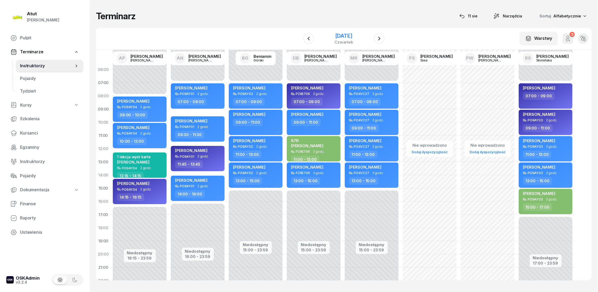
click at [344, 35] on div "[DATE]" at bounding box center [343, 35] width 19 height 5
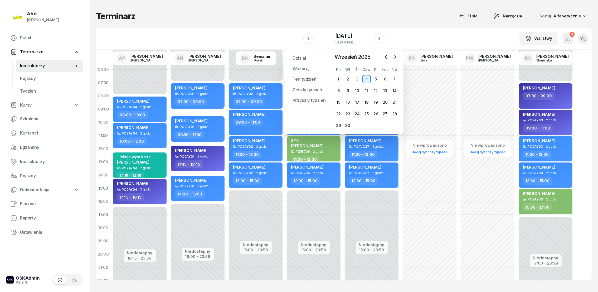
click at [357, 113] on div "24" at bounding box center [357, 114] width 8 height 8
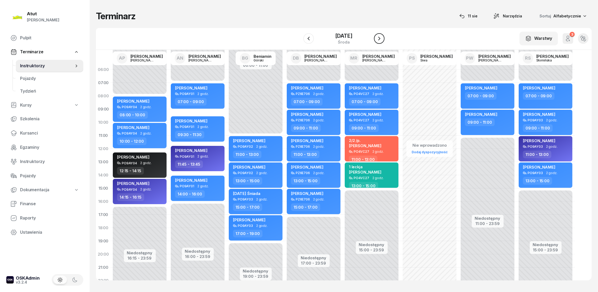
click at [380, 38] on icon "button" at bounding box center [379, 39] width 2 height 4
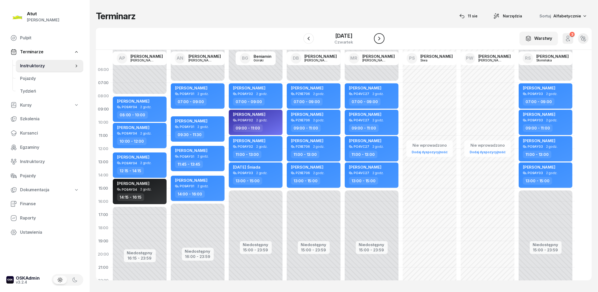
click at [381, 37] on icon "button" at bounding box center [379, 38] width 6 height 6
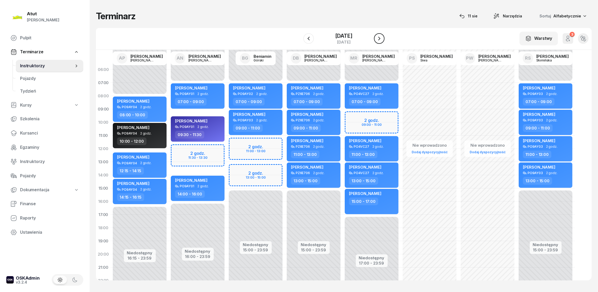
click at [382, 38] on icon "button" at bounding box center [379, 38] width 6 height 6
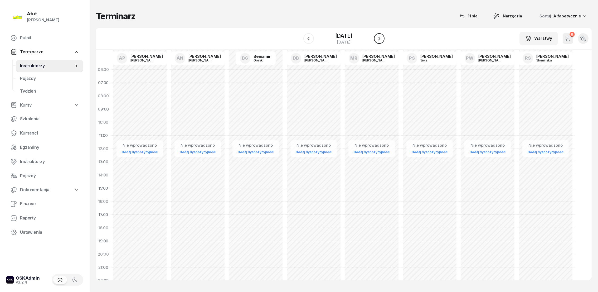
click at [382, 38] on icon "button" at bounding box center [379, 38] width 6 height 6
click at [383, 38] on icon "button" at bounding box center [381, 38] width 6 height 6
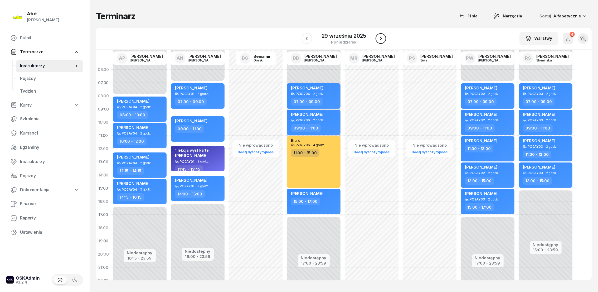
click at [384, 37] on button "button" at bounding box center [381, 38] width 11 height 11
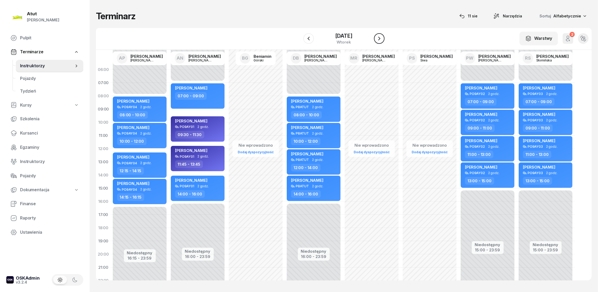
click at [385, 36] on button "button" at bounding box center [379, 38] width 11 height 11
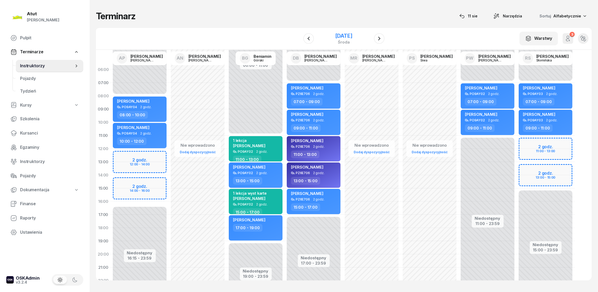
click at [352, 36] on div "[DATE]" at bounding box center [343, 35] width 17 height 5
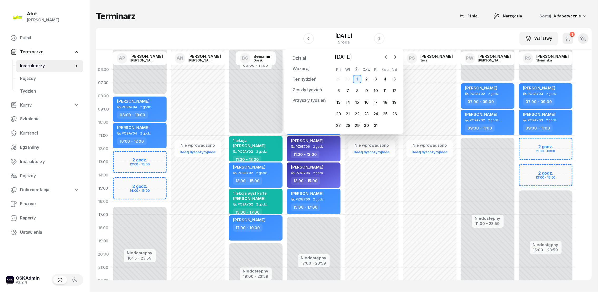
click at [383, 56] on icon "button" at bounding box center [385, 56] width 5 height 5
click at [376, 114] on div "26" at bounding box center [376, 114] width 8 height 8
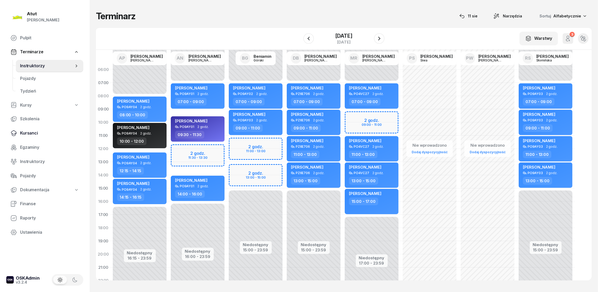
click at [34, 132] on span "Kursanci" at bounding box center [49, 133] width 59 height 7
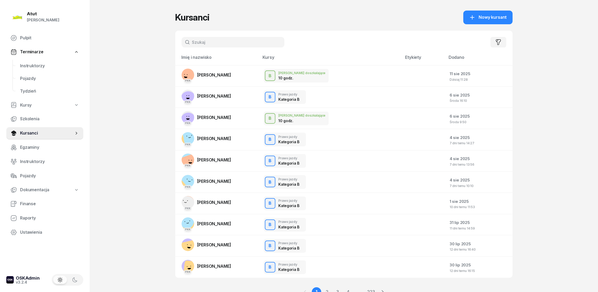
click at [492, 14] on span "Nowy kursant" at bounding box center [493, 17] width 28 height 7
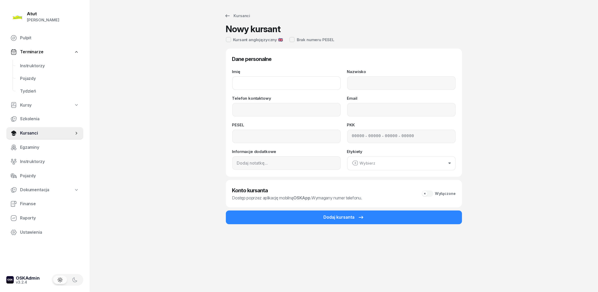
click at [255, 79] on input "Imię" at bounding box center [286, 83] width 109 height 14
type input "[PERSON_NAME]"
type input "Kozłowska"
click at [264, 105] on input "Telefon kontaktowy" at bounding box center [286, 110] width 109 height 14
type input "729 416 394"
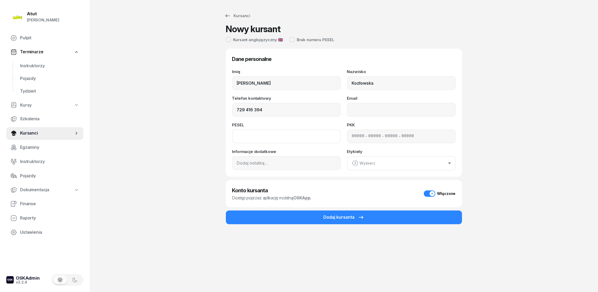
click at [249, 135] on input at bounding box center [286, 136] width 109 height 14
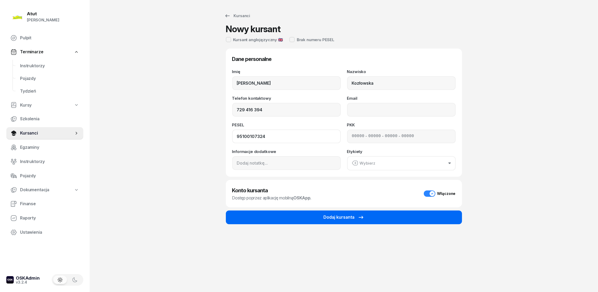
type input "95100107324"
click at [336, 215] on div "Dodaj kursanta" at bounding box center [344, 217] width 41 height 7
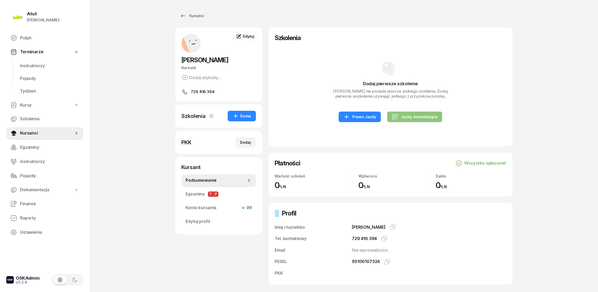
click at [415, 120] on div "Jazdy doszkalające" at bounding box center [415, 117] width 46 height 6
select select "B"
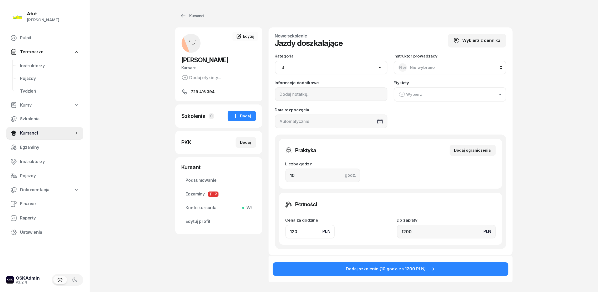
scroll to position [54, 0]
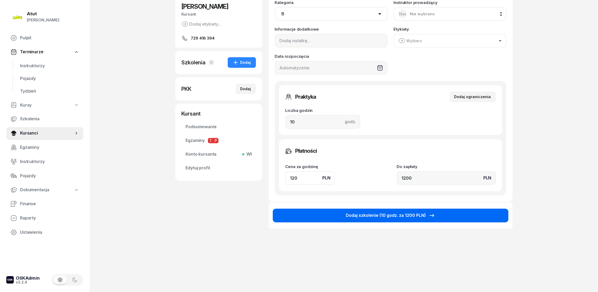
click at [392, 215] on div "Dodaj szkolenie (10 godz. za 1200 PLN)" at bounding box center [390, 215] width 89 height 7
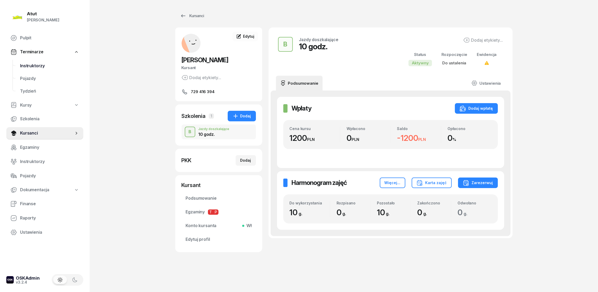
click at [35, 65] on span "Instruktorzy" at bounding box center [49, 65] width 59 height 7
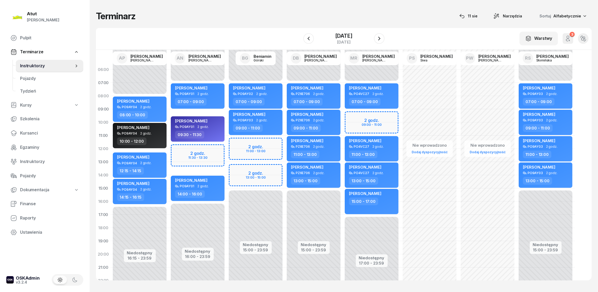
click at [285, 141] on div "Niedostępny 00:00 - 07:00 Niedostępny 15:00 - 23:59 2 godz. 11:00 - 13:00 2 god…" at bounding box center [314, 188] width 58 height 250
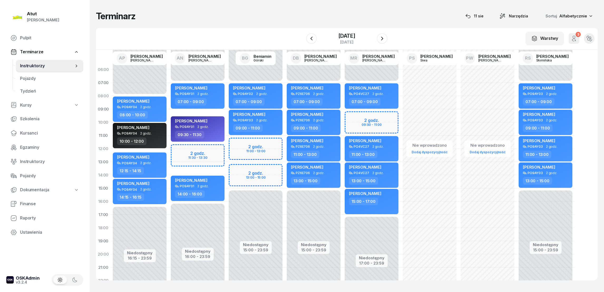
select select "11"
select select "13"
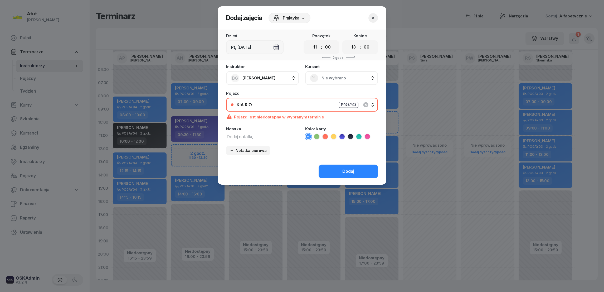
click at [375, 17] on icon "button" at bounding box center [373, 17] width 5 height 5
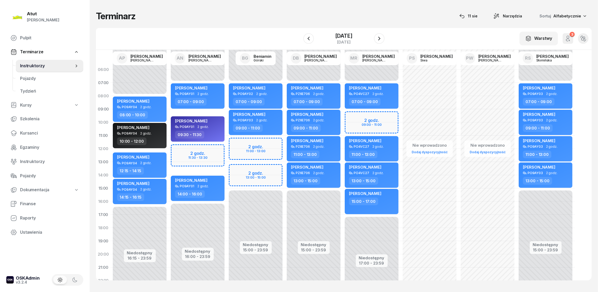
click at [285, 170] on div "Niedostępny 00:00 - 07:00 Niedostępny 15:00 - 23:59 2 godz. 11:00 - 13:00 2 god…" at bounding box center [314, 188] width 58 height 250
select select "13"
select select "15"
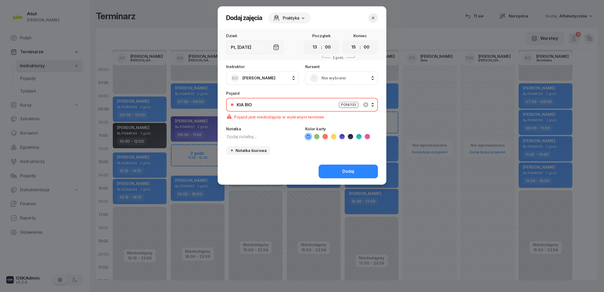
click at [373, 18] on icon "button" at bounding box center [373, 17] width 5 height 5
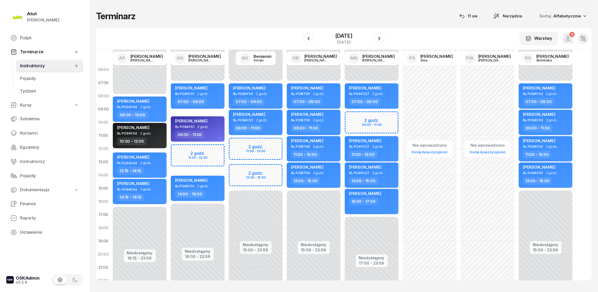
click at [285, 142] on div "Niedostępny 00:00 - 07:00 Niedostępny 15:00 - 23:59 2 godz. 11:00 - 13:00 2 god…" at bounding box center [314, 188] width 58 height 250
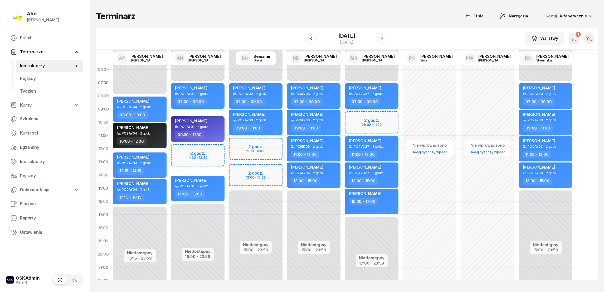
select select "11"
select select "13"
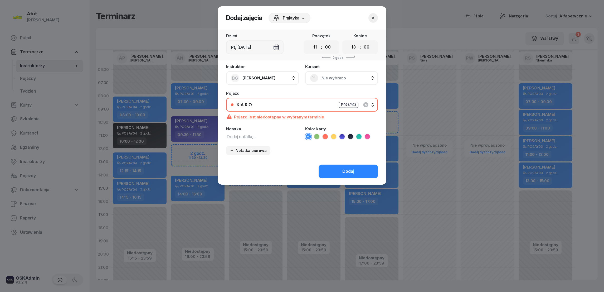
click at [251, 138] on textarea at bounding box center [262, 136] width 73 height 7
click at [330, 77] on span "Nie wybrano" at bounding box center [348, 78] width 52 height 7
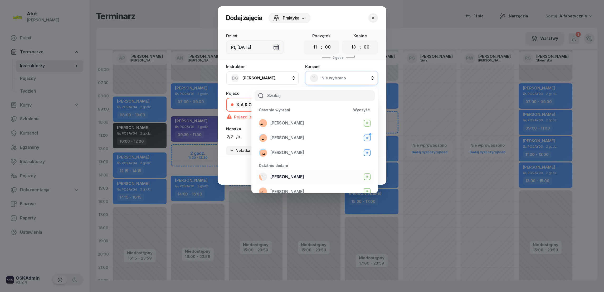
click at [292, 176] on span "[PERSON_NAME]" at bounding box center [287, 176] width 34 height 7
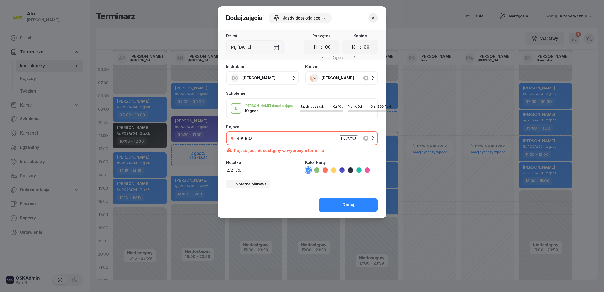
click at [326, 169] on icon at bounding box center [325, 169] width 5 height 5
click at [259, 168] on textarea "2/2 /p." at bounding box center [262, 169] width 73 height 7
type textarea "2/2 /p. z prawem jazdy"
click at [346, 203] on div "Dodaj" at bounding box center [348, 204] width 12 height 7
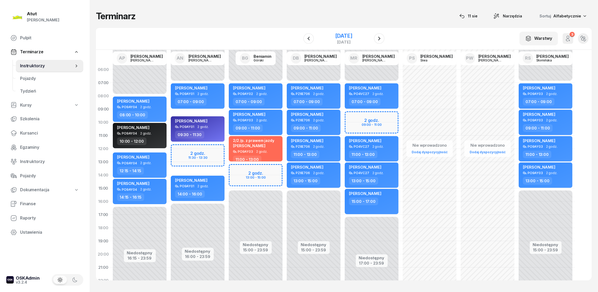
click at [352, 35] on div "[DATE]" at bounding box center [343, 35] width 17 height 5
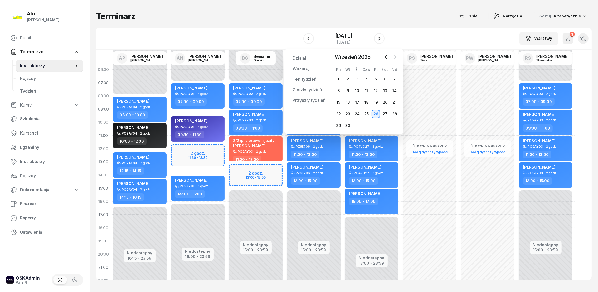
click at [396, 57] on icon "button" at bounding box center [395, 56] width 5 height 5
click at [357, 122] on div "29" at bounding box center [357, 125] width 8 height 8
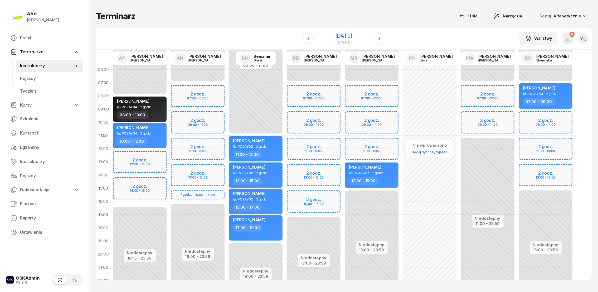
click at [347, 36] on div "[DATE]" at bounding box center [343, 35] width 17 height 5
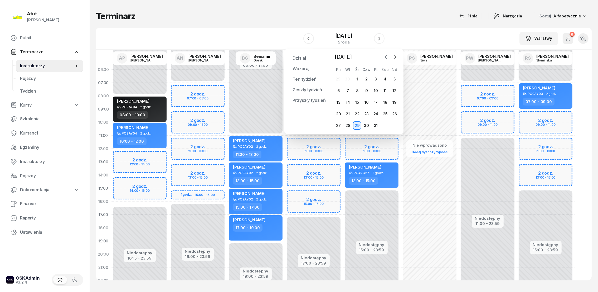
click at [386, 56] on icon "button" at bounding box center [385, 56] width 5 height 5
click at [387, 58] on icon "button" at bounding box center [385, 56] width 5 height 5
click at [338, 125] on div "25" at bounding box center [338, 125] width 8 height 8
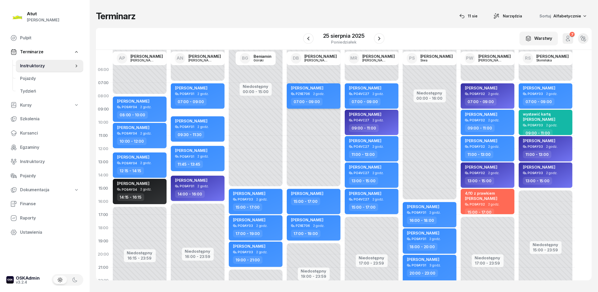
click at [300, 87] on span "[PERSON_NAME]" at bounding box center [307, 87] width 32 height 5
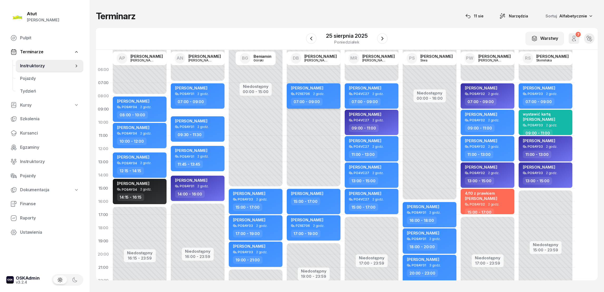
select select "07"
select select "09"
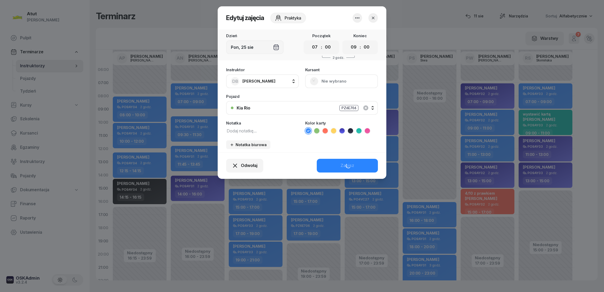
click at [325, 80] on button "Nie wybrano" at bounding box center [341, 81] width 73 height 14
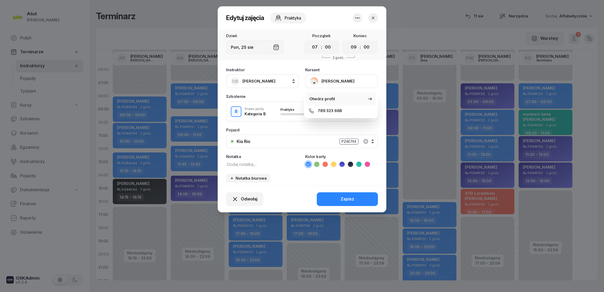
click at [326, 98] on div "Otwórz profil" at bounding box center [322, 98] width 26 height 7
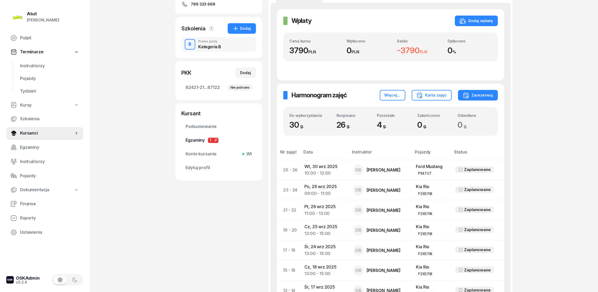
scroll to position [11, 0]
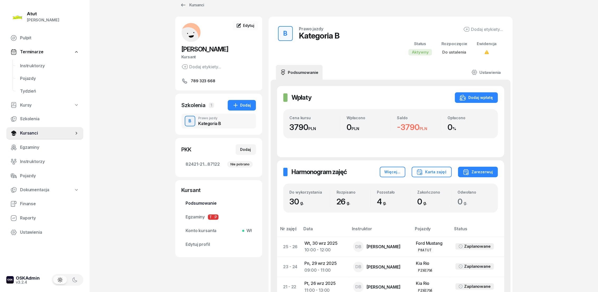
click at [209, 202] on span "Podsumowanie" at bounding box center [219, 203] width 66 height 7
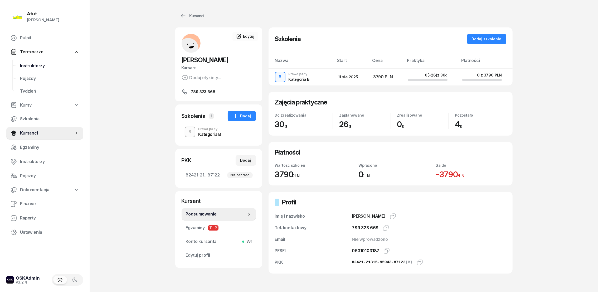
click at [26, 66] on span "Instruktorzy" at bounding box center [49, 65] width 59 height 7
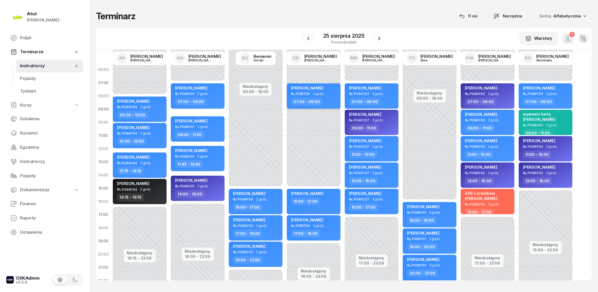
click at [320, 90] on div "[PERSON_NAME]" at bounding box center [307, 88] width 32 height 7
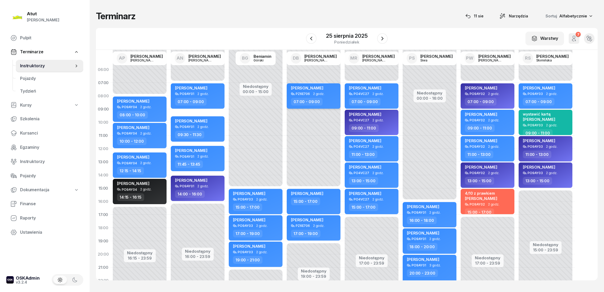
select select "07"
select select "09"
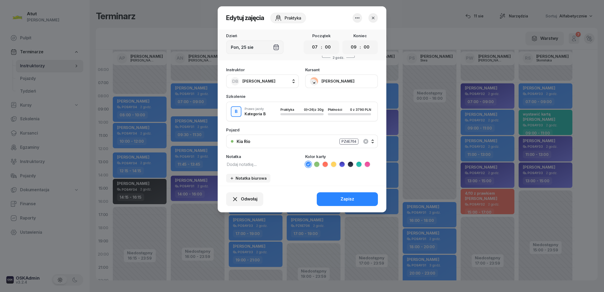
click at [328, 82] on button "[PERSON_NAME]" at bounding box center [341, 81] width 73 height 14
click at [372, 17] on icon "button" at bounding box center [373, 17] width 5 height 5
